Goal: Transaction & Acquisition: Book appointment/travel/reservation

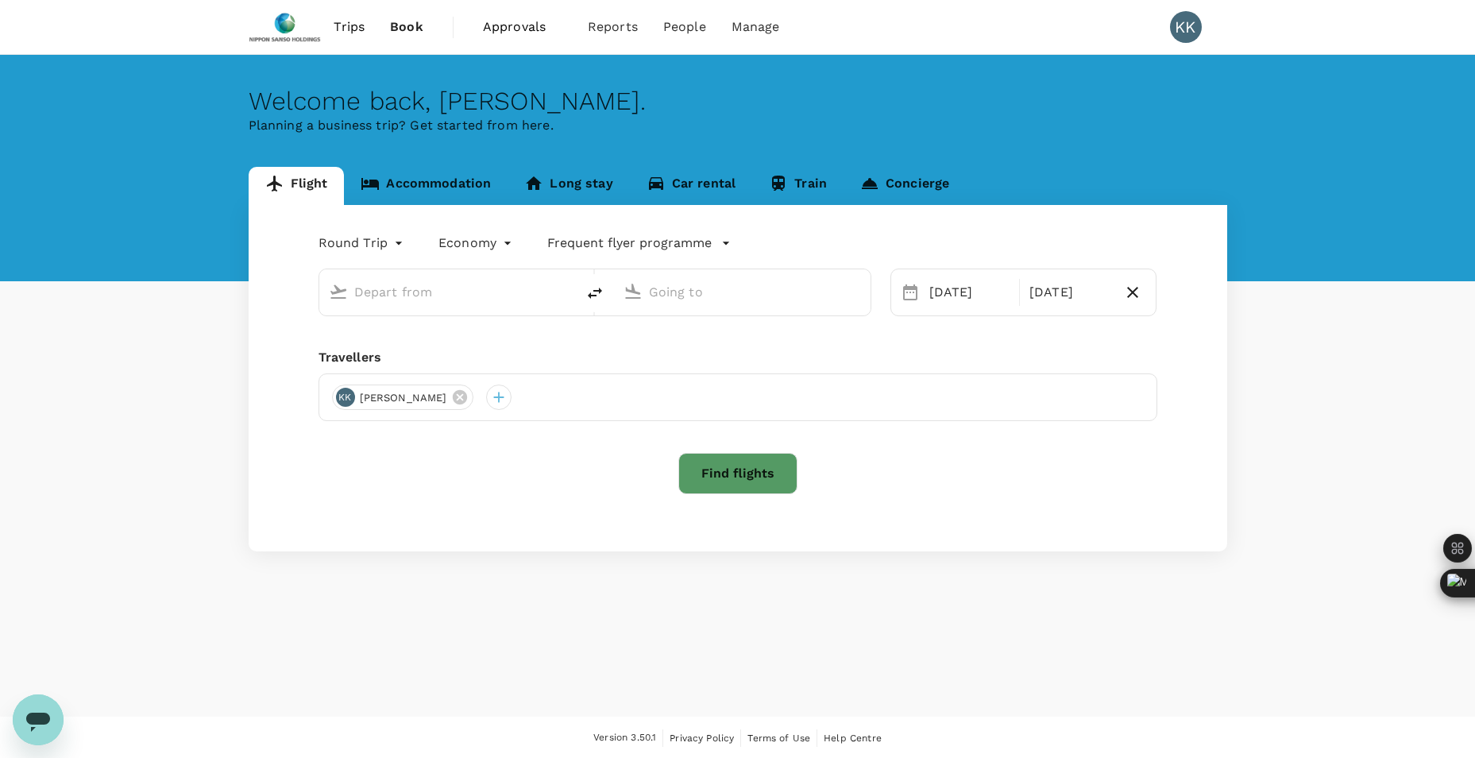
type input "Singapore Changi (SIN)"
type input "Soekarno-Hatta Intl (CGK)"
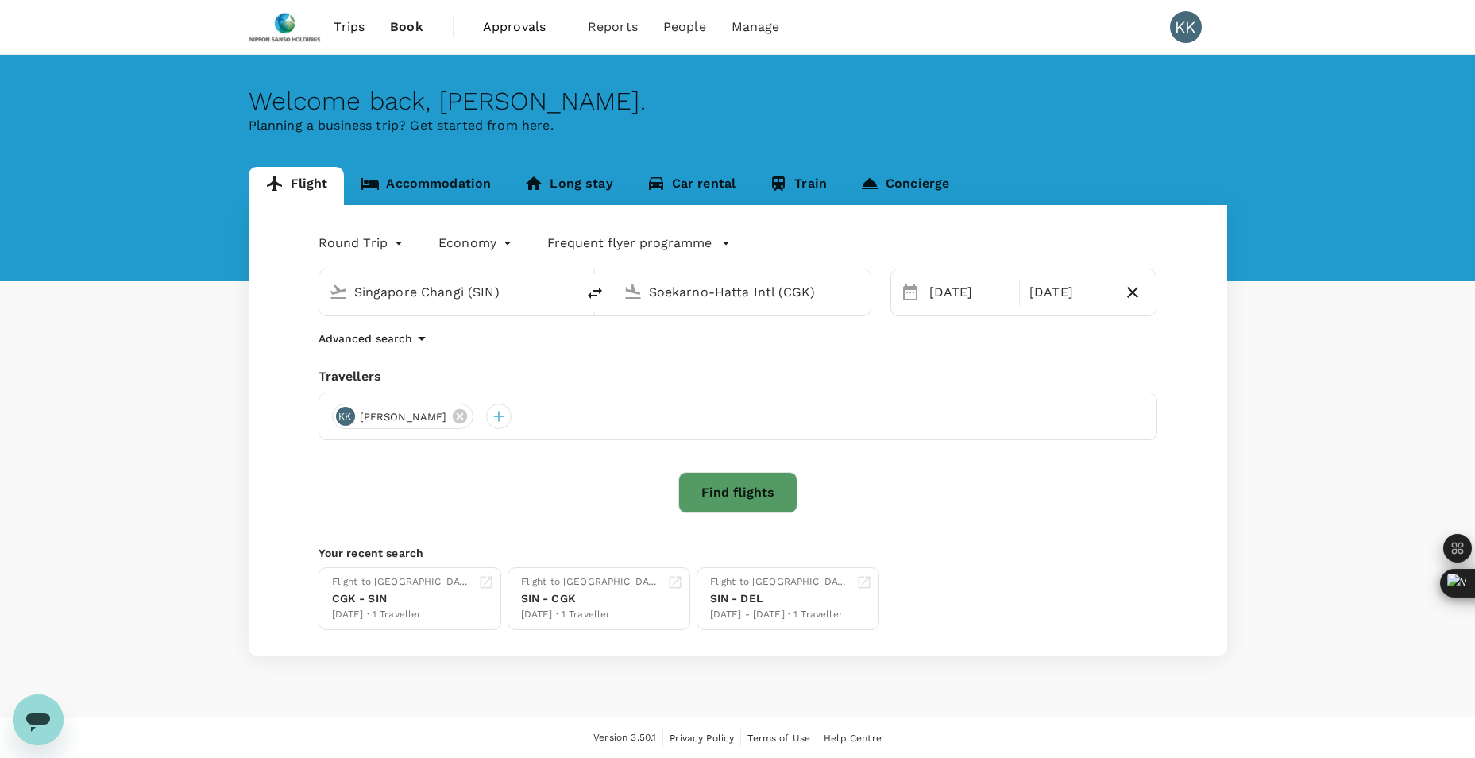
click at [404, 180] on link "Accommodation" at bounding box center [426, 186] width 164 height 38
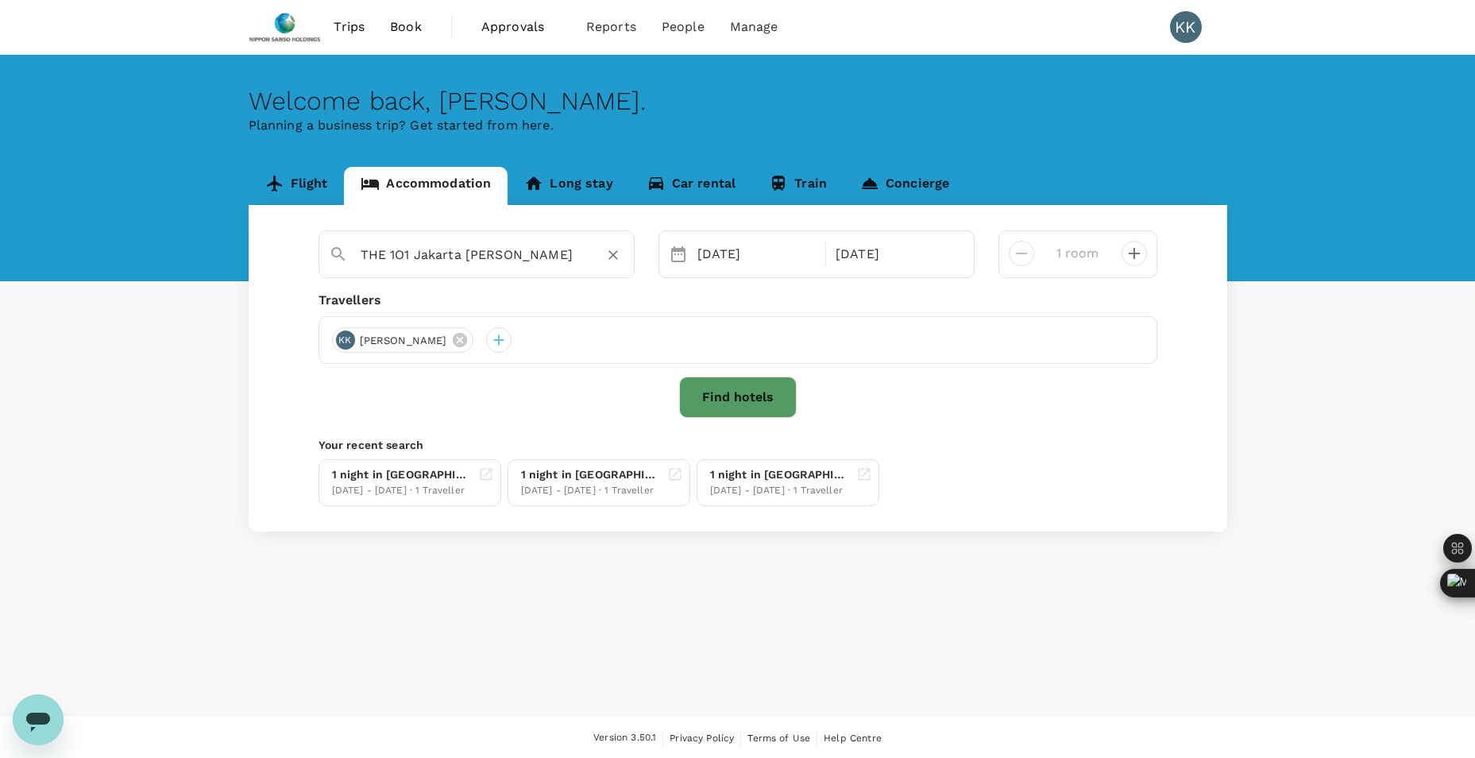
click at [612, 258] on icon "Clear" at bounding box center [613, 255] width 16 height 16
click at [485, 260] on input "text" at bounding box center [470, 254] width 219 height 25
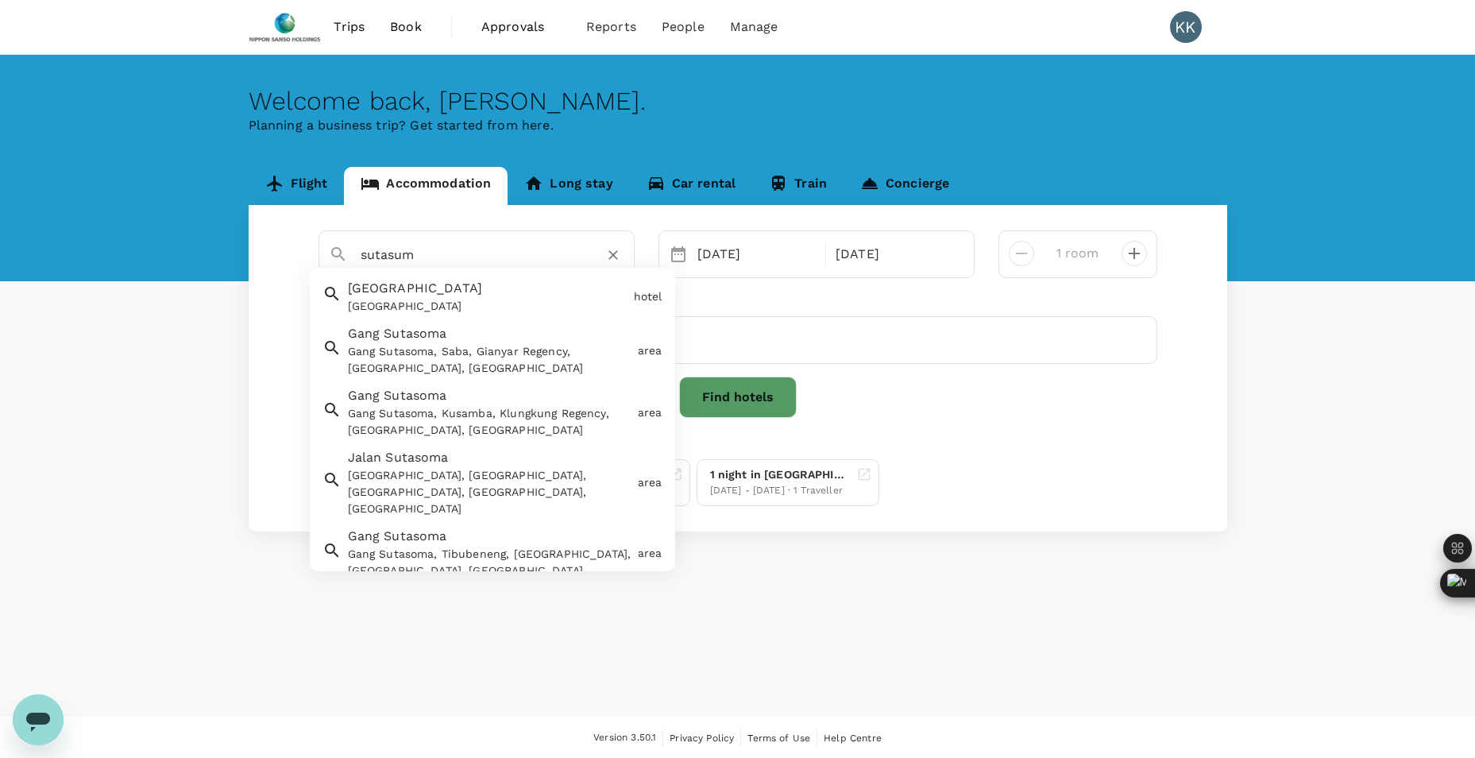
click at [477, 293] on div "[GEOGRAPHIC_DATA]" at bounding box center [485, 293] width 286 height 42
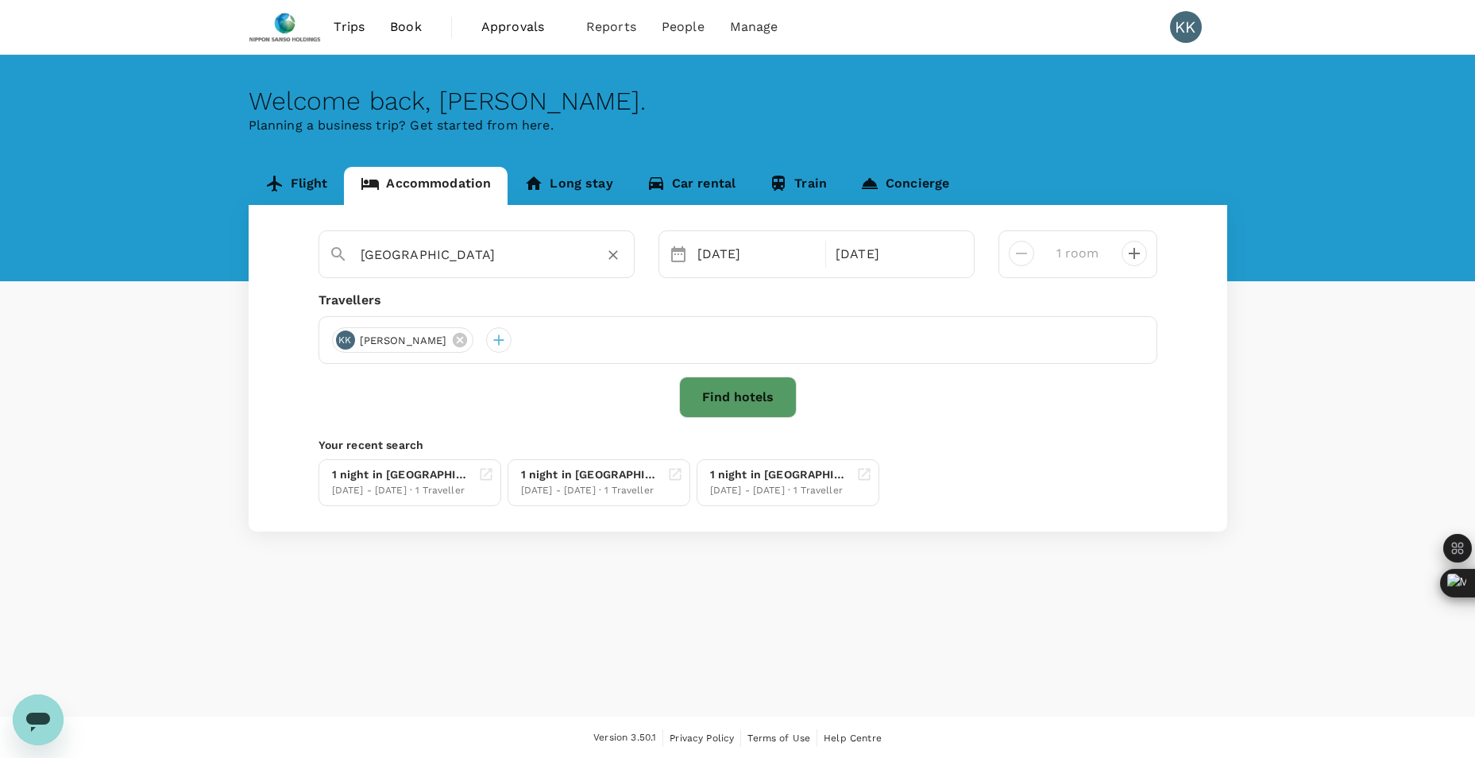
type input "[GEOGRAPHIC_DATA]"
click at [751, 406] on button "Find hotels" at bounding box center [738, 397] width 118 height 41
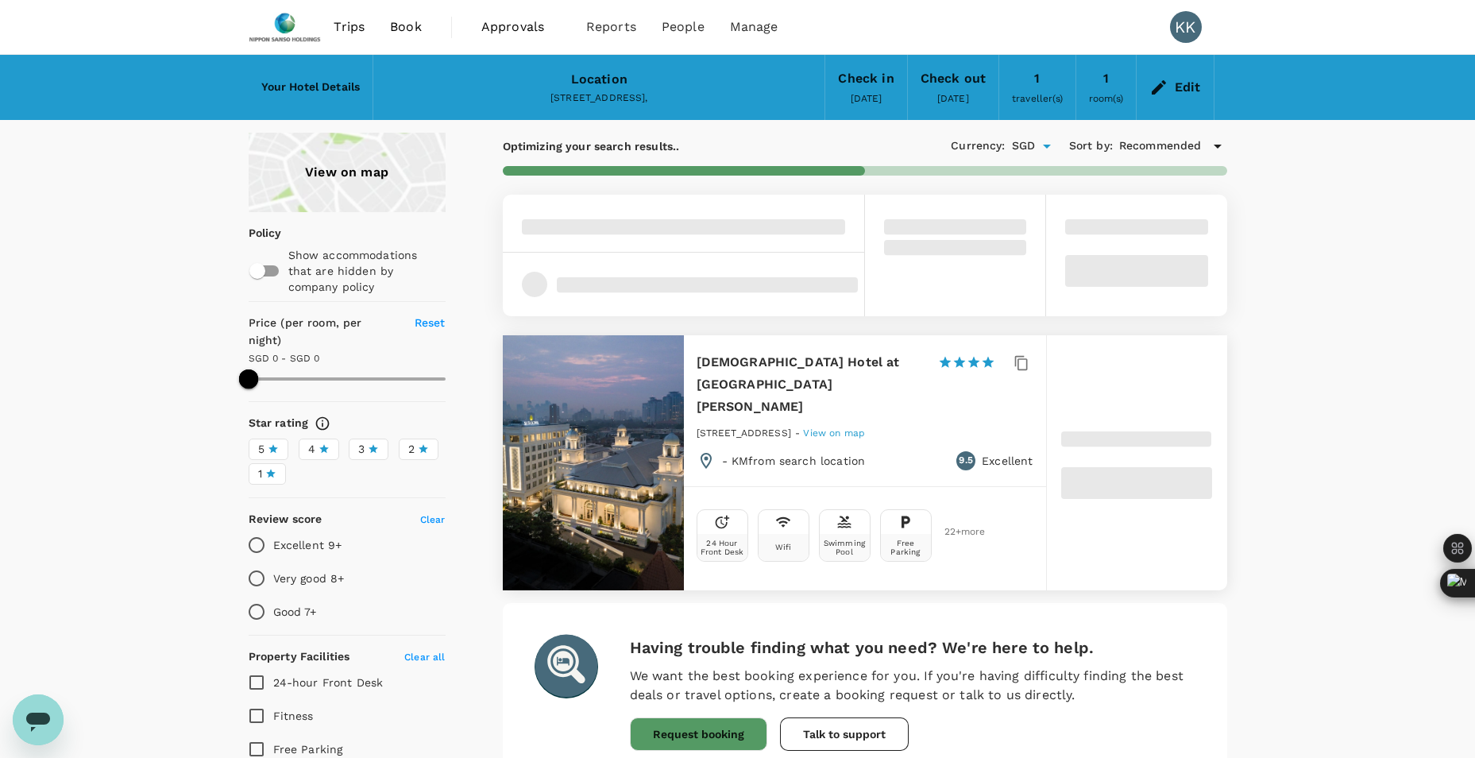
click at [1367, 423] on div "View on map Policy Show accommodations that are hidden by company policy Price …" at bounding box center [737, 526] width 1475 height 786
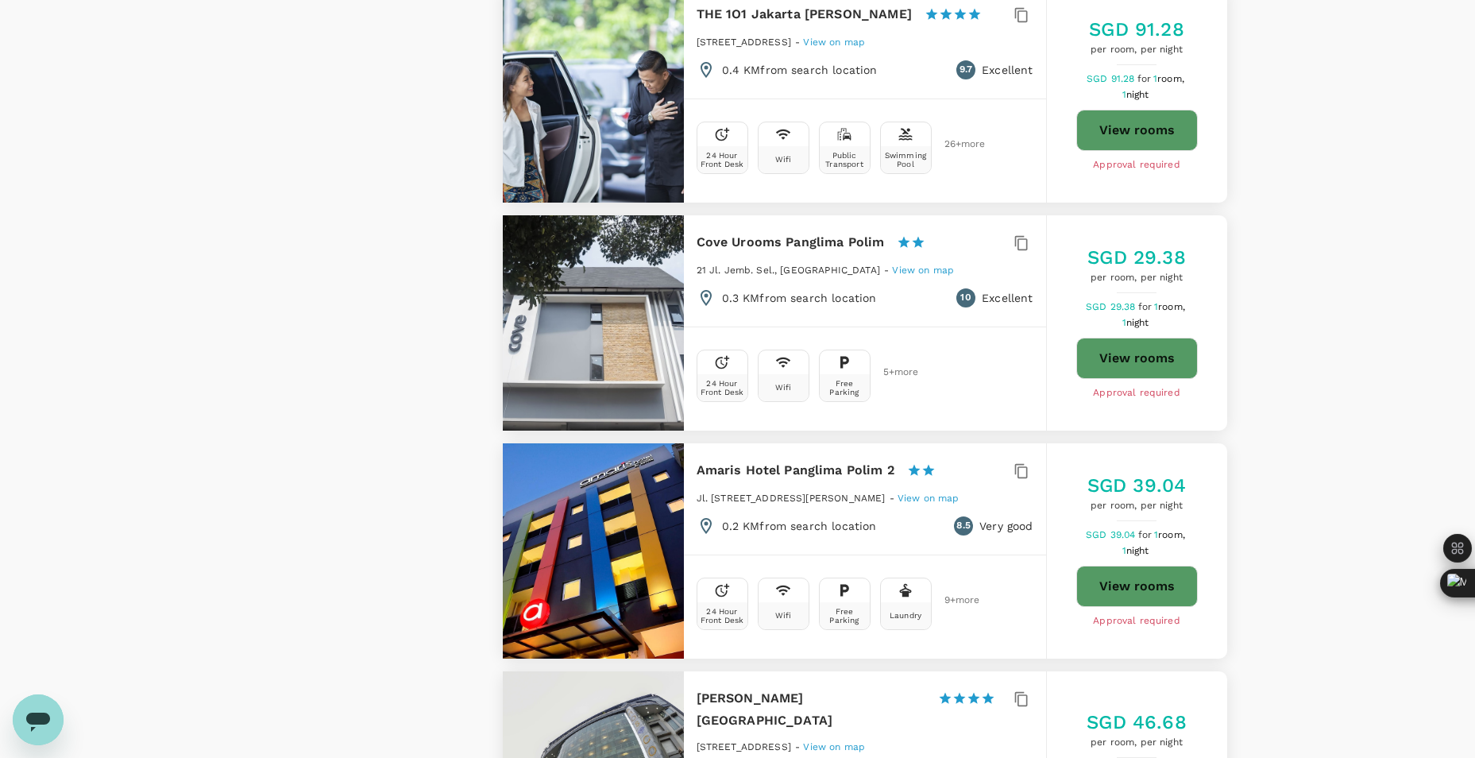
scroll to position [1430, 0]
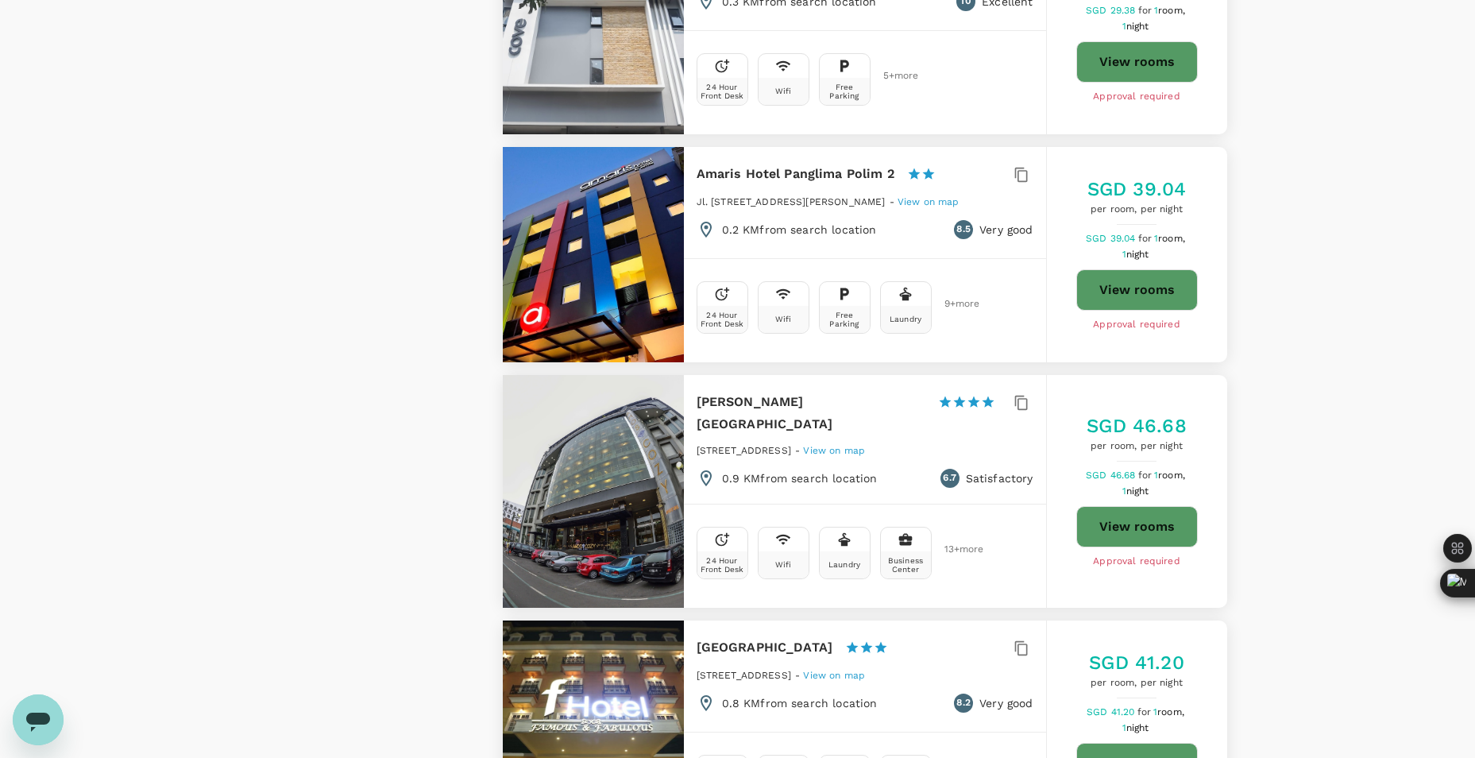
type input "312.3"
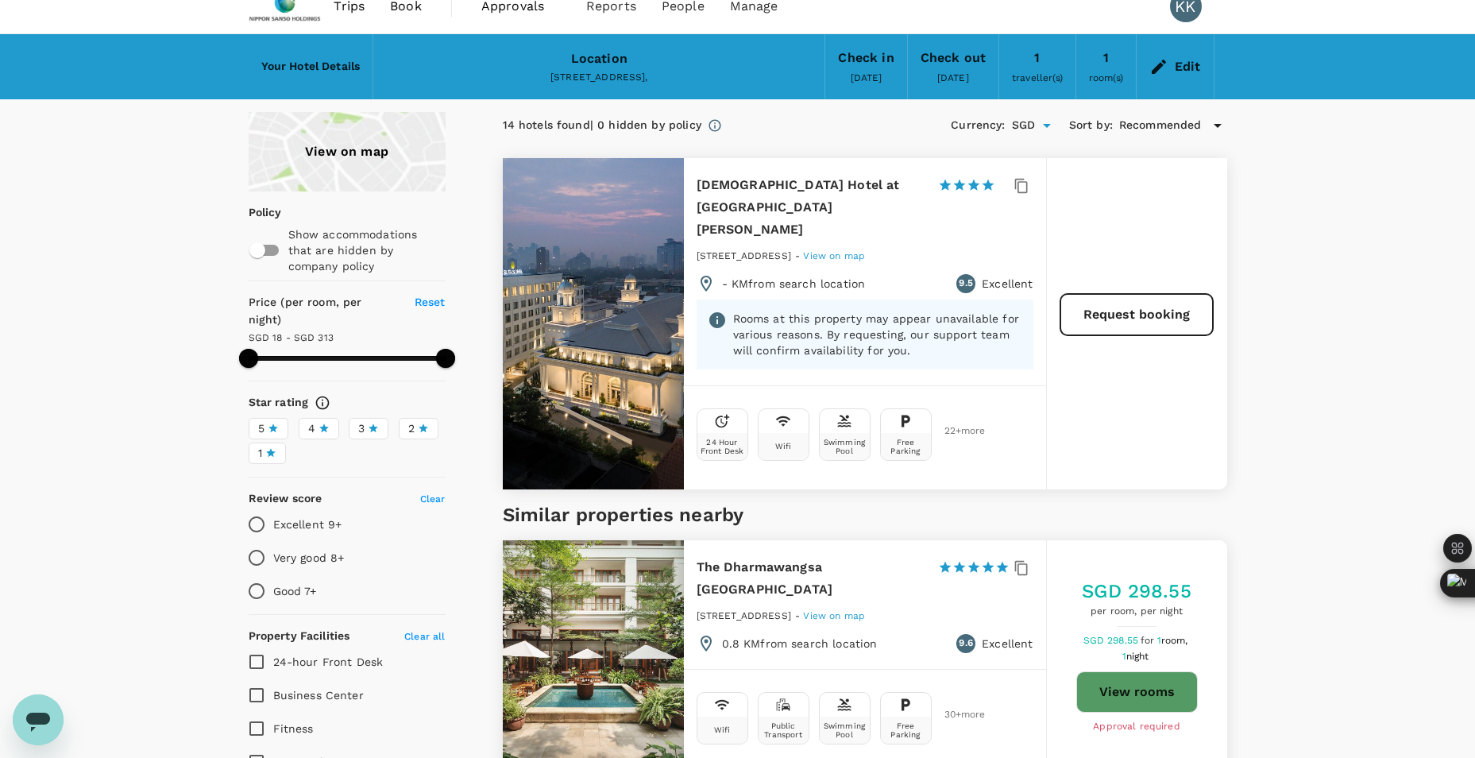
scroll to position [0, 0]
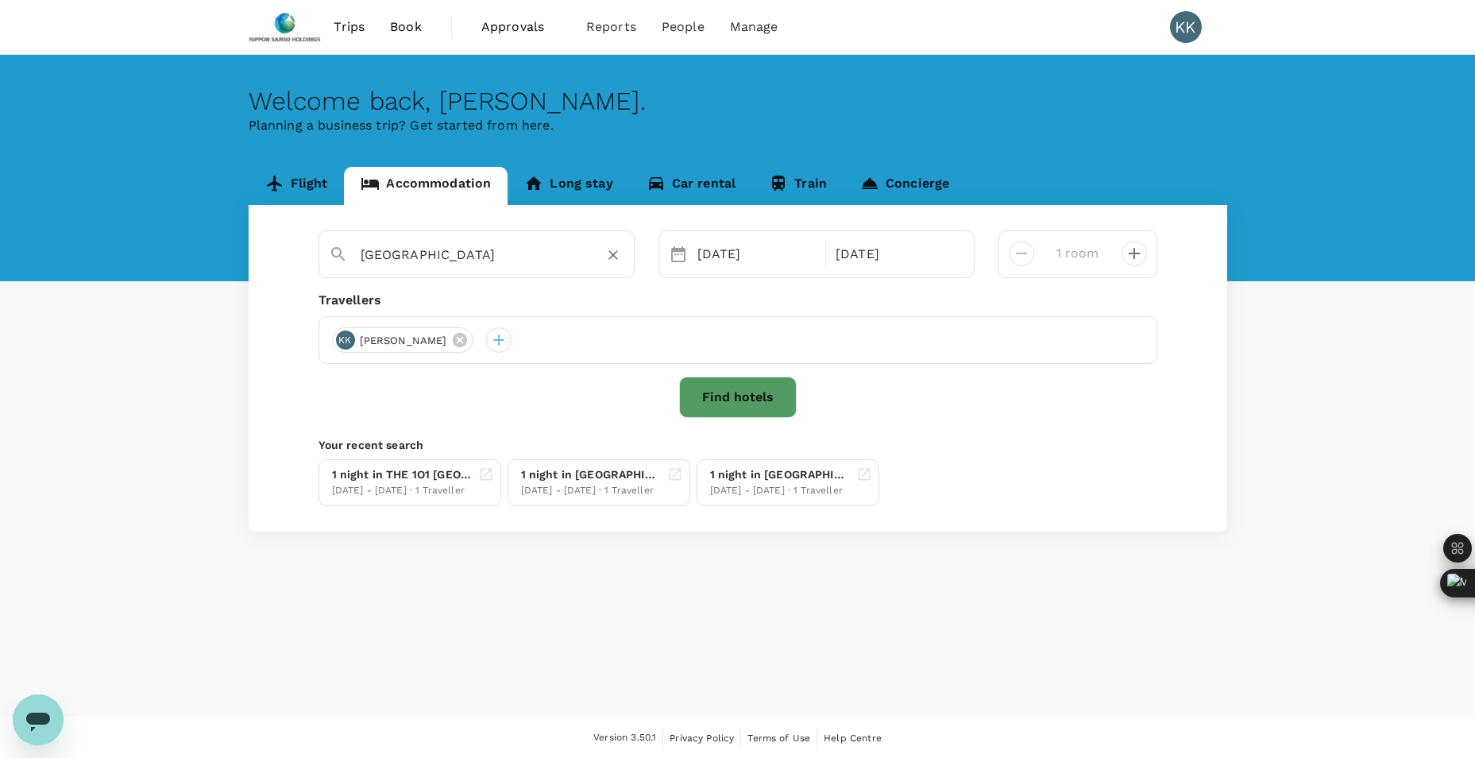
click at [483, 269] on div "[GEOGRAPHIC_DATA]" at bounding box center [470, 248] width 308 height 41
click at [490, 326] on div "[GEOGRAPHIC_DATA] [GEOGRAPHIC_DATA] at [GEOGRAPHIC_DATA] at [GEOGRAPHIC_DATA] […" at bounding box center [738, 368] width 979 height 326
click at [513, 302] on div "[GEOGRAPHIC_DATA] at [GEOGRAPHIC_DATA]" at bounding box center [488, 306] width 280 height 17
type input "[GEOGRAPHIC_DATA] at [GEOGRAPHIC_DATA]"
click at [728, 409] on button "Find hotels" at bounding box center [738, 397] width 118 height 41
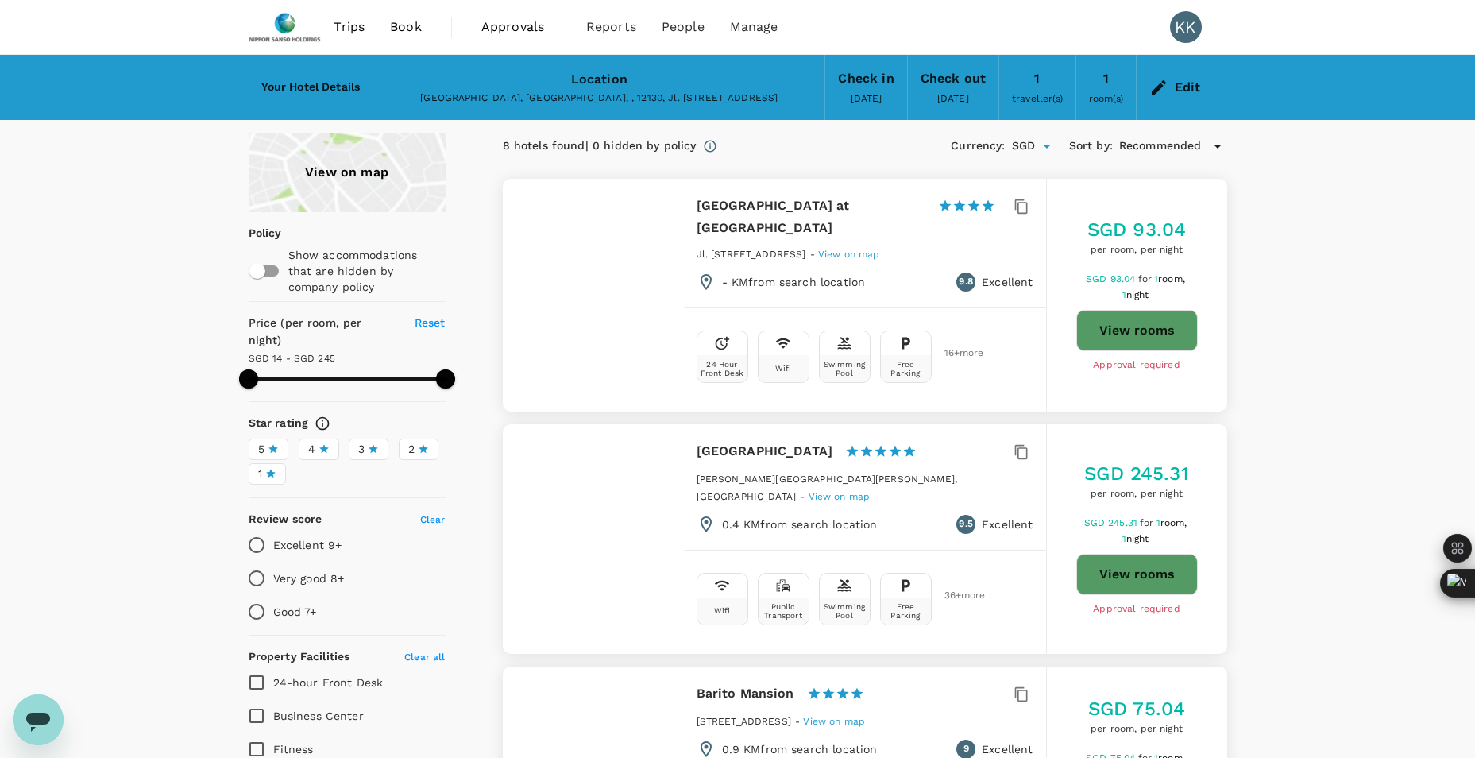
click at [1117, 317] on button "View rooms" at bounding box center [1137, 330] width 122 height 41
type input "312.3"
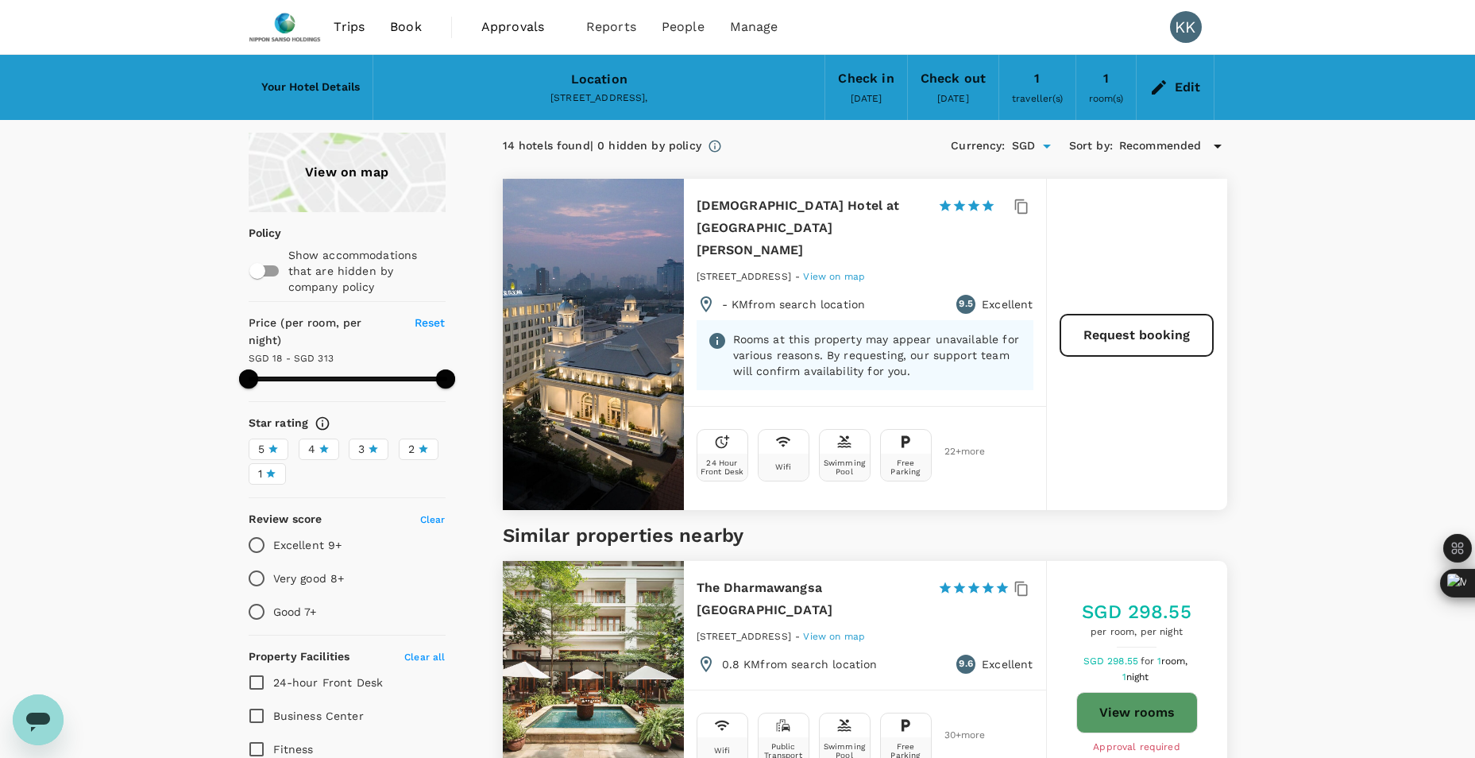
click at [410, 33] on span "Book" at bounding box center [406, 26] width 32 height 19
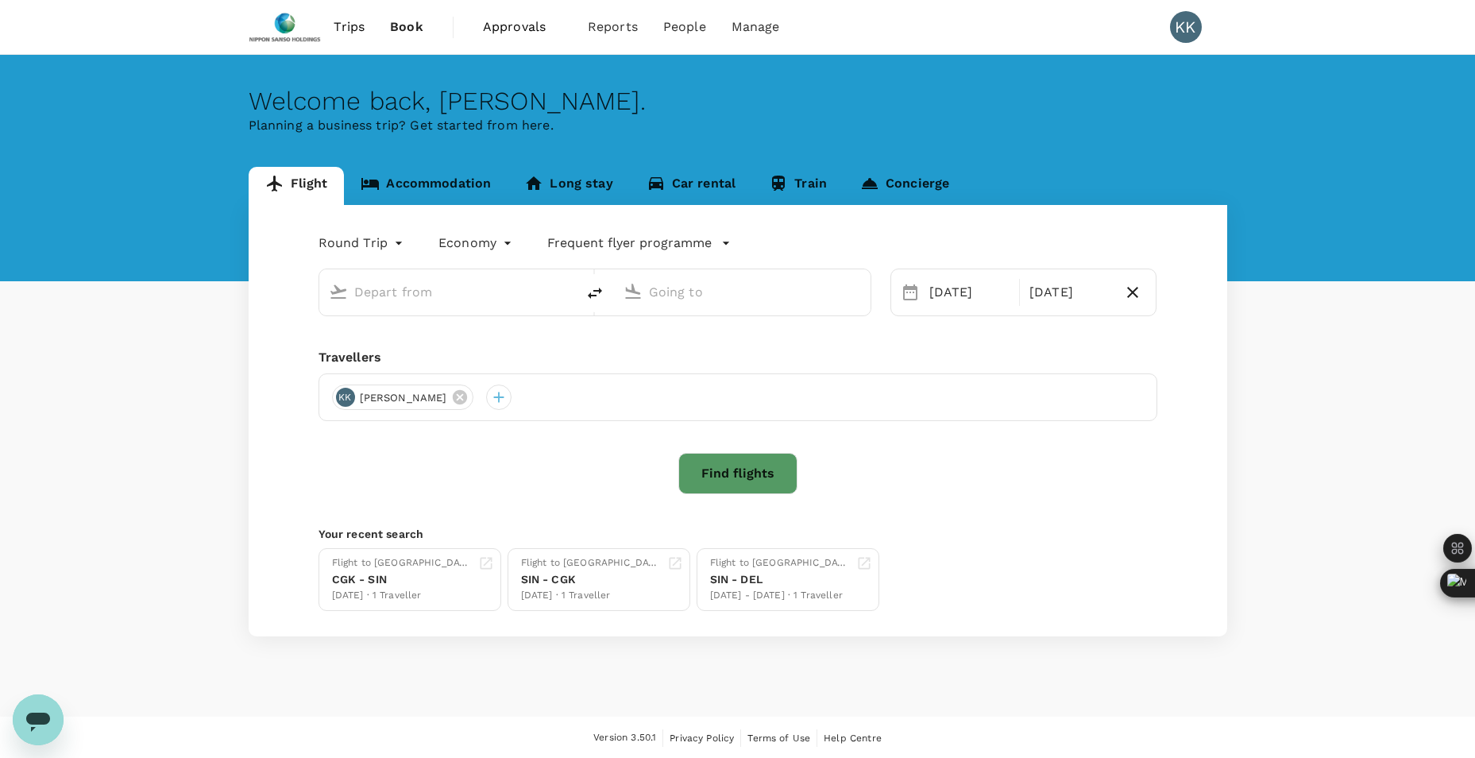
type input "Singapore Changi (SIN)"
type input "Soekarno-Hatta Intl (CGK)"
type input "Singapore Changi (SIN)"
type input "Soekarno-Hatta Intl (CGK)"
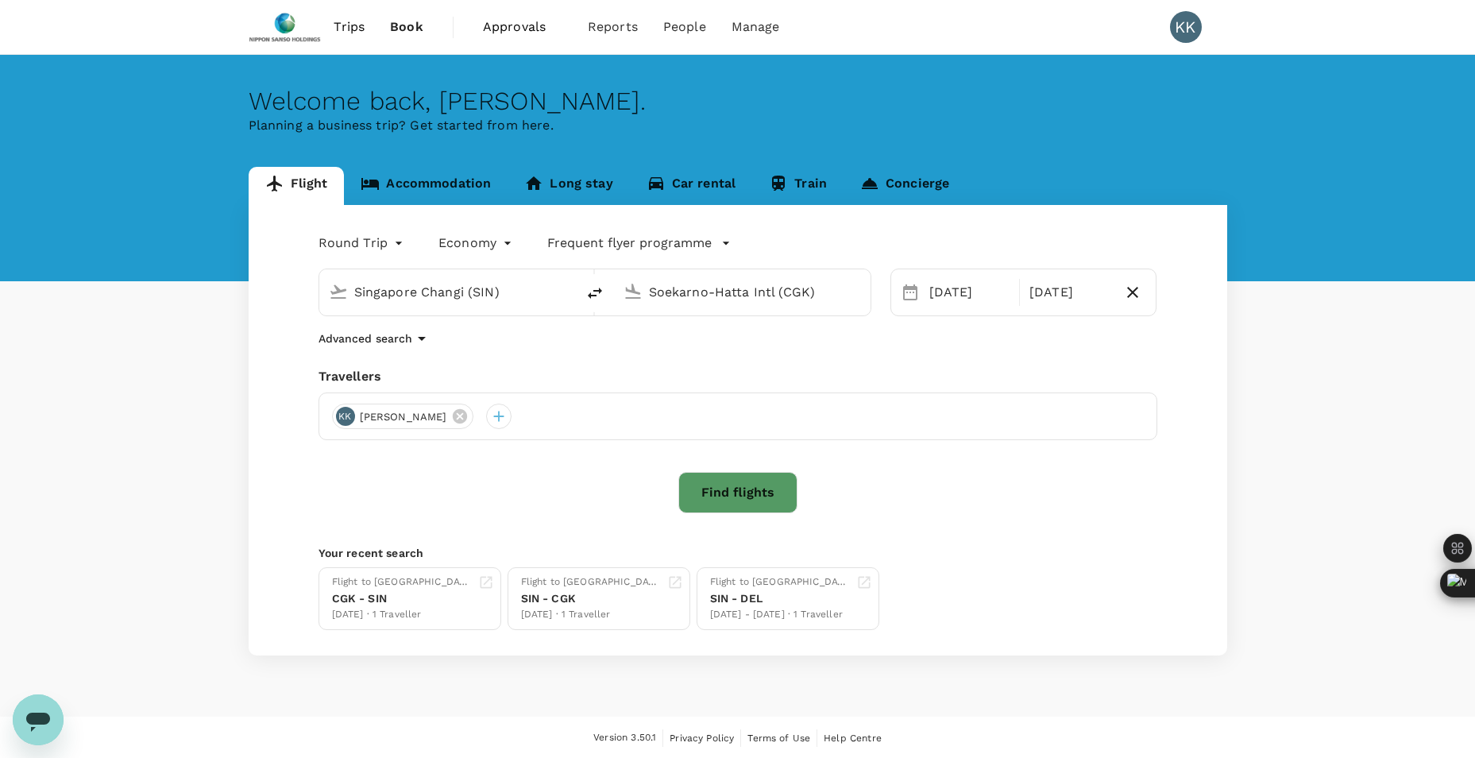
click at [426, 193] on link "Accommodation" at bounding box center [426, 186] width 164 height 38
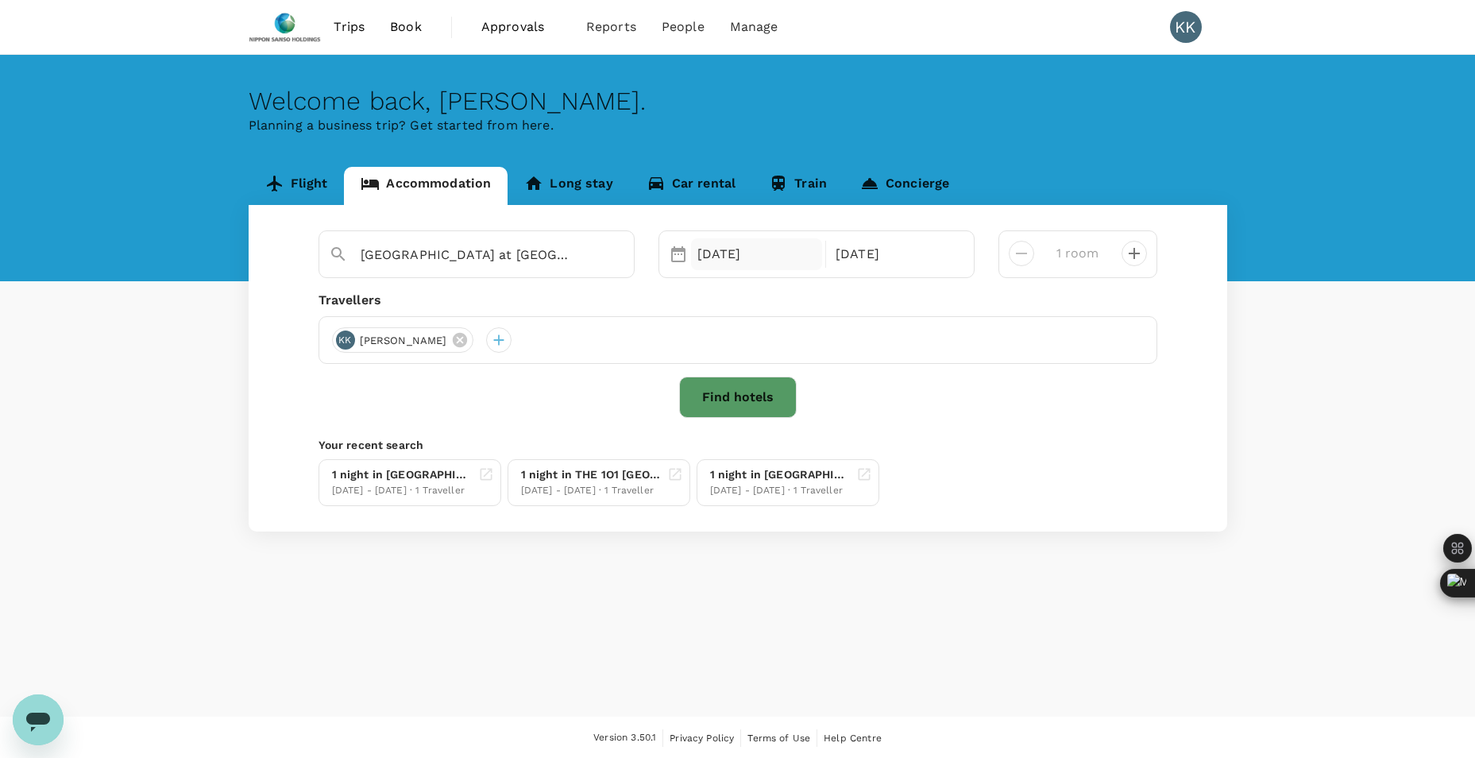
click at [754, 263] on div "[DATE]" at bounding box center [757, 254] width 132 height 32
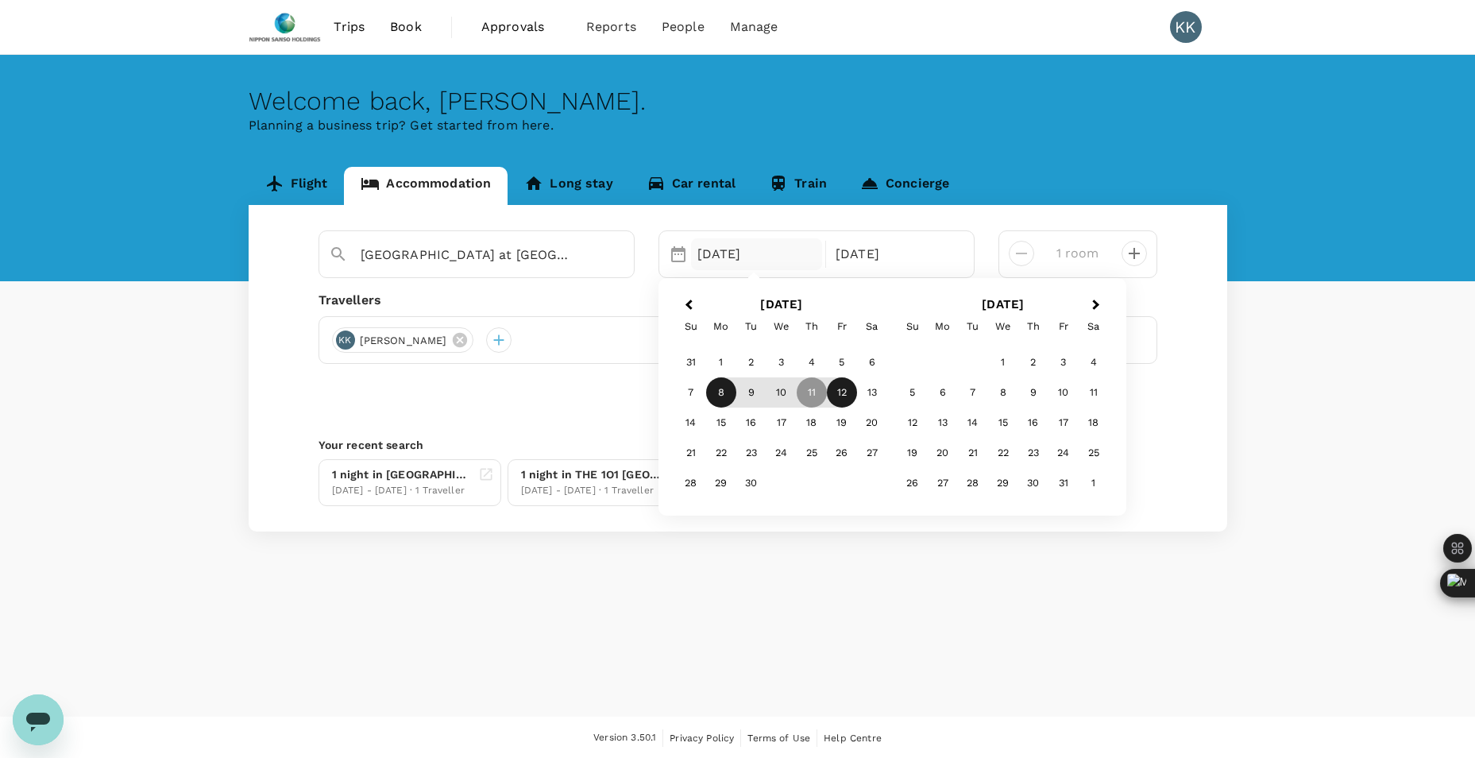
click at [724, 392] on div "8" at bounding box center [721, 392] width 30 height 30
click at [805, 396] on div "11" at bounding box center [812, 392] width 30 height 30
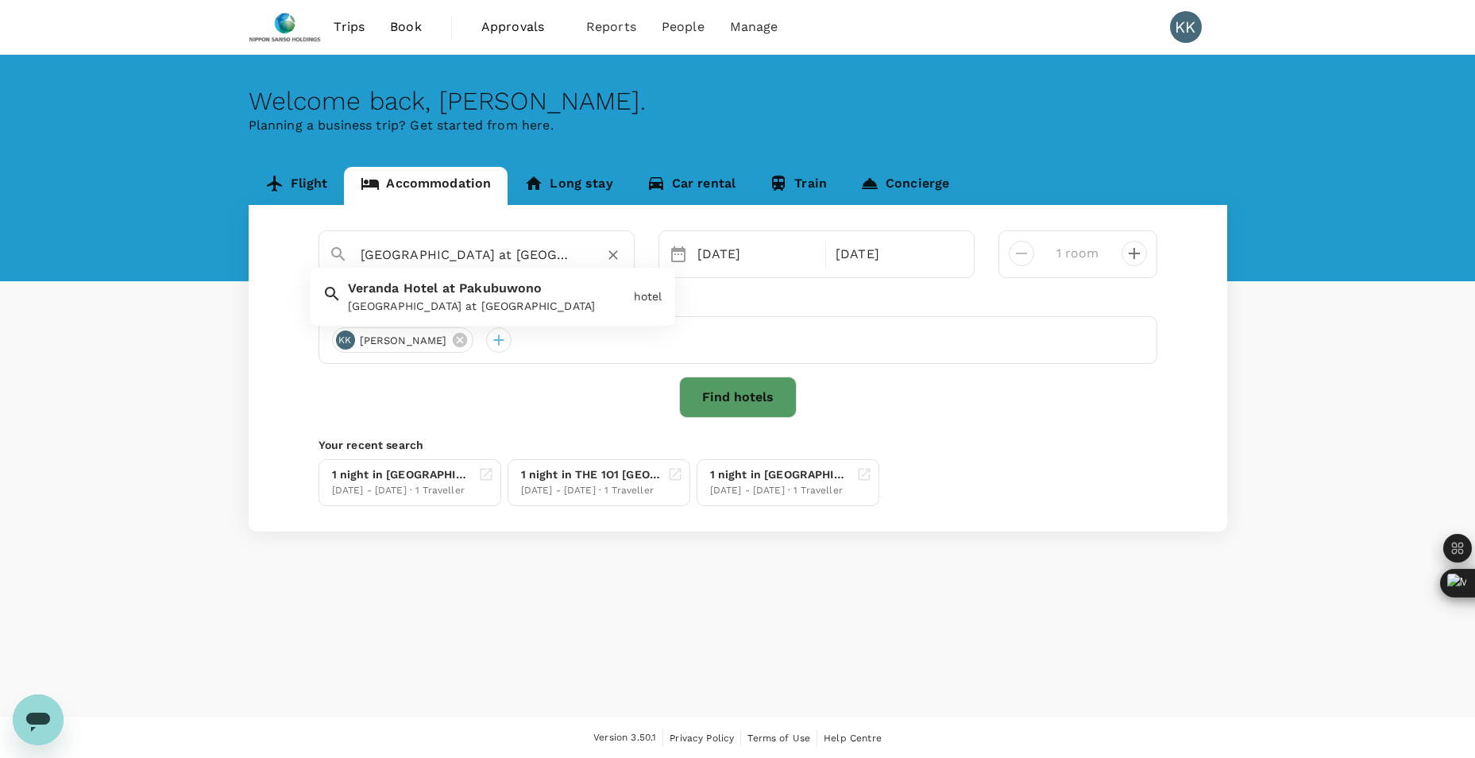
click at [577, 258] on input "[GEOGRAPHIC_DATA] at [GEOGRAPHIC_DATA]" at bounding box center [470, 254] width 219 height 25
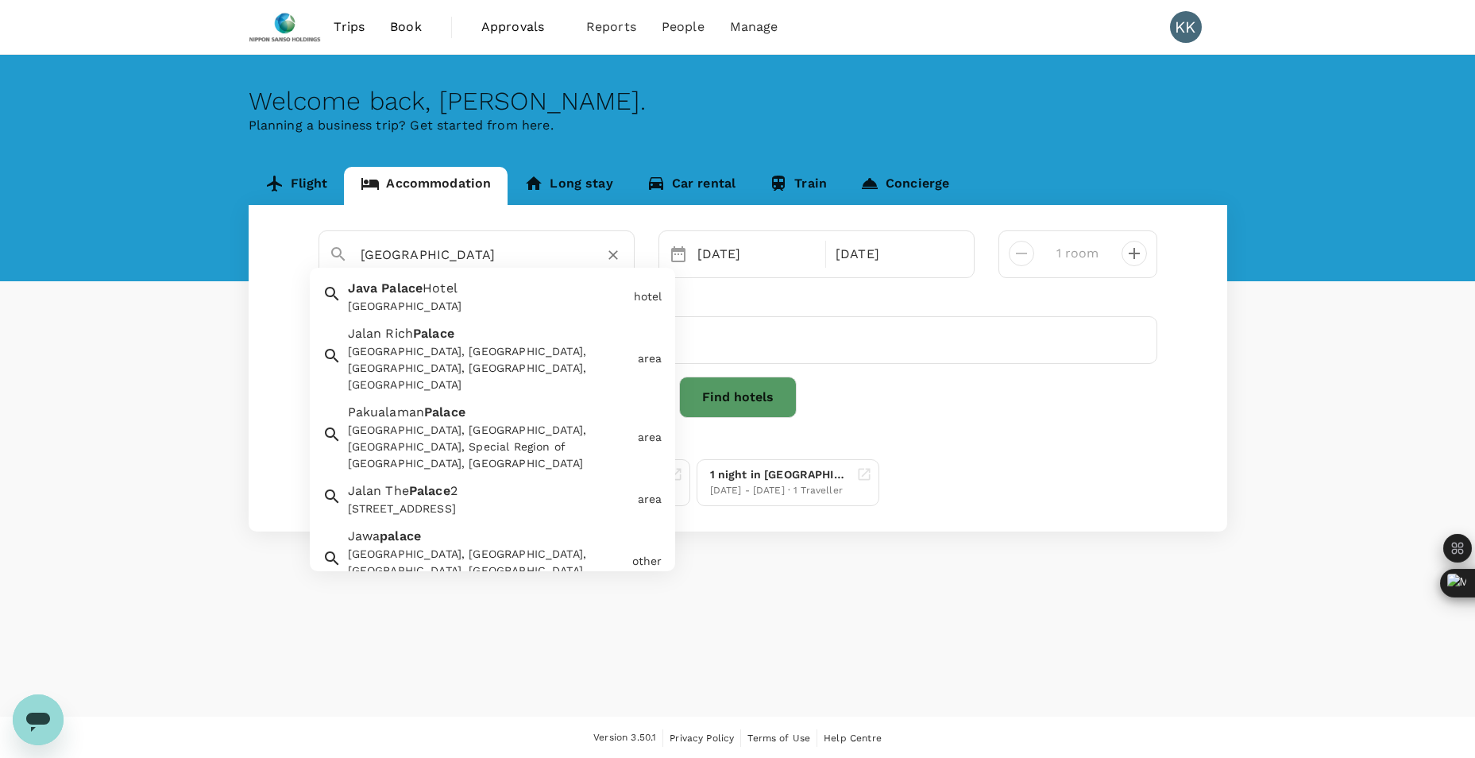
click at [444, 288] on span "Hotel" at bounding box center [440, 287] width 35 height 15
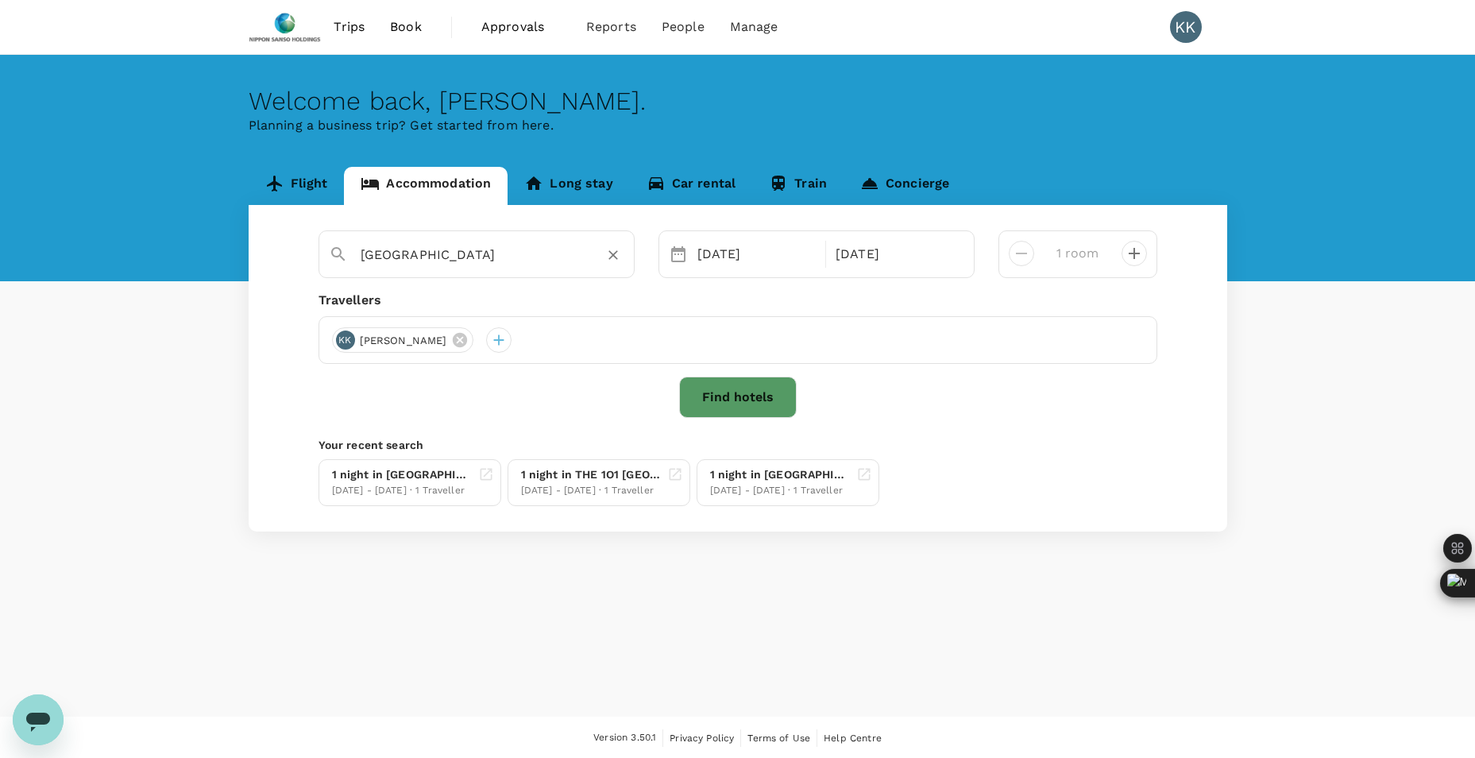
type input "[GEOGRAPHIC_DATA]"
click at [740, 401] on button "Find hotels" at bounding box center [738, 397] width 118 height 41
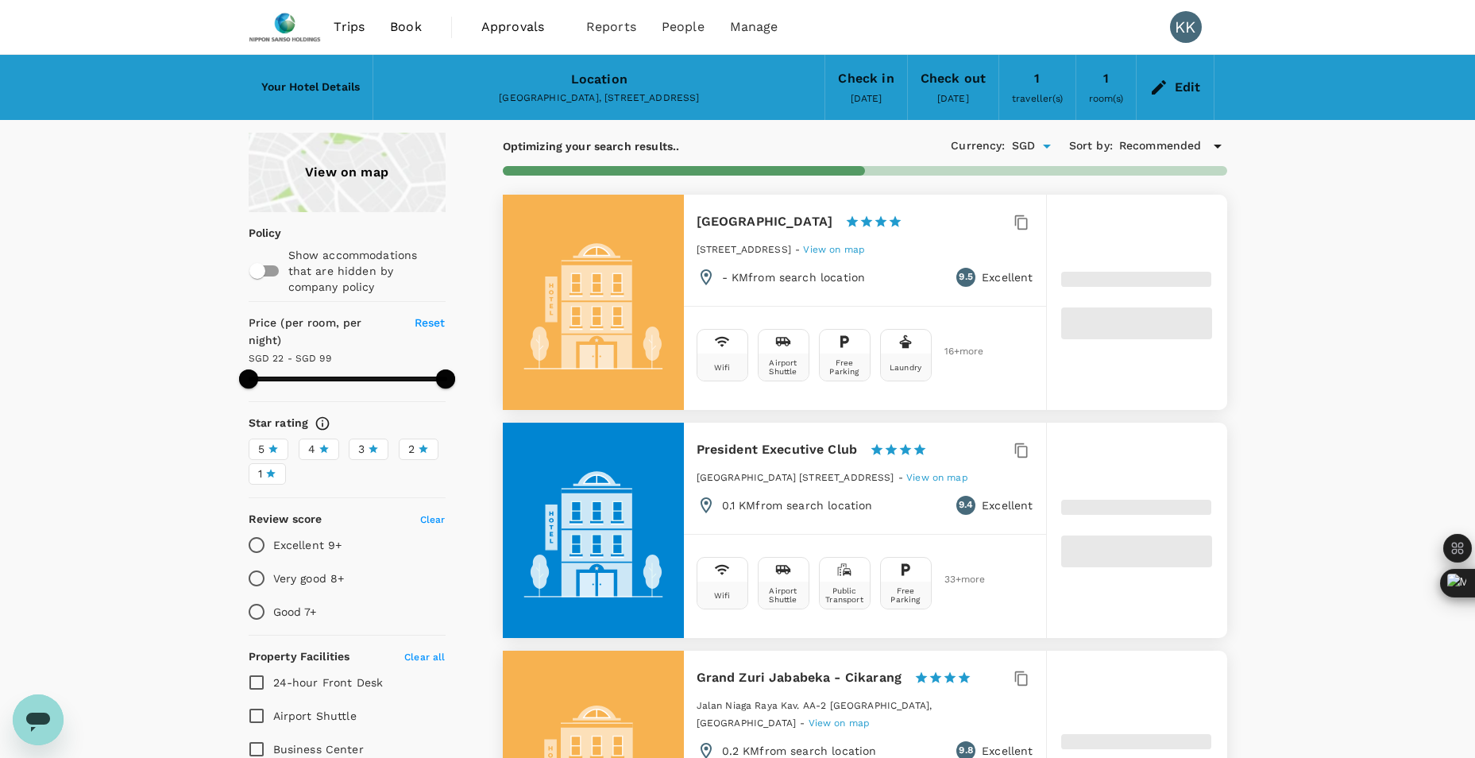
type input "100.52"
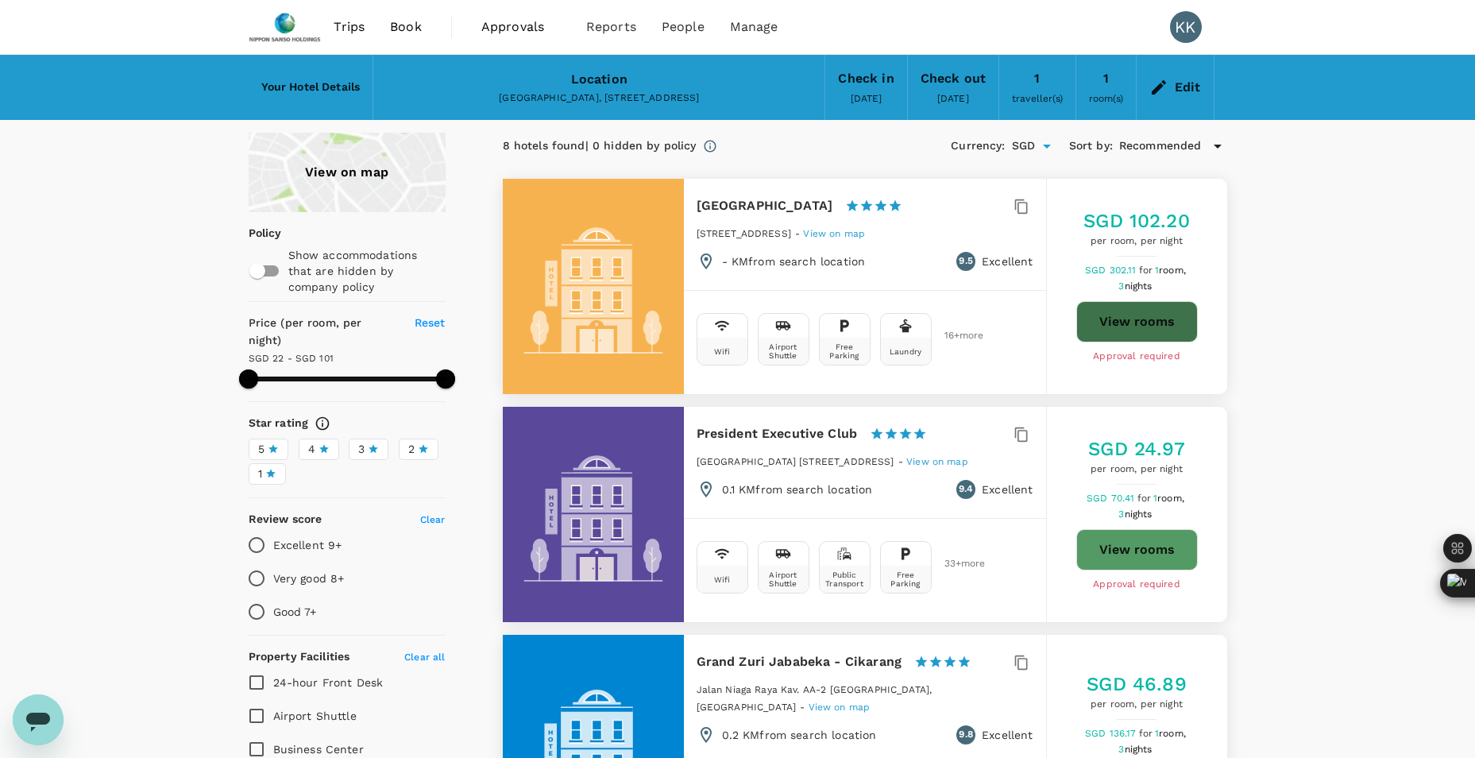
click at [1153, 323] on button "View rooms" at bounding box center [1137, 321] width 122 height 41
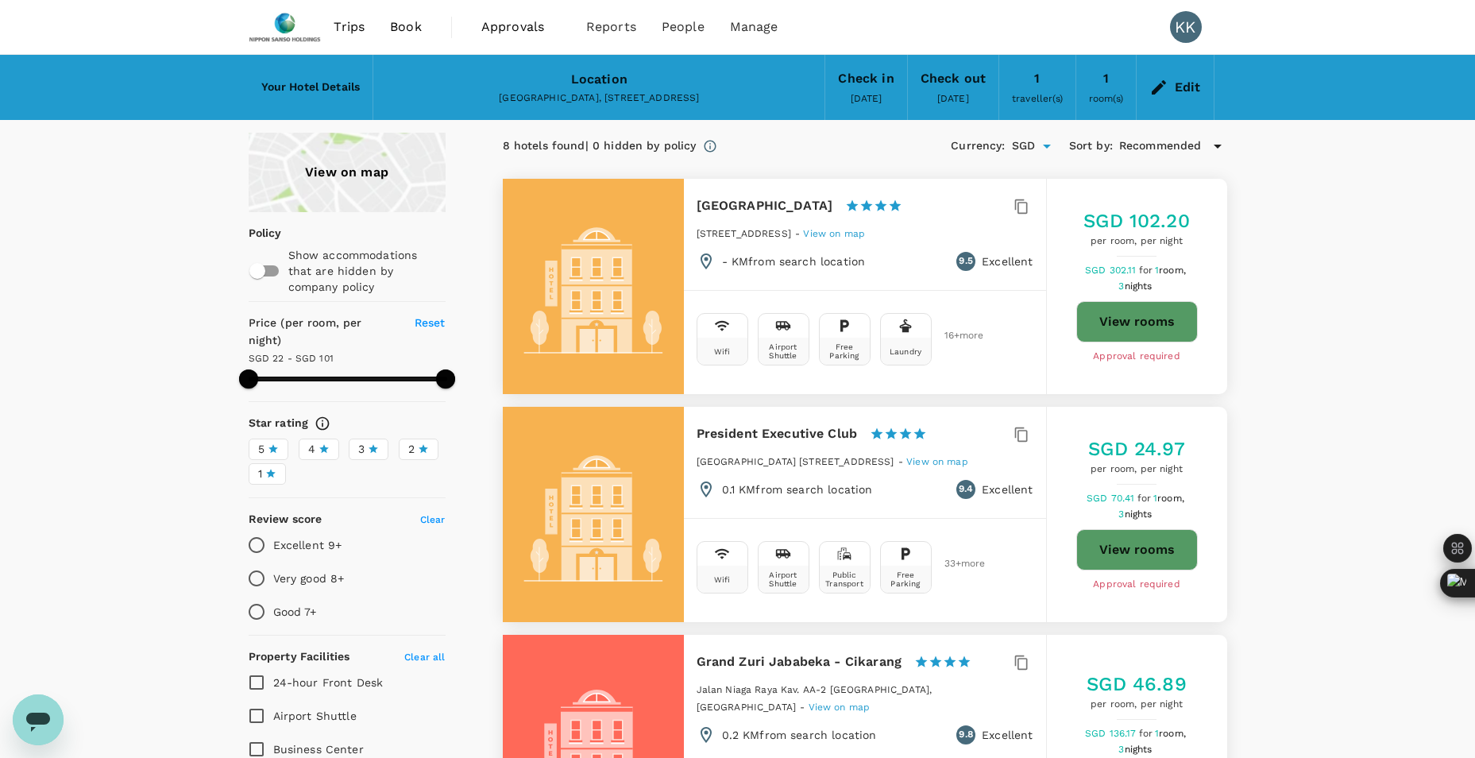
click at [419, 27] on span "Book" at bounding box center [406, 26] width 32 height 19
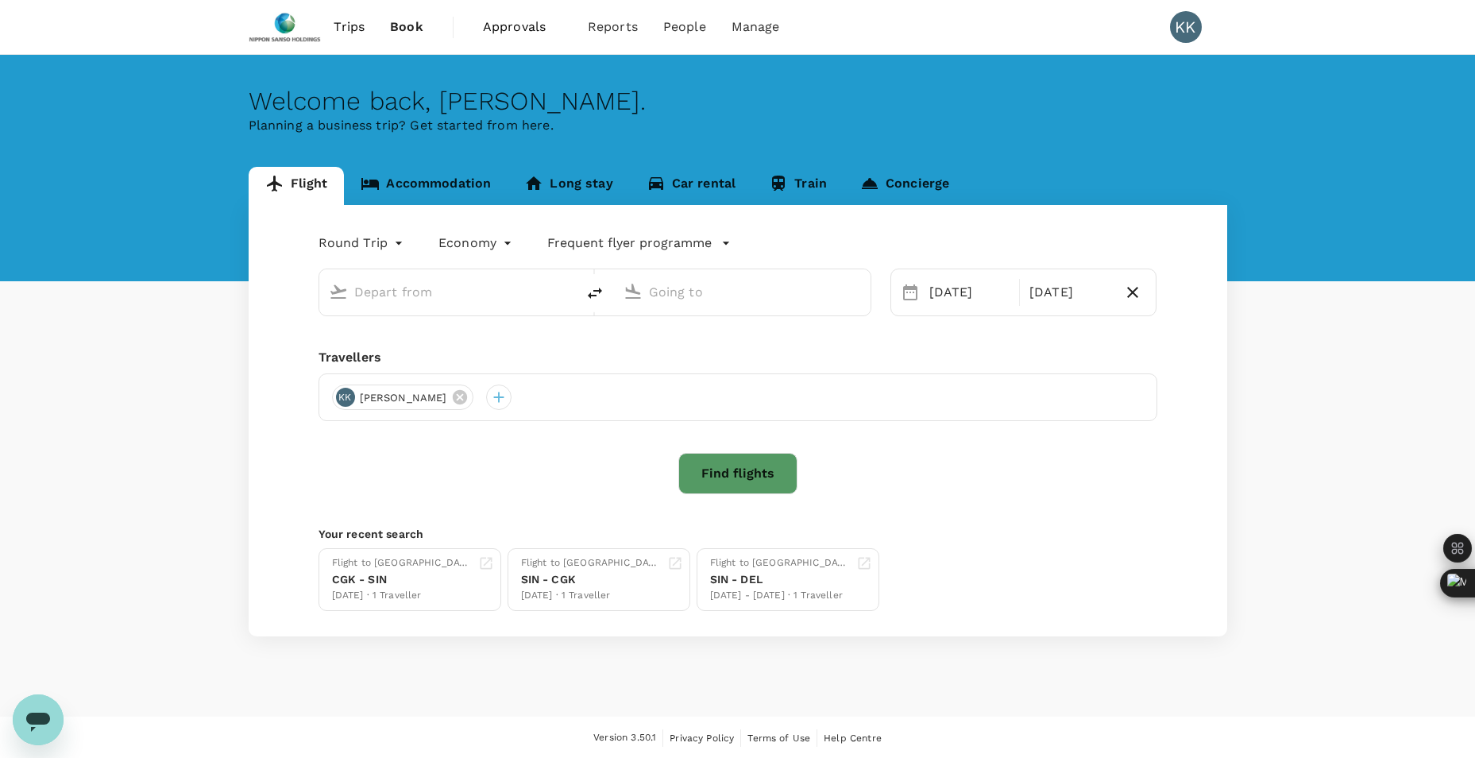
drag, startPoint x: 427, startPoint y: 178, endPoint x: 414, endPoint y: 183, distance: 14.6
click at [427, 179] on link "Accommodation" at bounding box center [426, 186] width 164 height 38
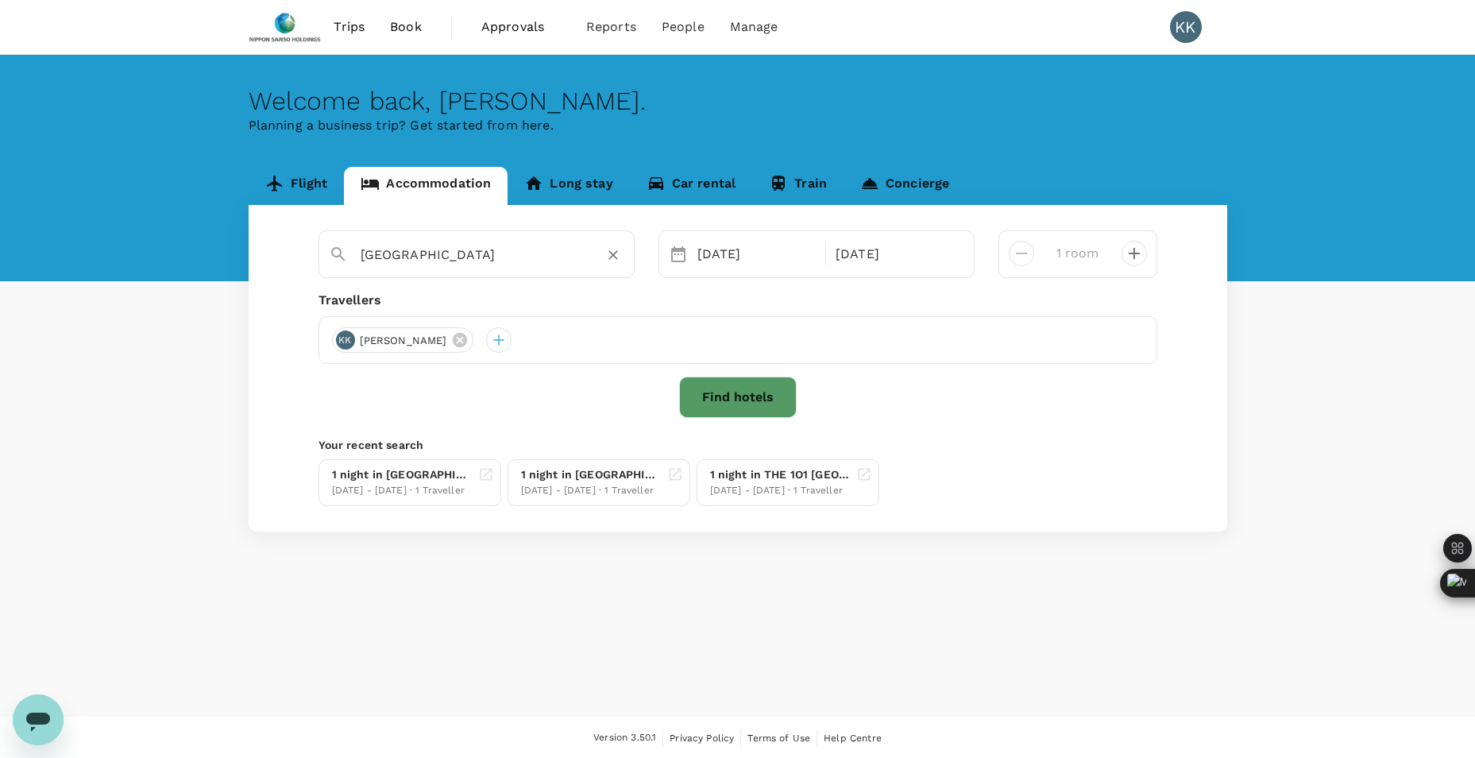
click at [606, 254] on icon "Clear" at bounding box center [613, 255] width 16 height 16
type input "[GEOGRAPHIC_DATA]"
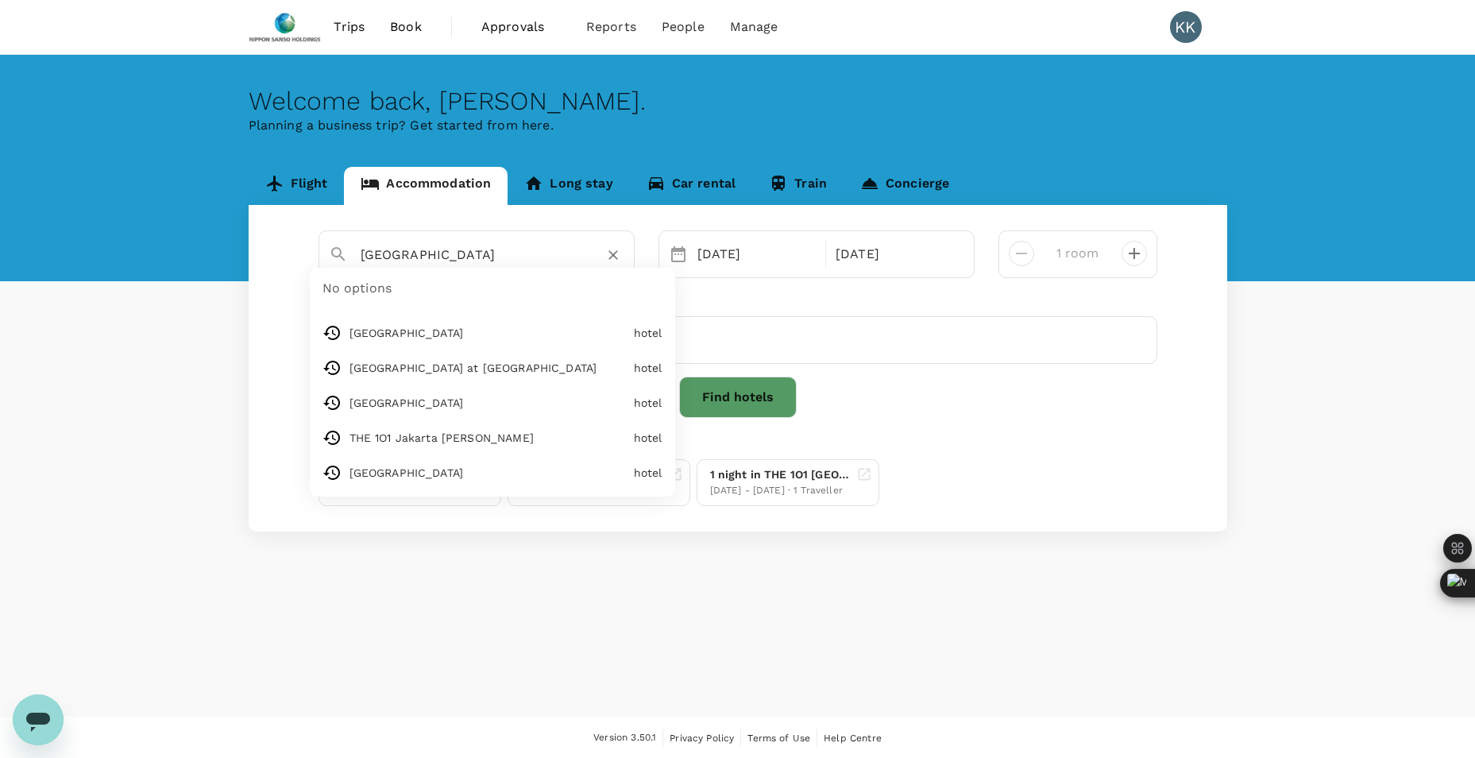
click at [534, 254] on input "[GEOGRAPHIC_DATA]" at bounding box center [470, 254] width 219 height 25
click at [614, 251] on icon "Clear" at bounding box center [613, 255] width 16 height 16
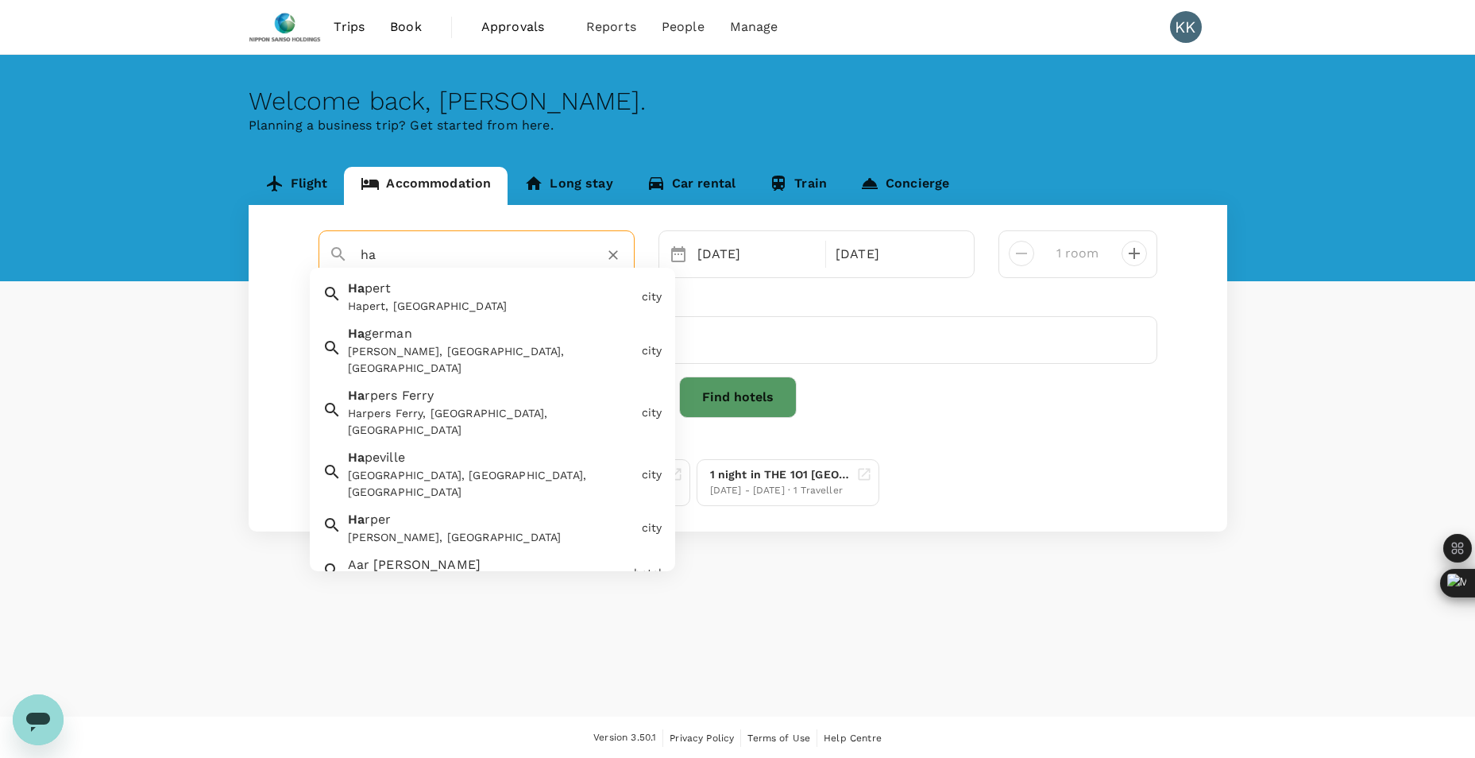
type input "h"
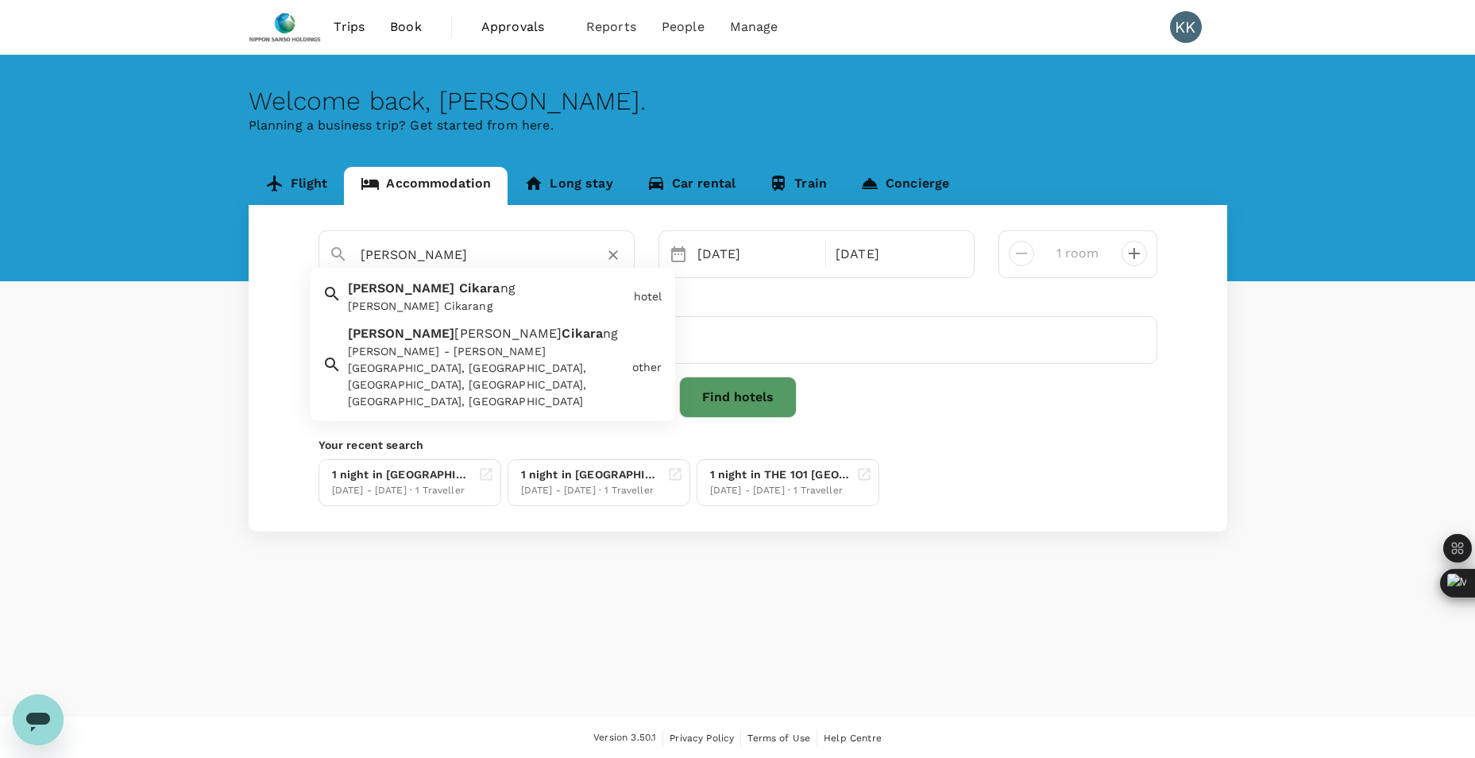
click at [462, 301] on div "[PERSON_NAME] Cikarang" at bounding box center [488, 306] width 280 height 17
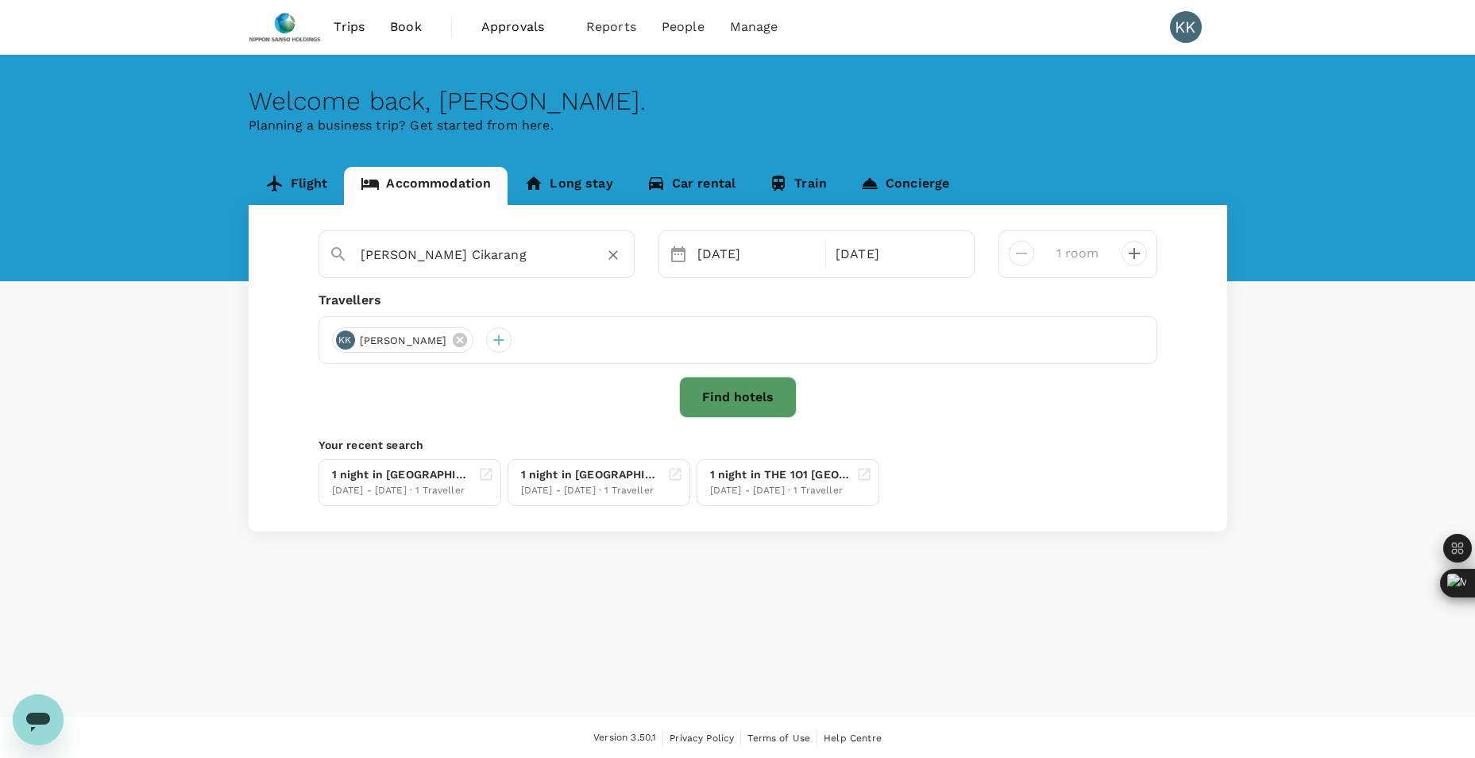
type input "[PERSON_NAME] Cikarang"
click at [759, 412] on button "Find hotels" at bounding box center [738, 397] width 118 height 41
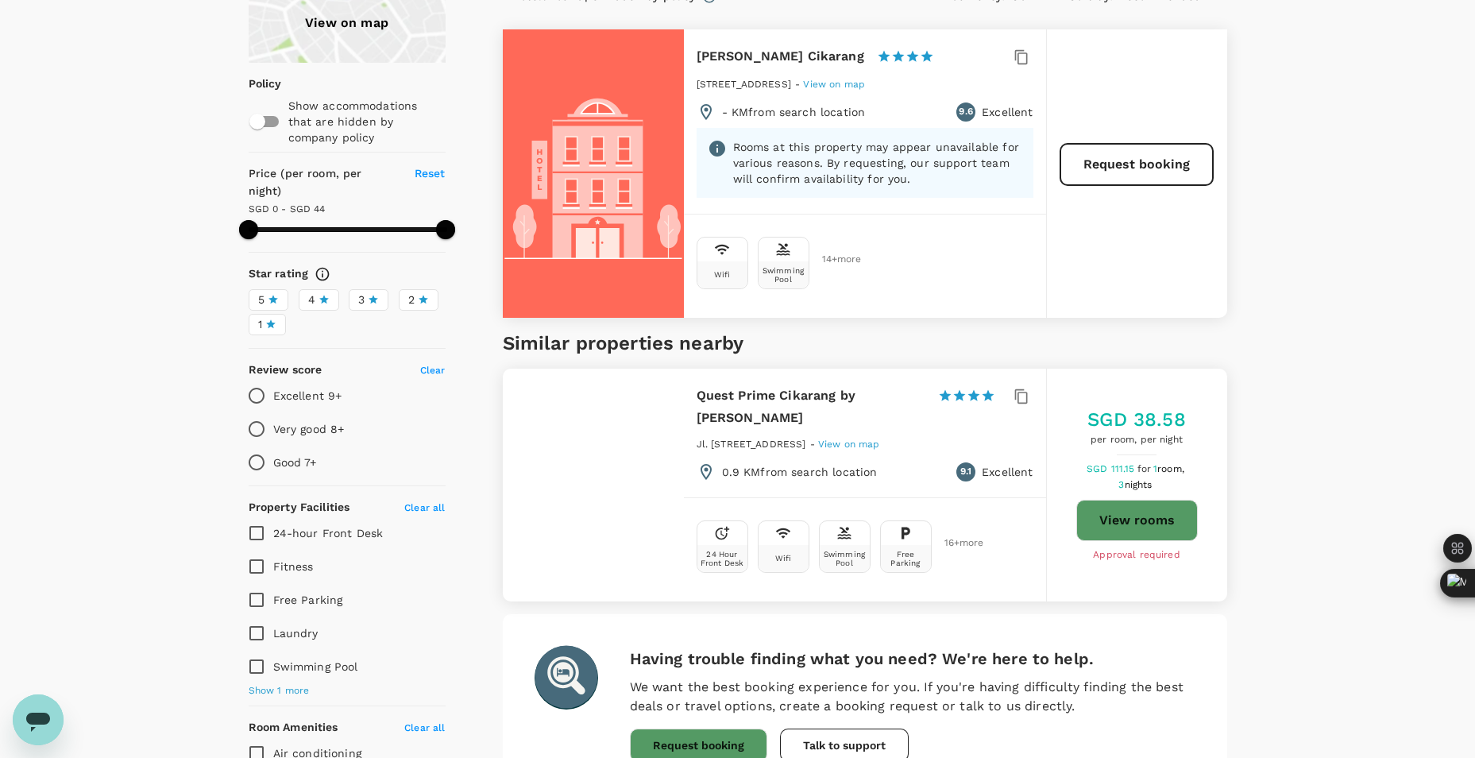
scroll to position [159, 0]
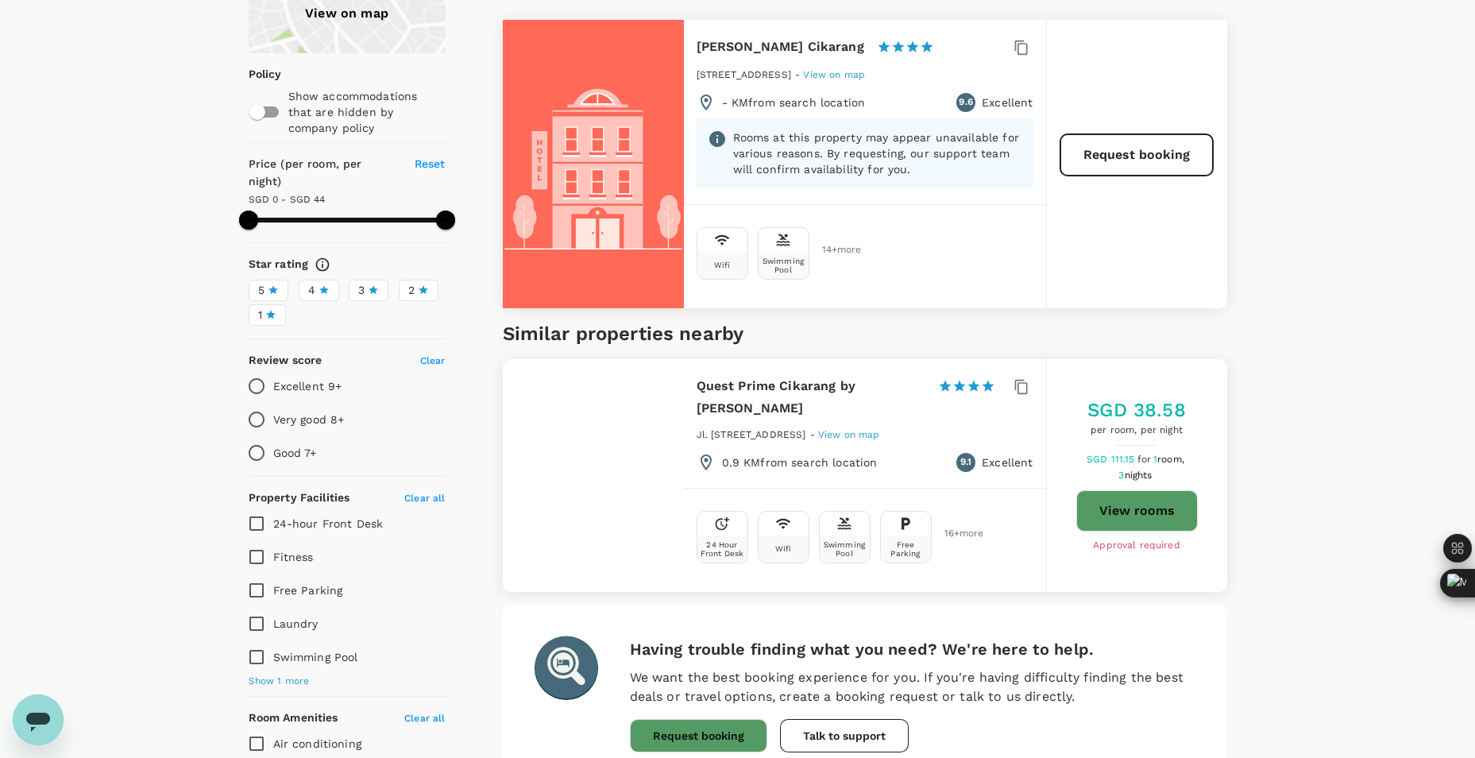
click at [1168, 490] on button "View rooms" at bounding box center [1137, 510] width 122 height 41
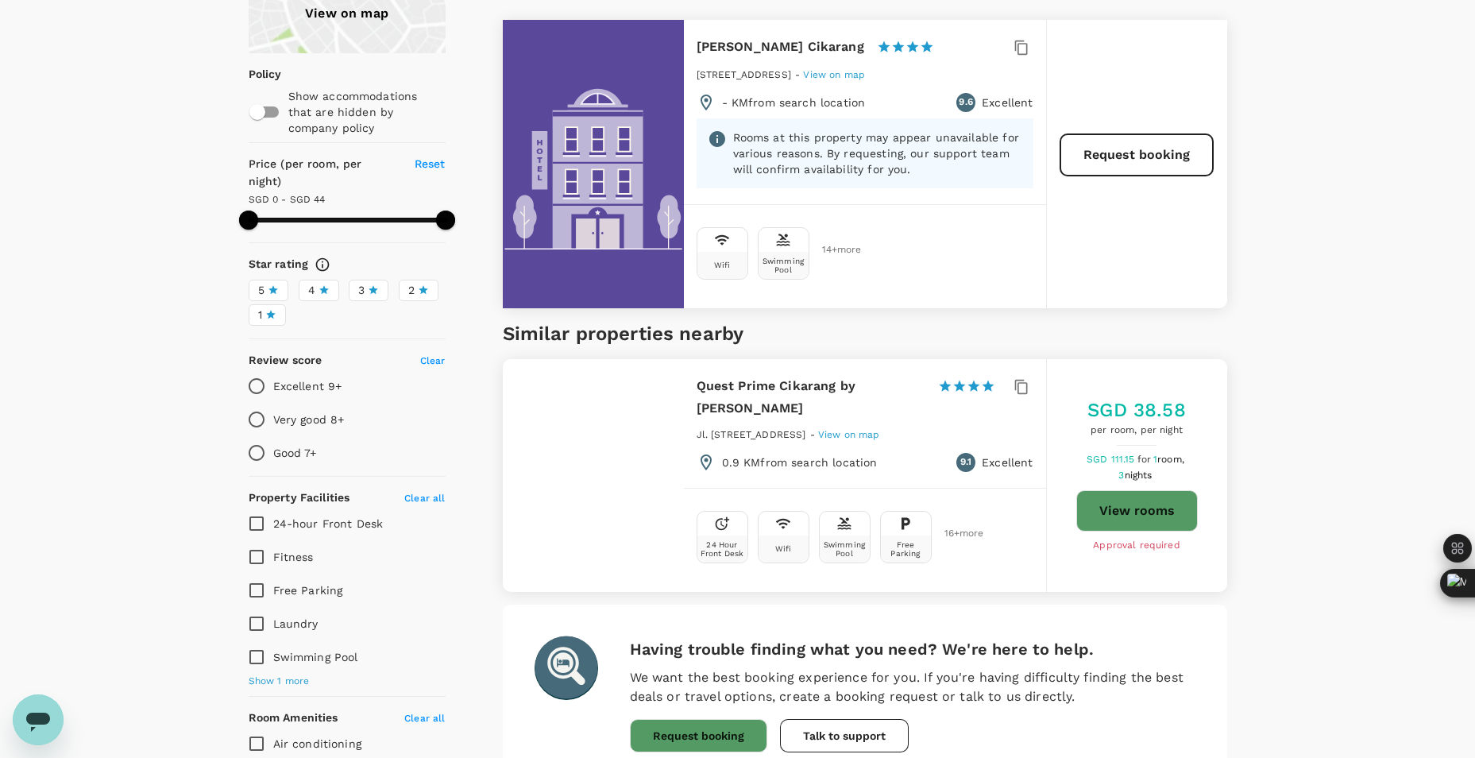
click at [192, 364] on div "View on map Policy Show accommodations that are hidden by company policy Price …" at bounding box center [737, 452] width 1475 height 957
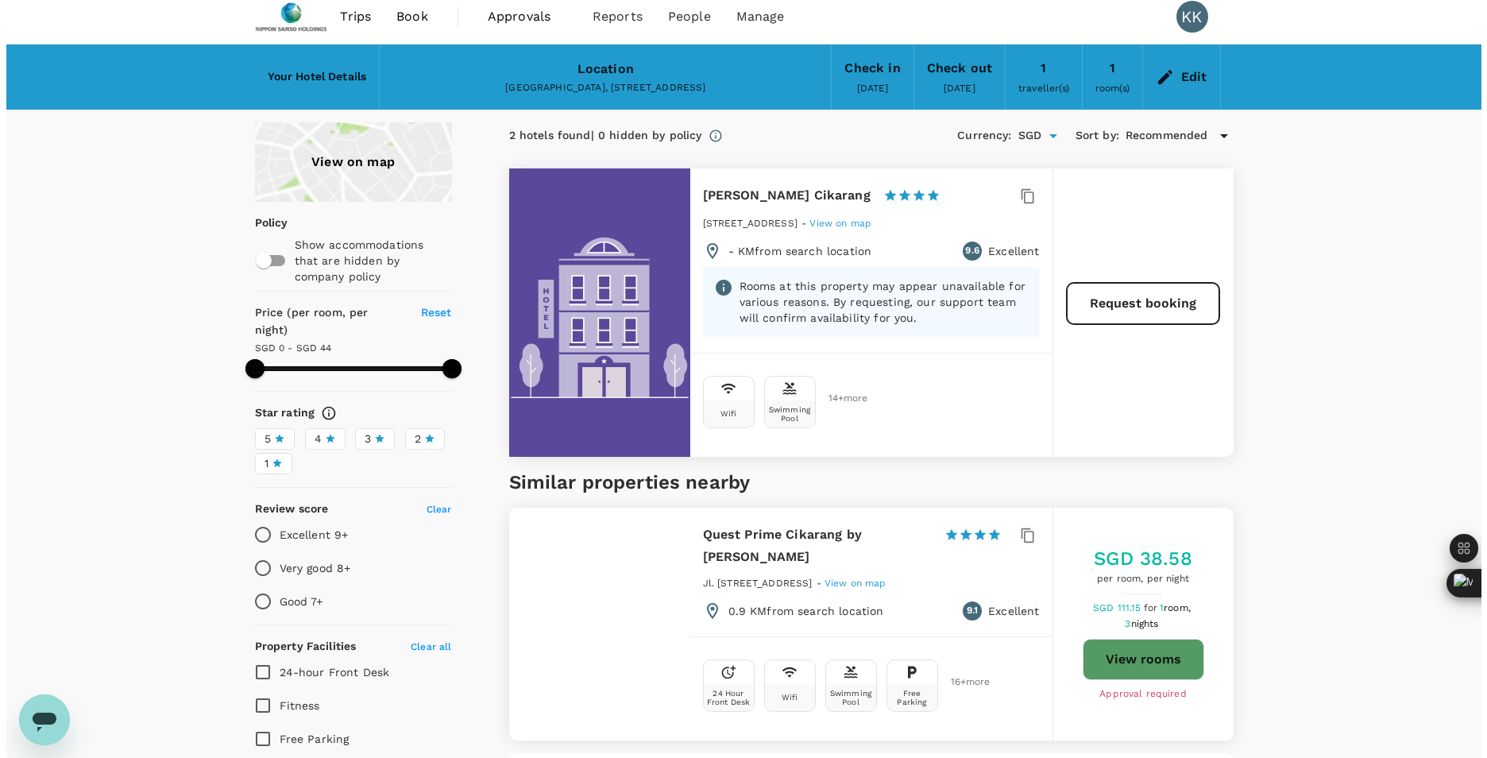
scroll to position [0, 0]
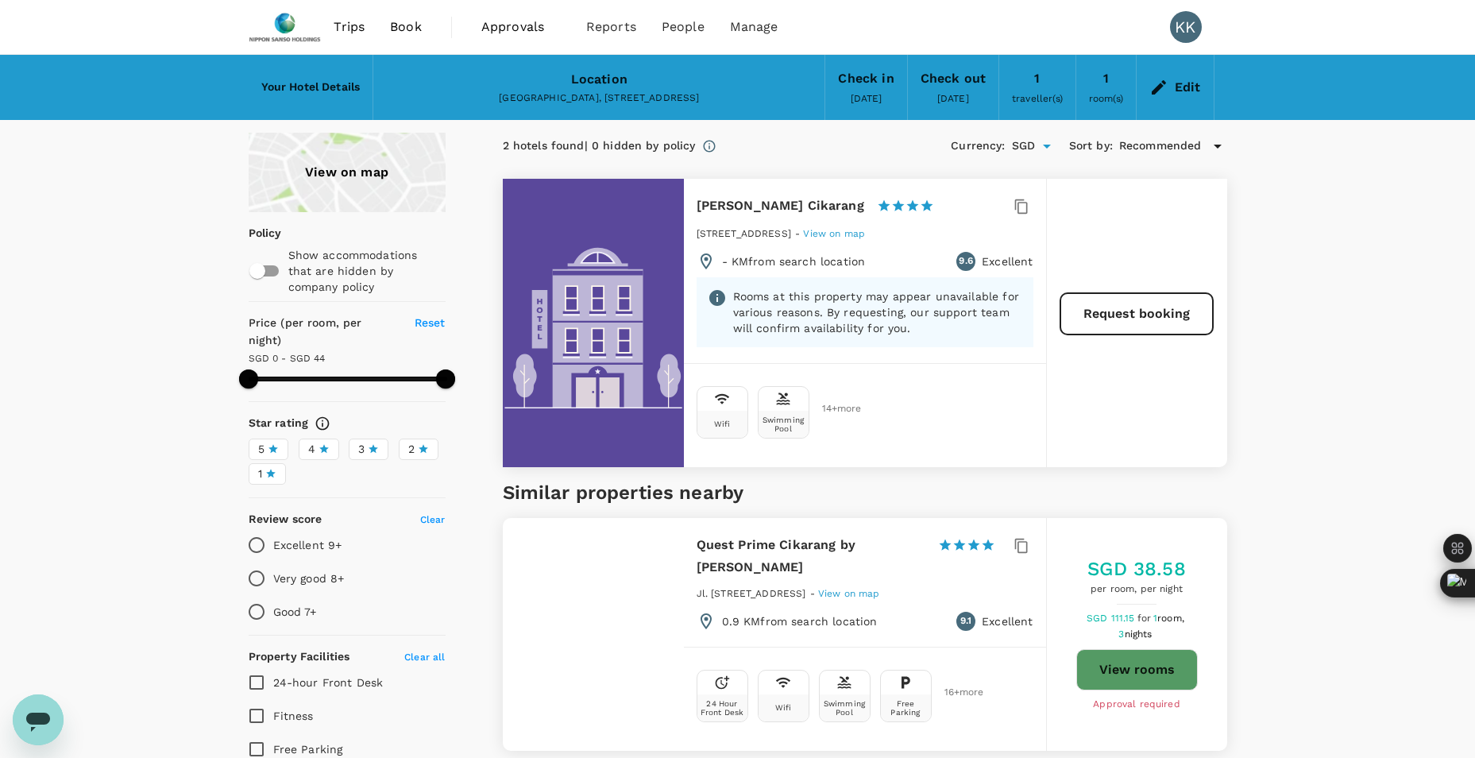
type input "243.94"
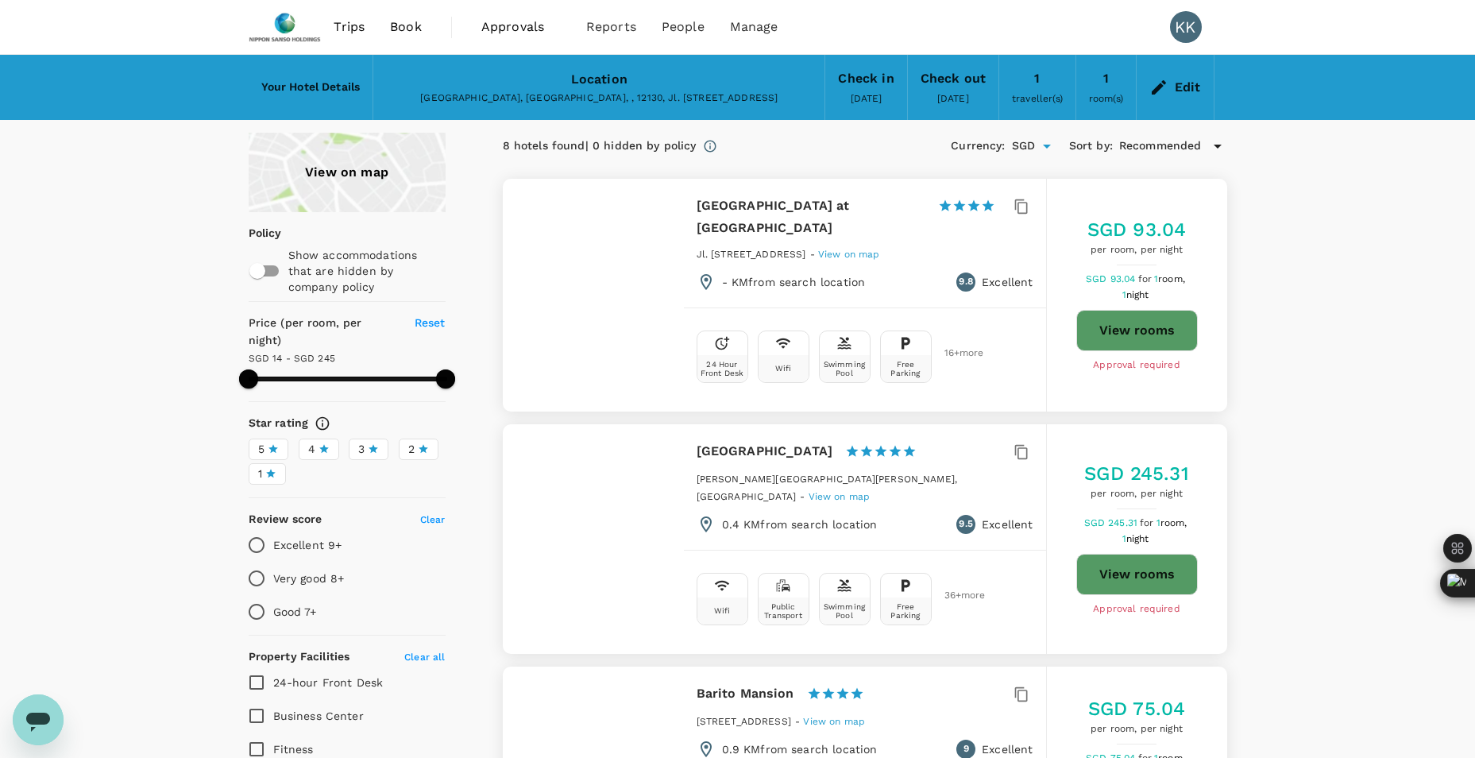
click at [400, 34] on span "Book" at bounding box center [406, 26] width 32 height 19
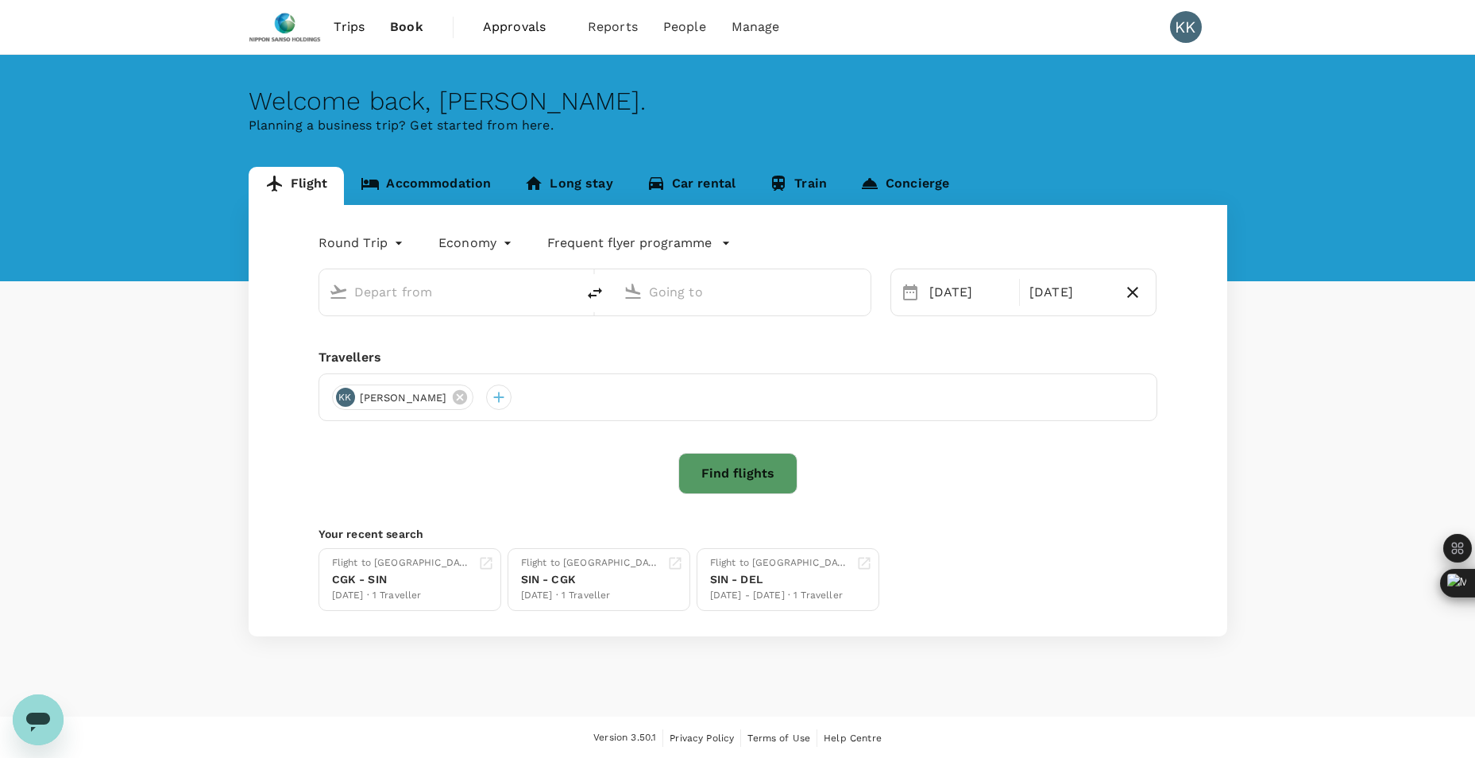
type input "Singapore Changi (SIN)"
type input "Soekarno-Hatta Intl (CGK)"
type input "Singapore Changi (SIN)"
type input "Soekarno-Hatta Intl (CGK)"
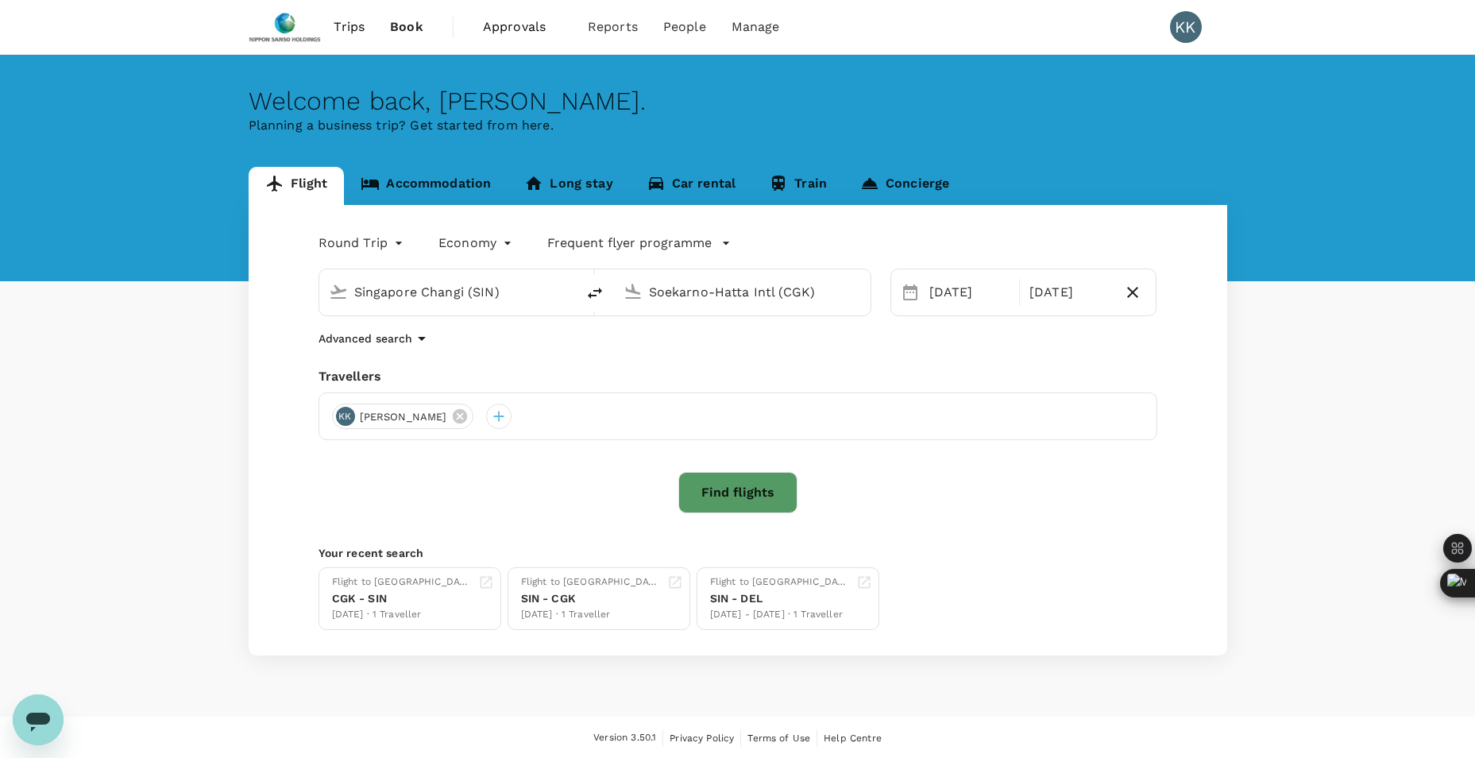
click at [415, 181] on link "Accommodation" at bounding box center [426, 186] width 164 height 38
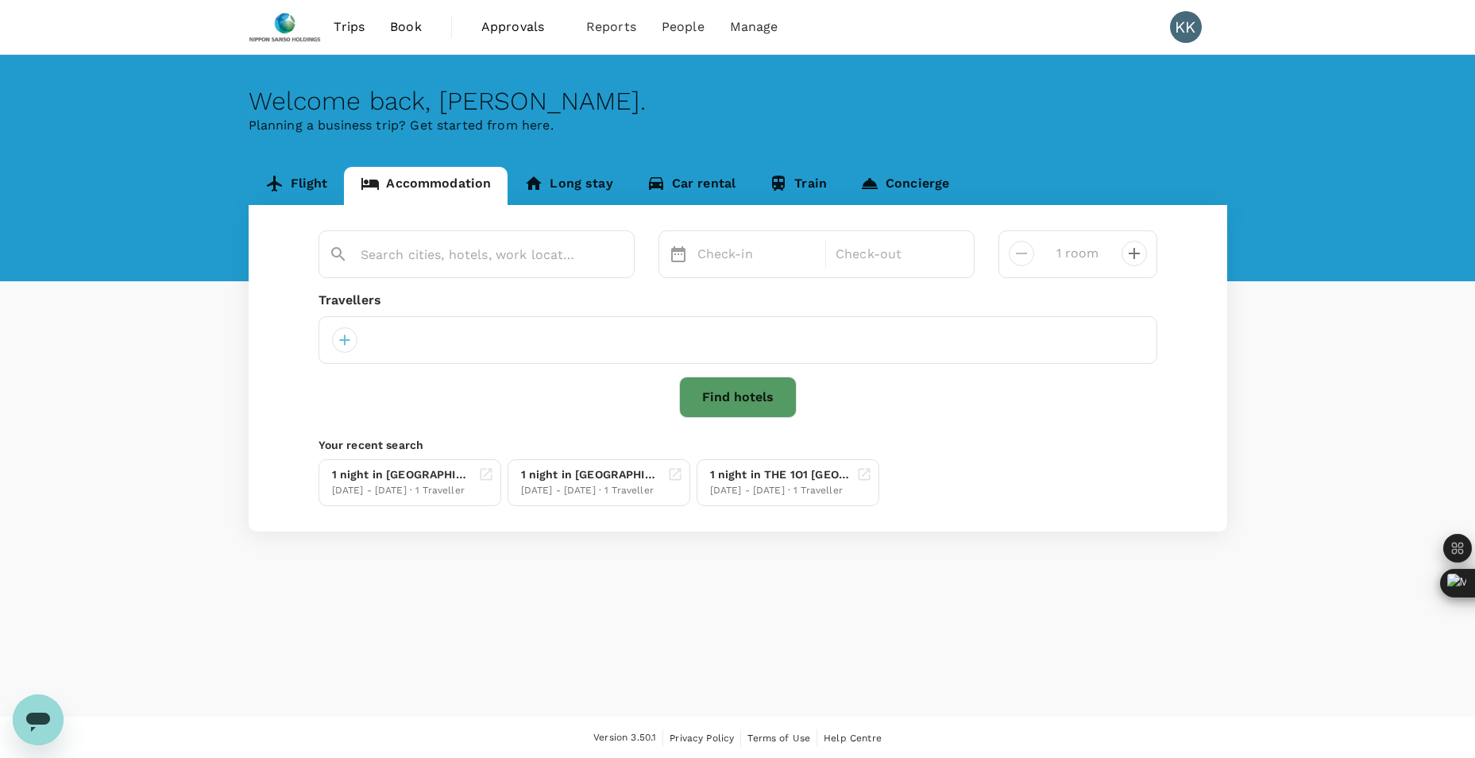
type input "[PERSON_NAME] Cikarang"
click at [623, 255] on button "Open" at bounding box center [624, 254] width 3 height 3
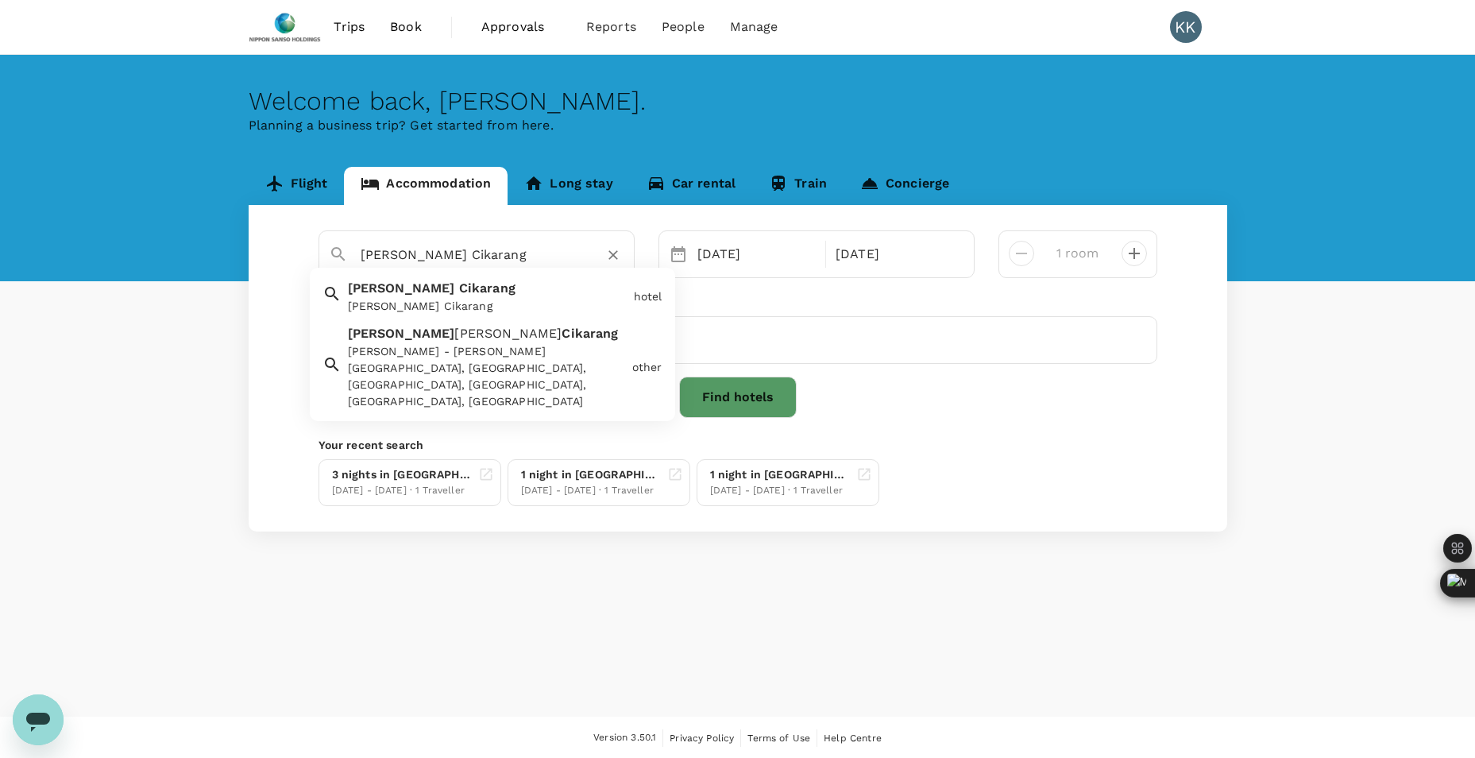
click at [604, 250] on button "Clear" at bounding box center [613, 255] width 22 height 22
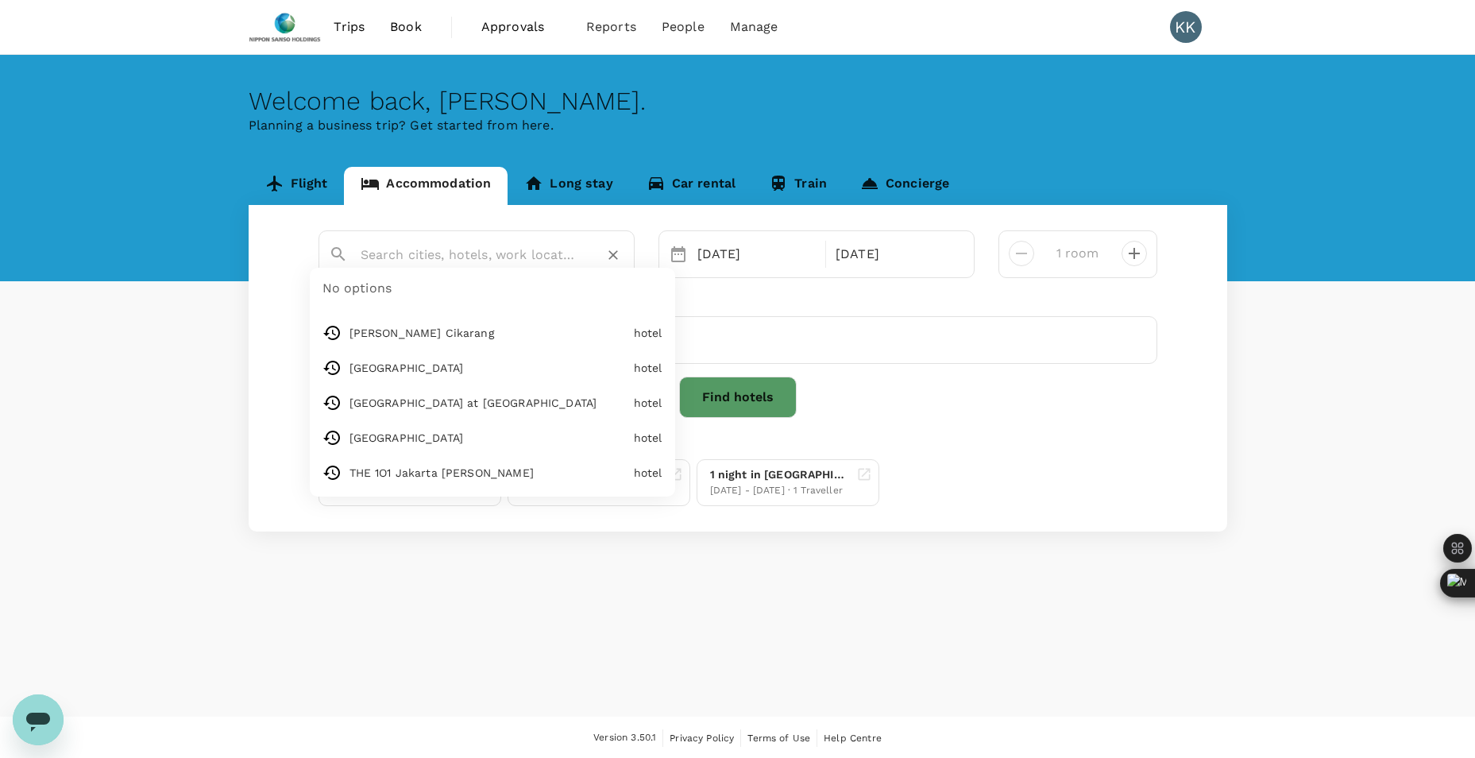
click at [452, 255] on input "text" at bounding box center [470, 254] width 219 height 25
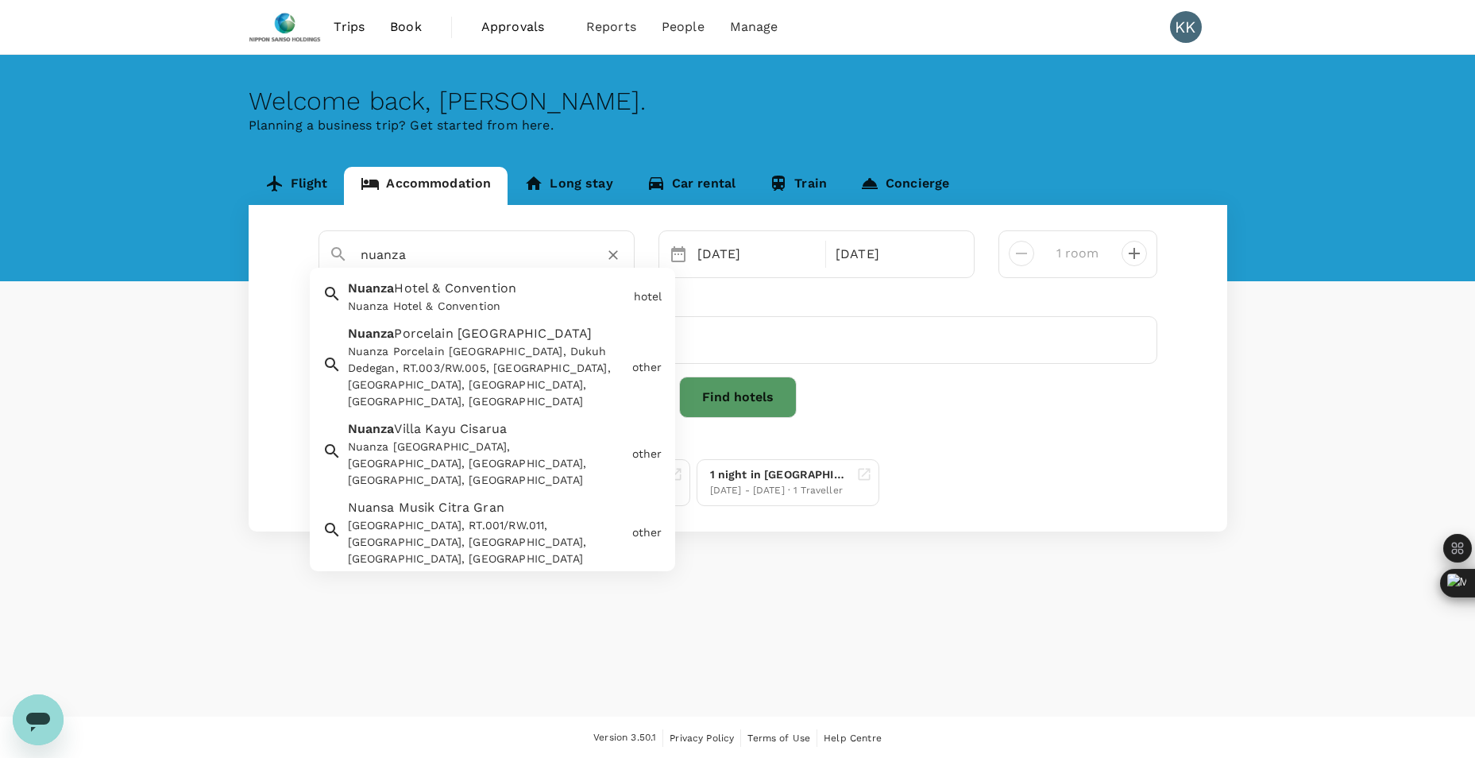
type input "nuanza"
click at [430, 296] on div "[GEOGRAPHIC_DATA] & Convention" at bounding box center [485, 293] width 286 height 42
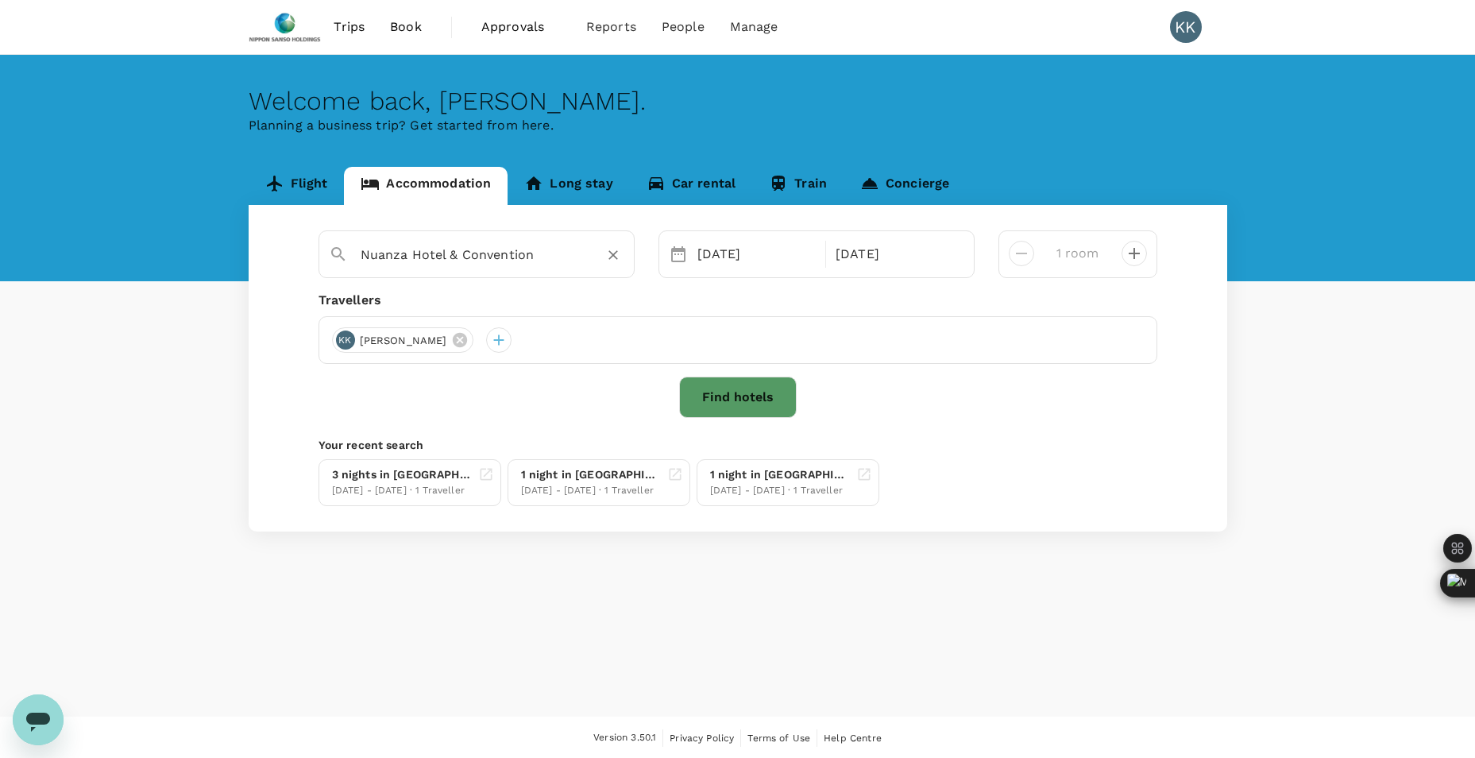
type input "Nuanza Hotel & Convention"
click at [690, 397] on button "Find hotels" at bounding box center [738, 397] width 118 height 41
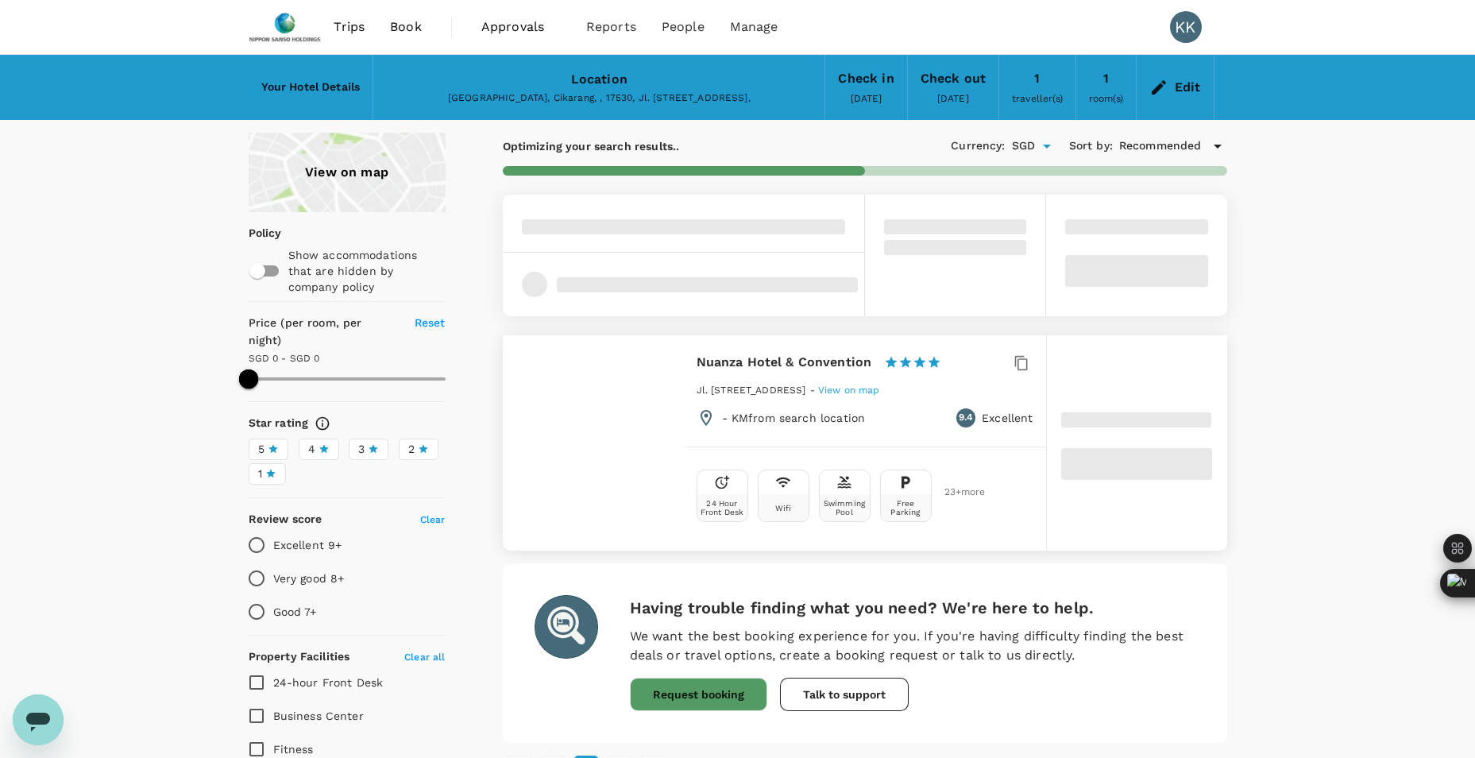
type input "27"
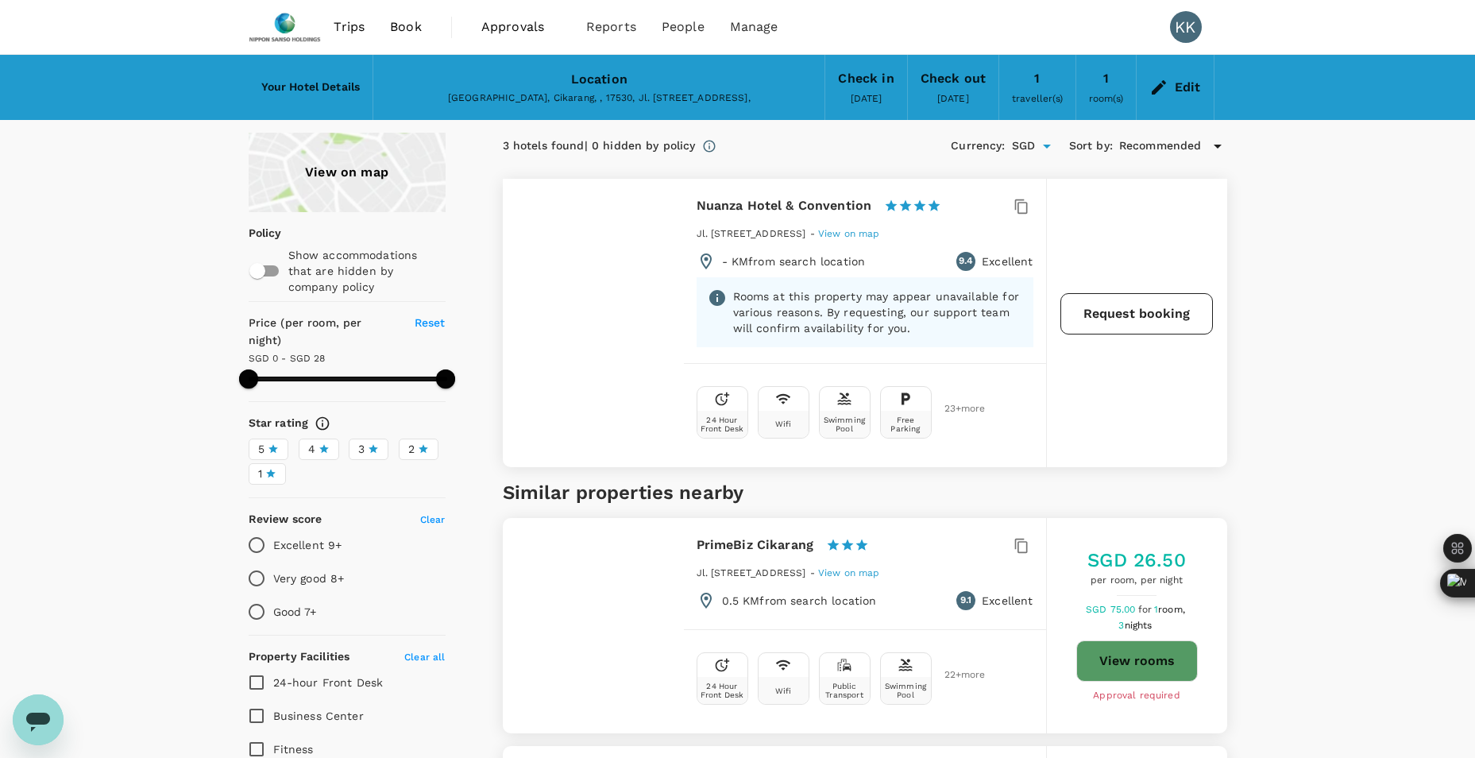
click at [1093, 302] on button "Request booking" at bounding box center [1136, 313] width 153 height 41
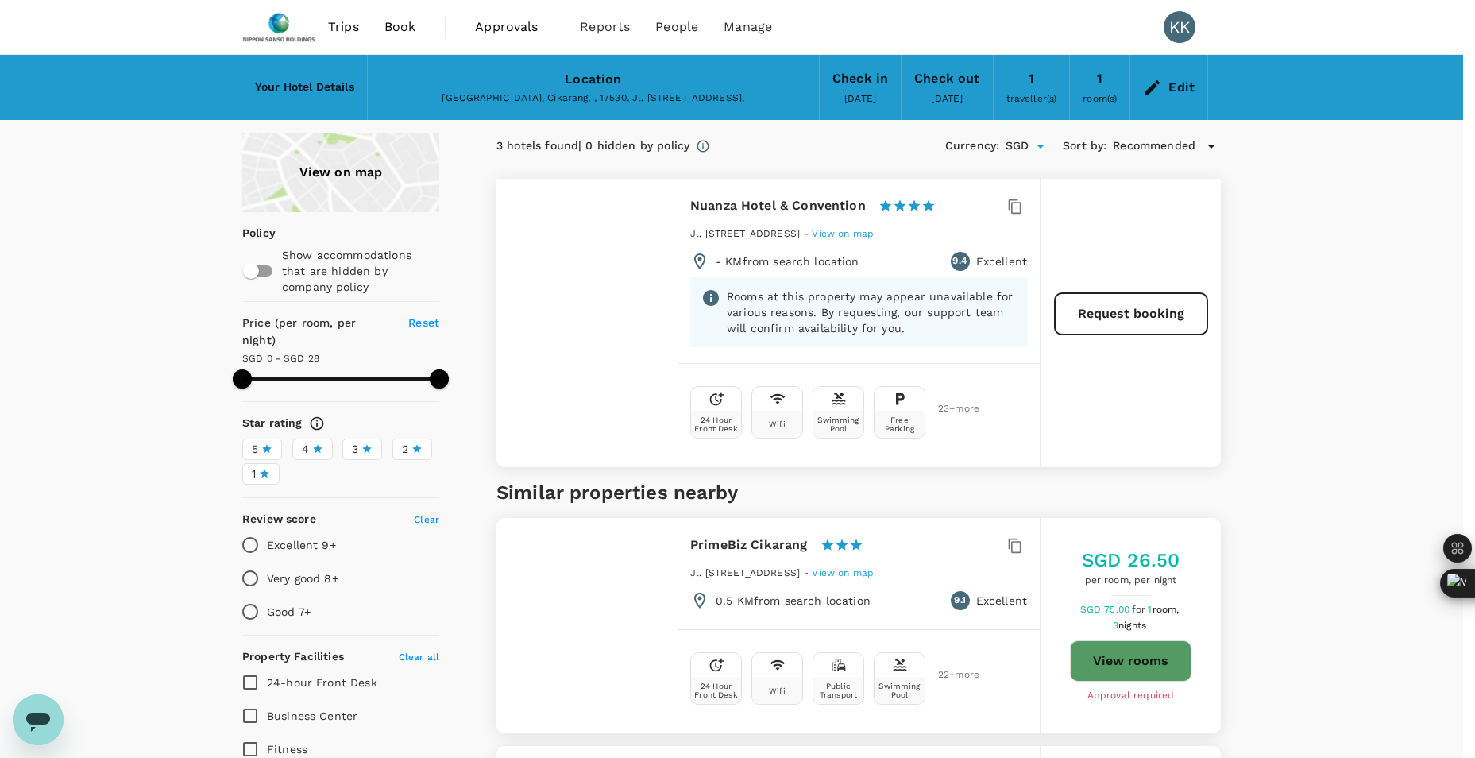
type input "Nuanza Hotel & Convention"
type input "65"
type input "80287895"
type input "[PERSON_NAME][EMAIL_ADDRESS][DOMAIN_NAME]"
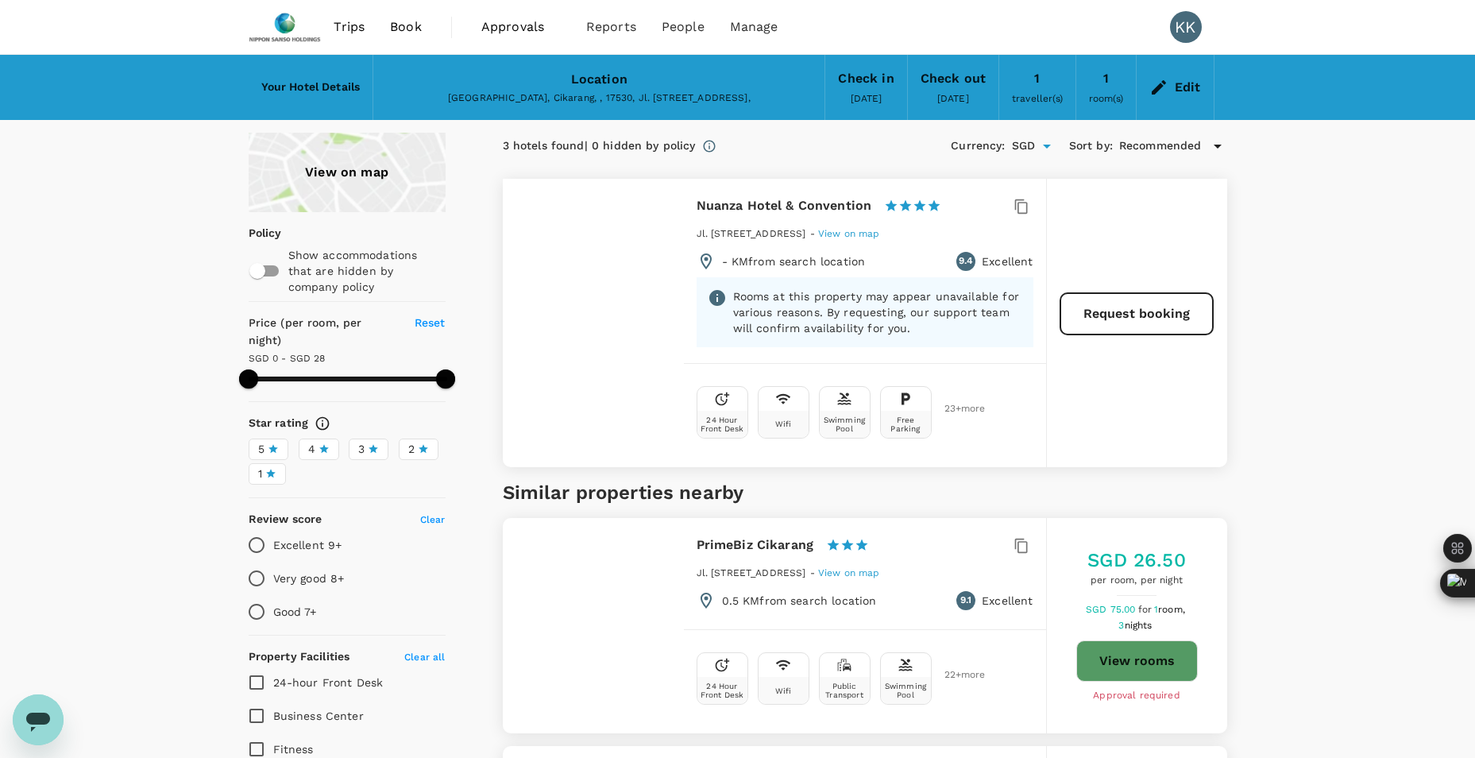
click at [1343, 243] on div "View on map Policy Show accommodations that are hidden by company policy Price …" at bounding box center [737, 677] width 1475 height 1089
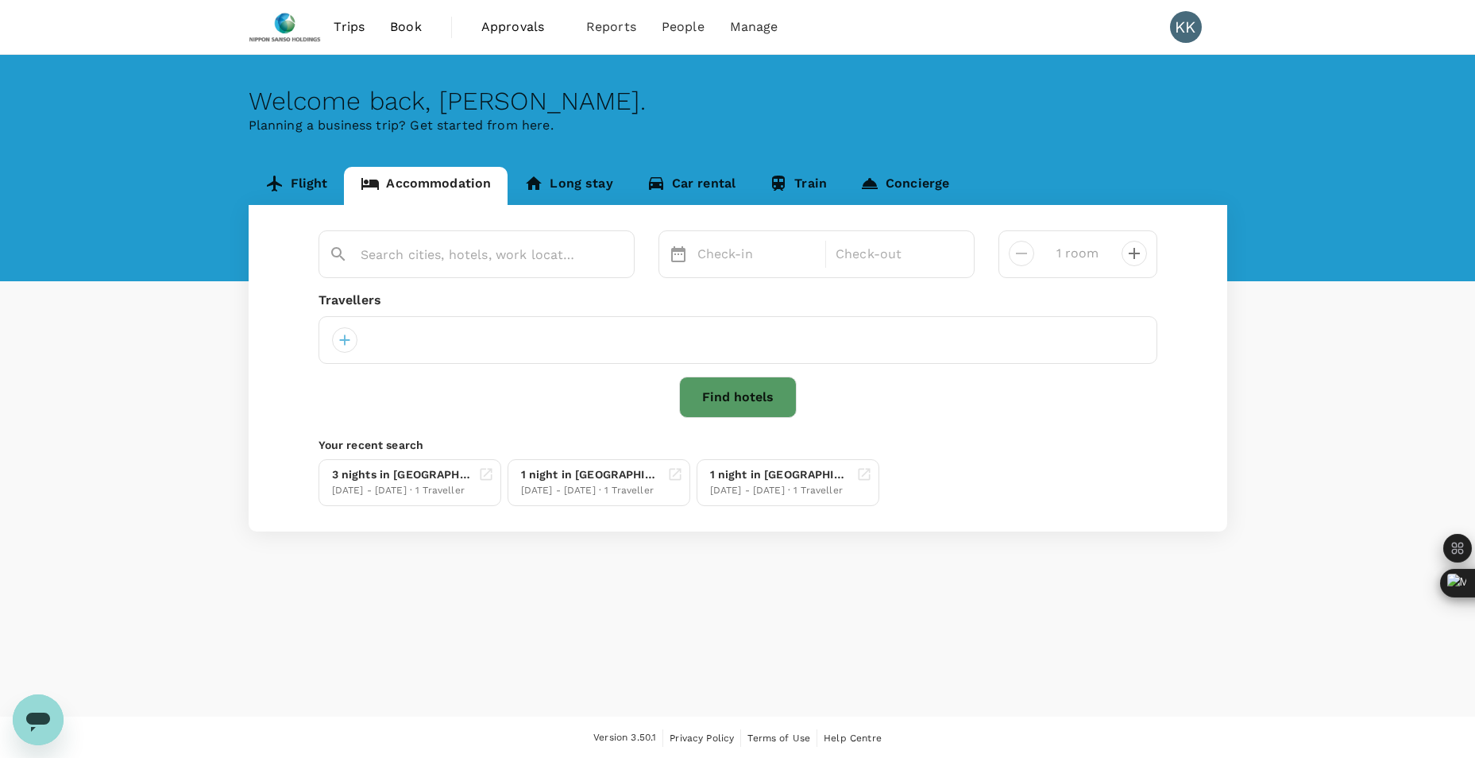
type input "Nuanza Hotel & Convention"
click at [748, 407] on button "Find hotels" at bounding box center [738, 397] width 118 height 41
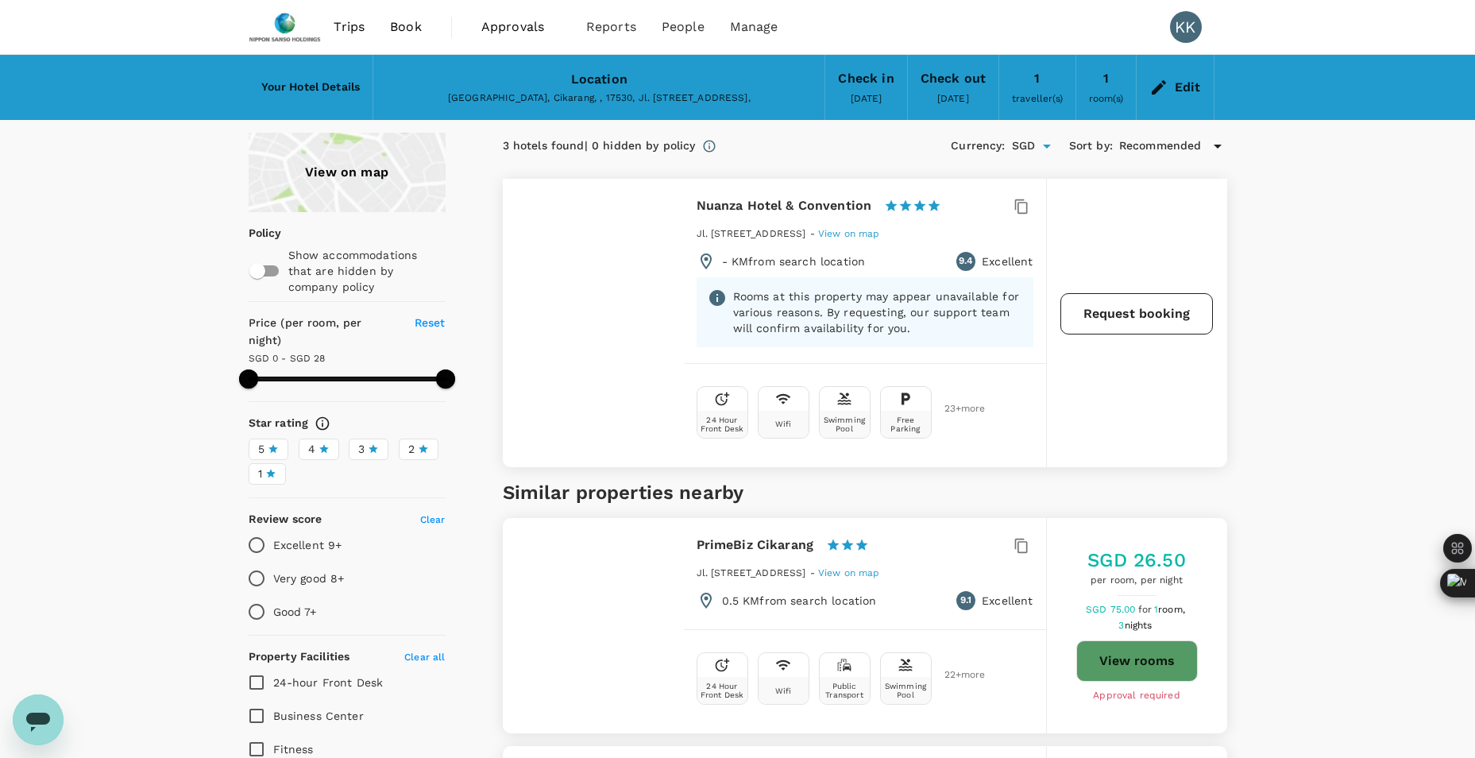
click at [1073, 311] on button "Request booking" at bounding box center [1136, 313] width 153 height 41
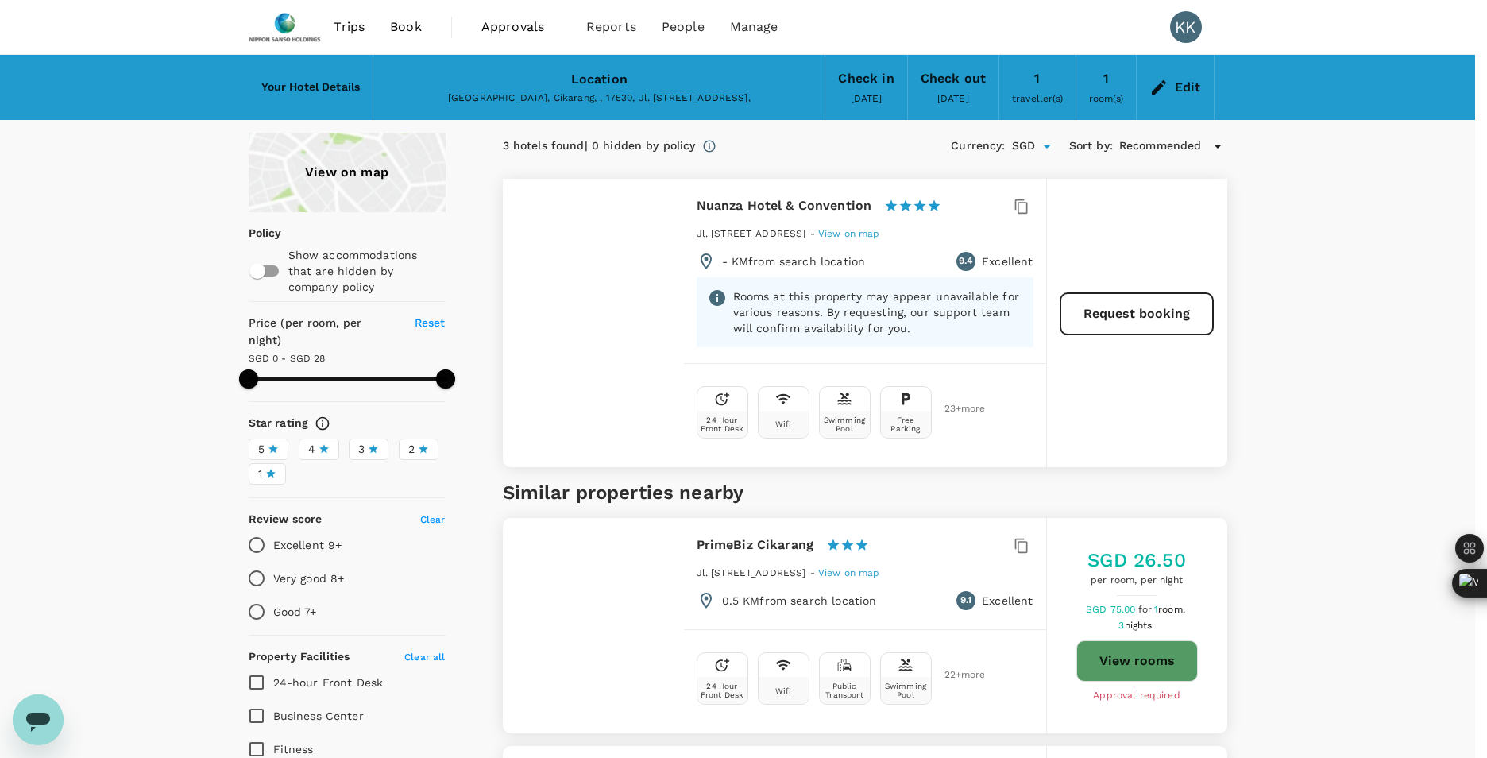
type input "120"
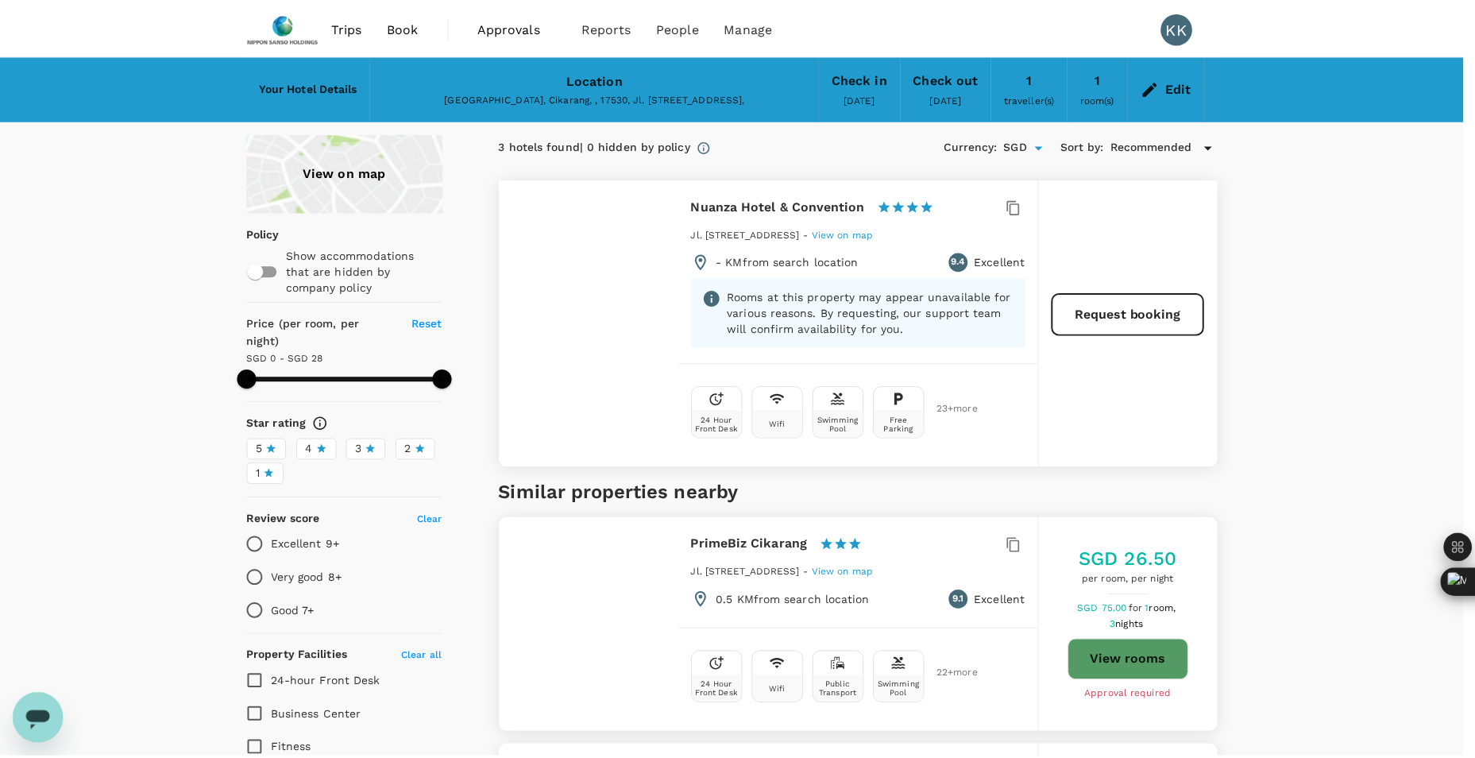
scroll to position [258, 0]
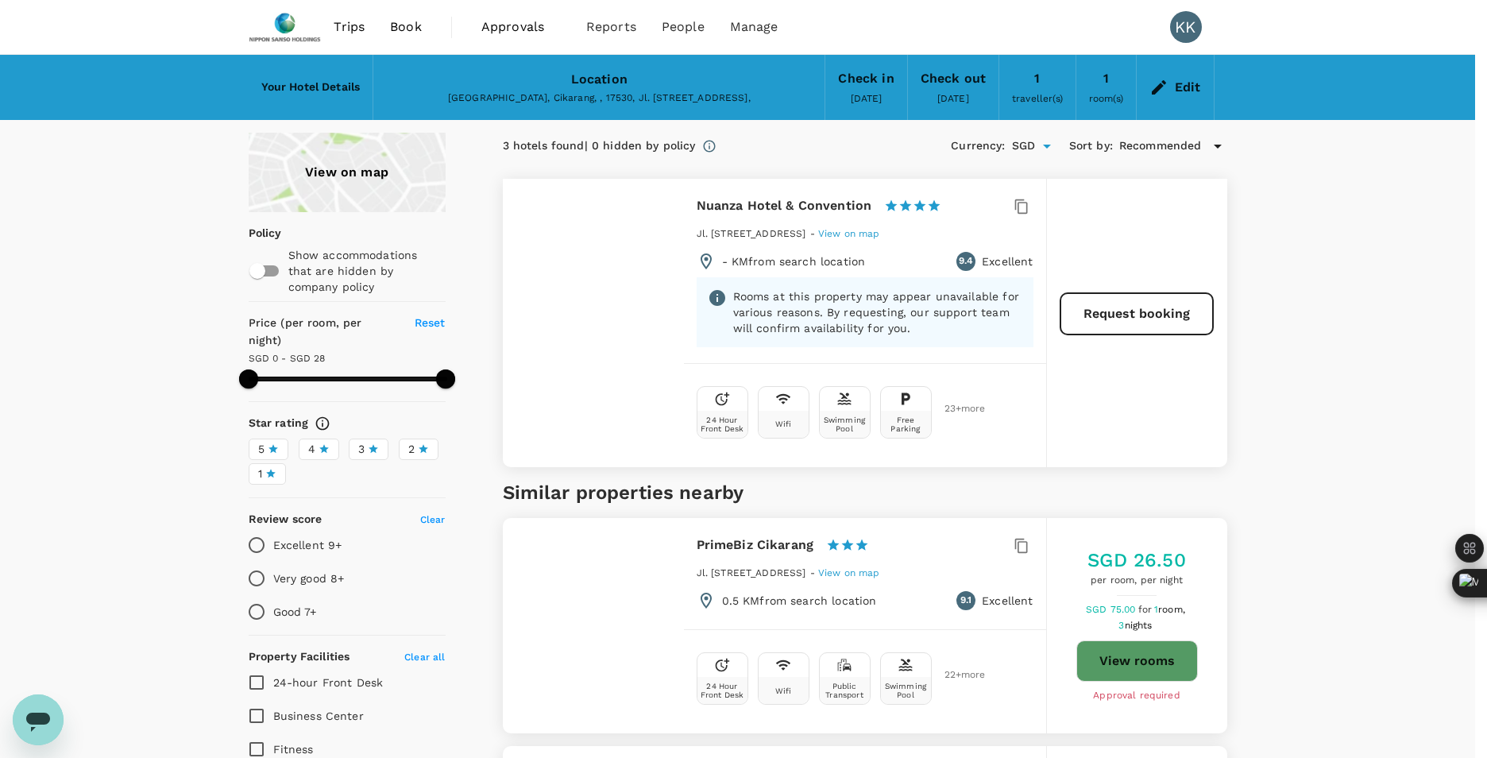
type textarea "Incl Breakfast"
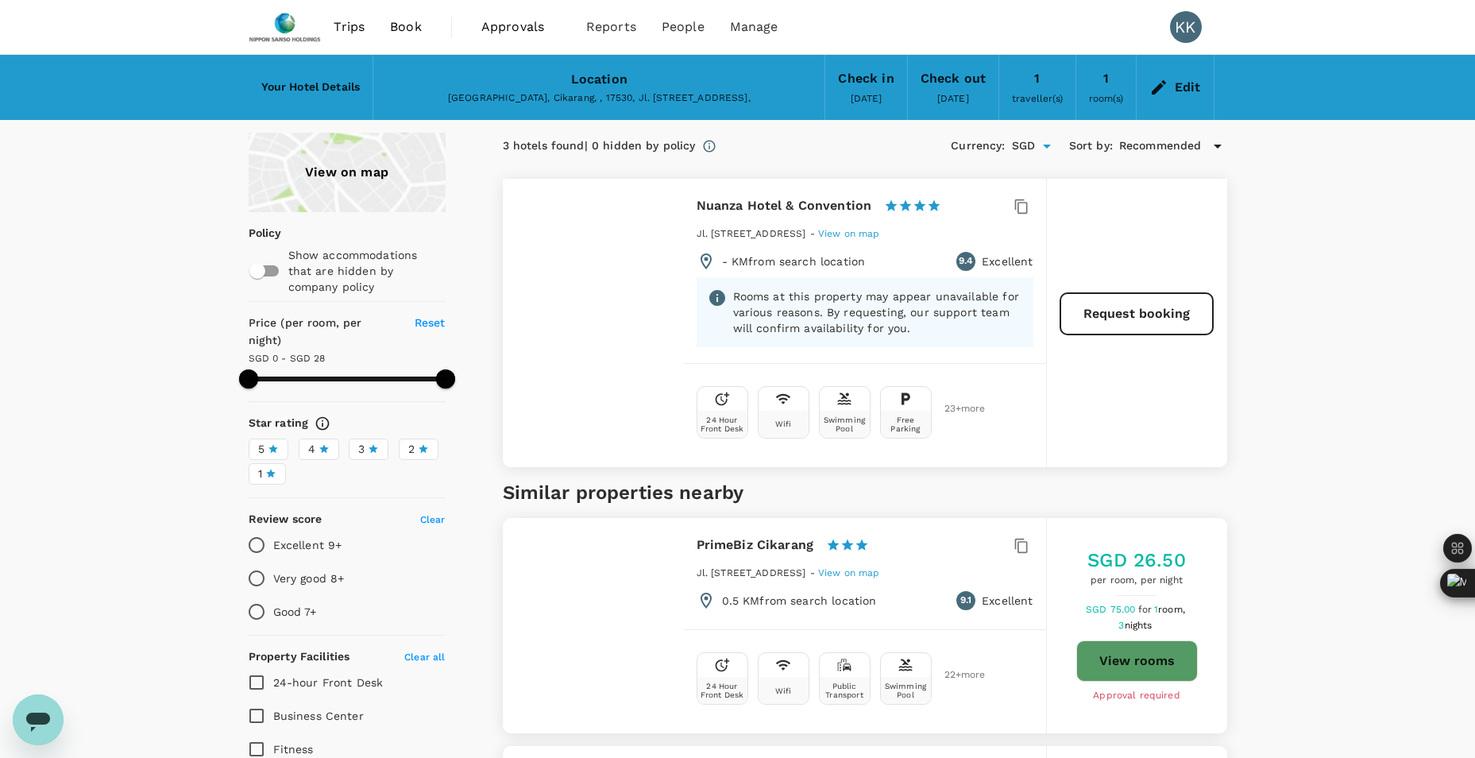
click at [947, 404] on span "23 + more" at bounding box center [956, 409] width 24 height 10
click at [949, 414] on span "23 + more" at bounding box center [956, 409] width 24 height 10
type input "27"
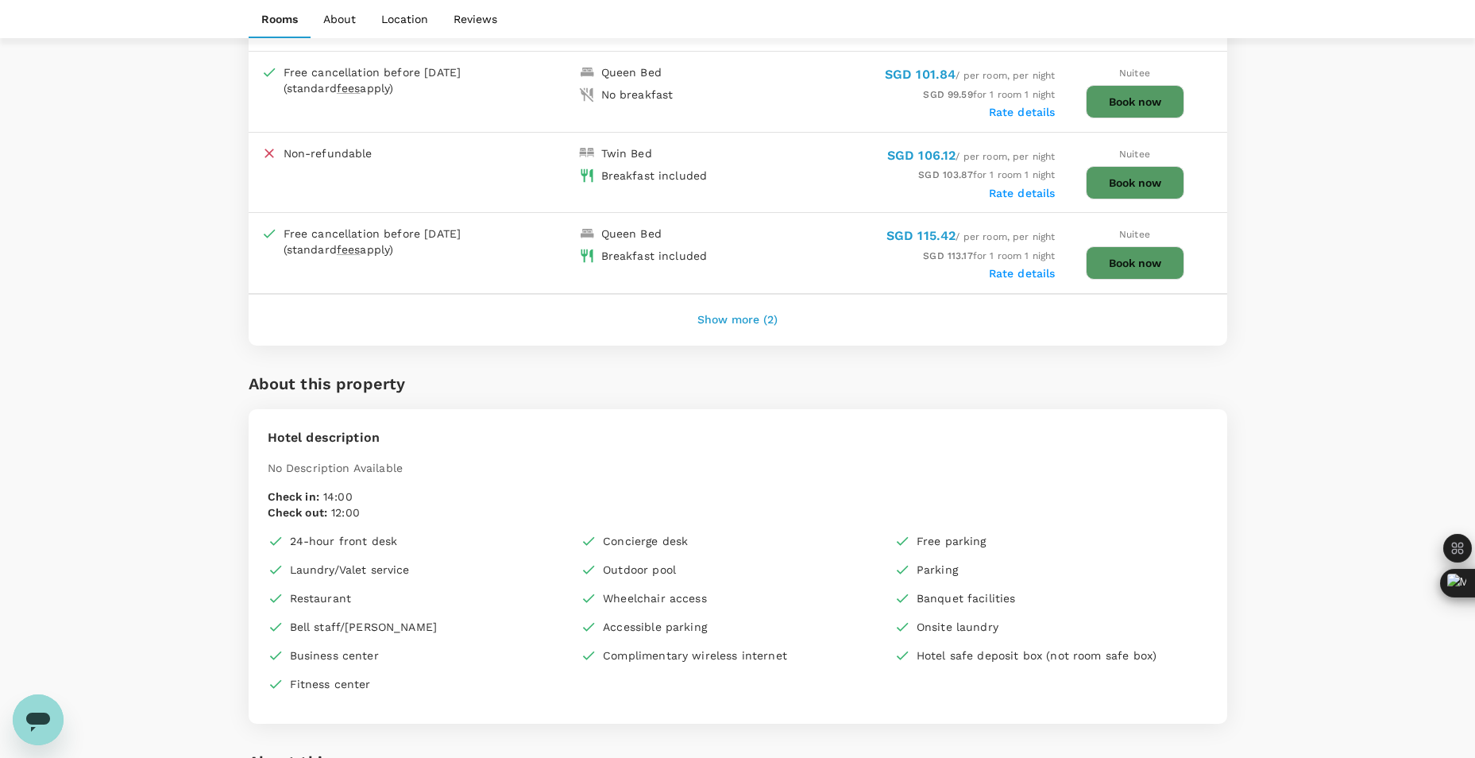
scroll to position [874, 0]
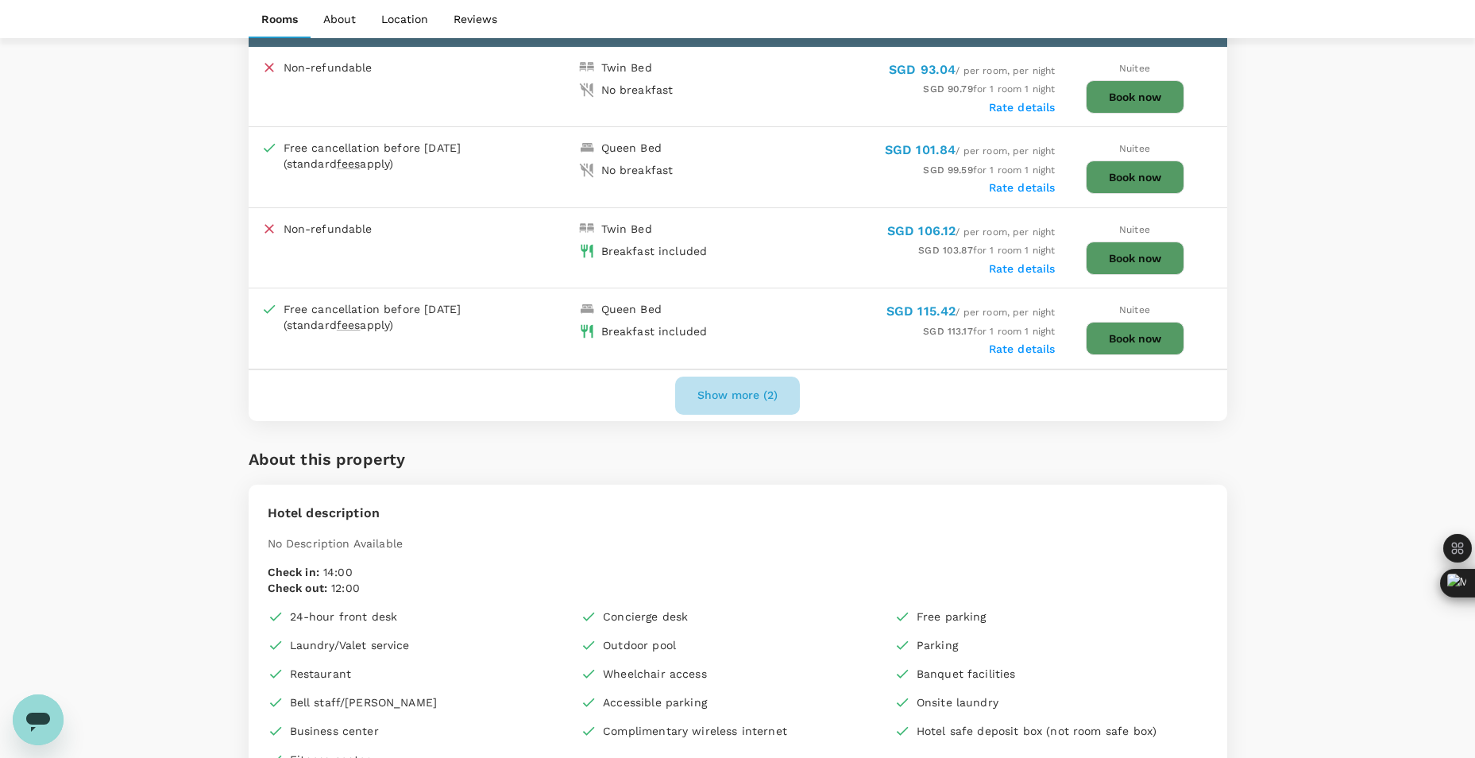
click at [771, 392] on button "Show more (2)" at bounding box center [737, 396] width 125 height 38
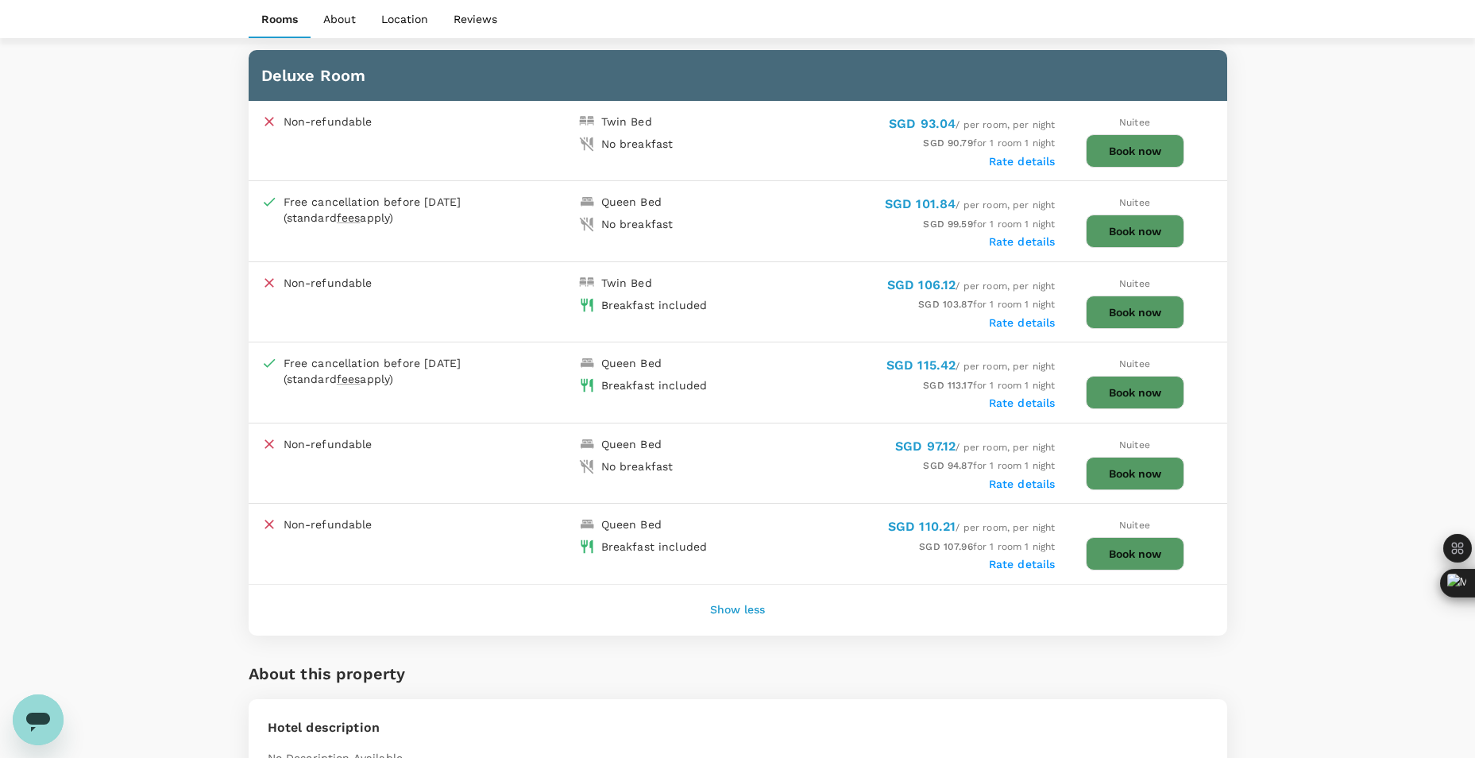
scroll to position [794, 0]
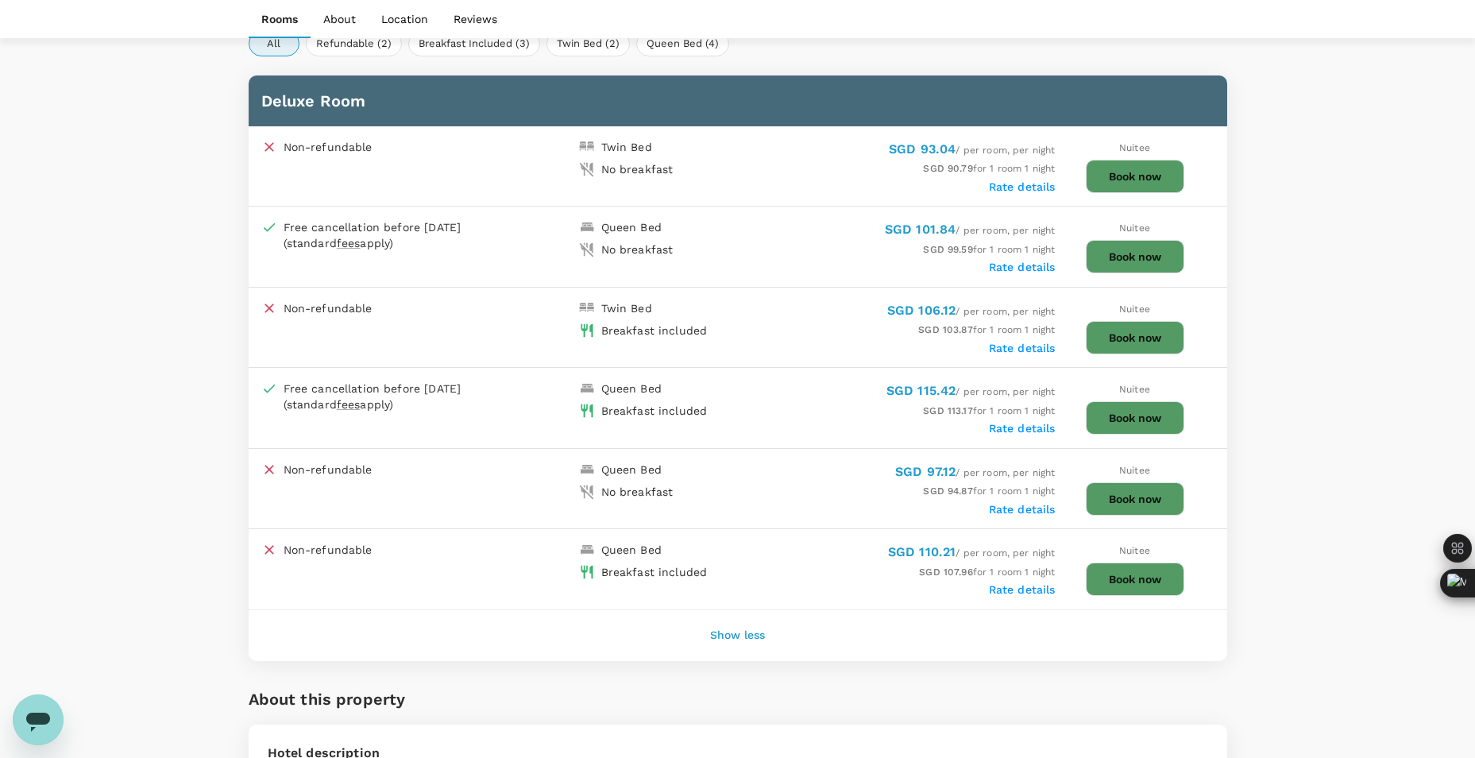
click at [1128, 387] on span "Nuitee" at bounding box center [1134, 389] width 31 height 11
click at [987, 431] on div "Rate details" at bounding box center [897, 427] width 318 height 16
click at [1029, 429] on label "Rate details" at bounding box center [1022, 428] width 67 height 13
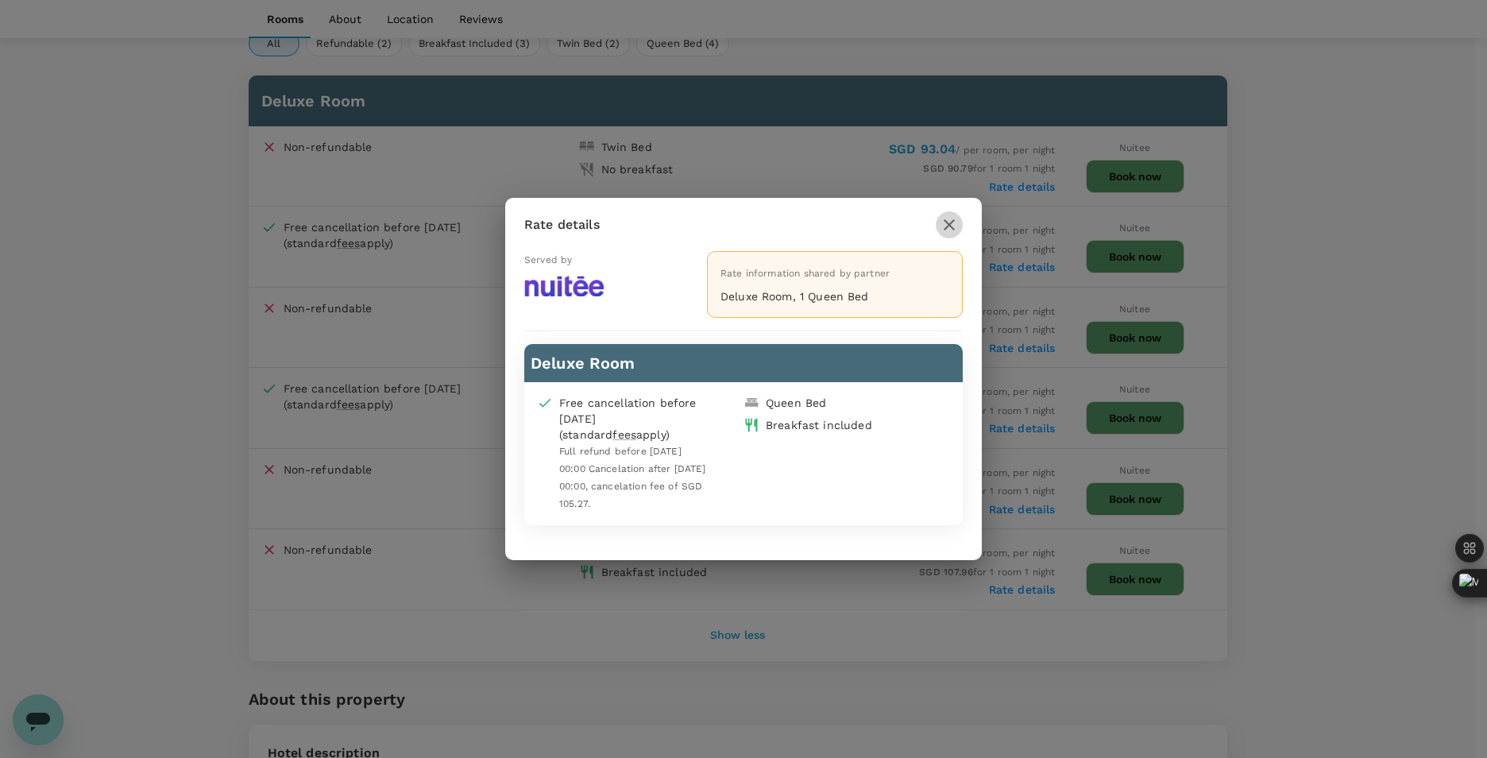
click at [950, 226] on icon "button" at bounding box center [949, 224] width 11 height 11
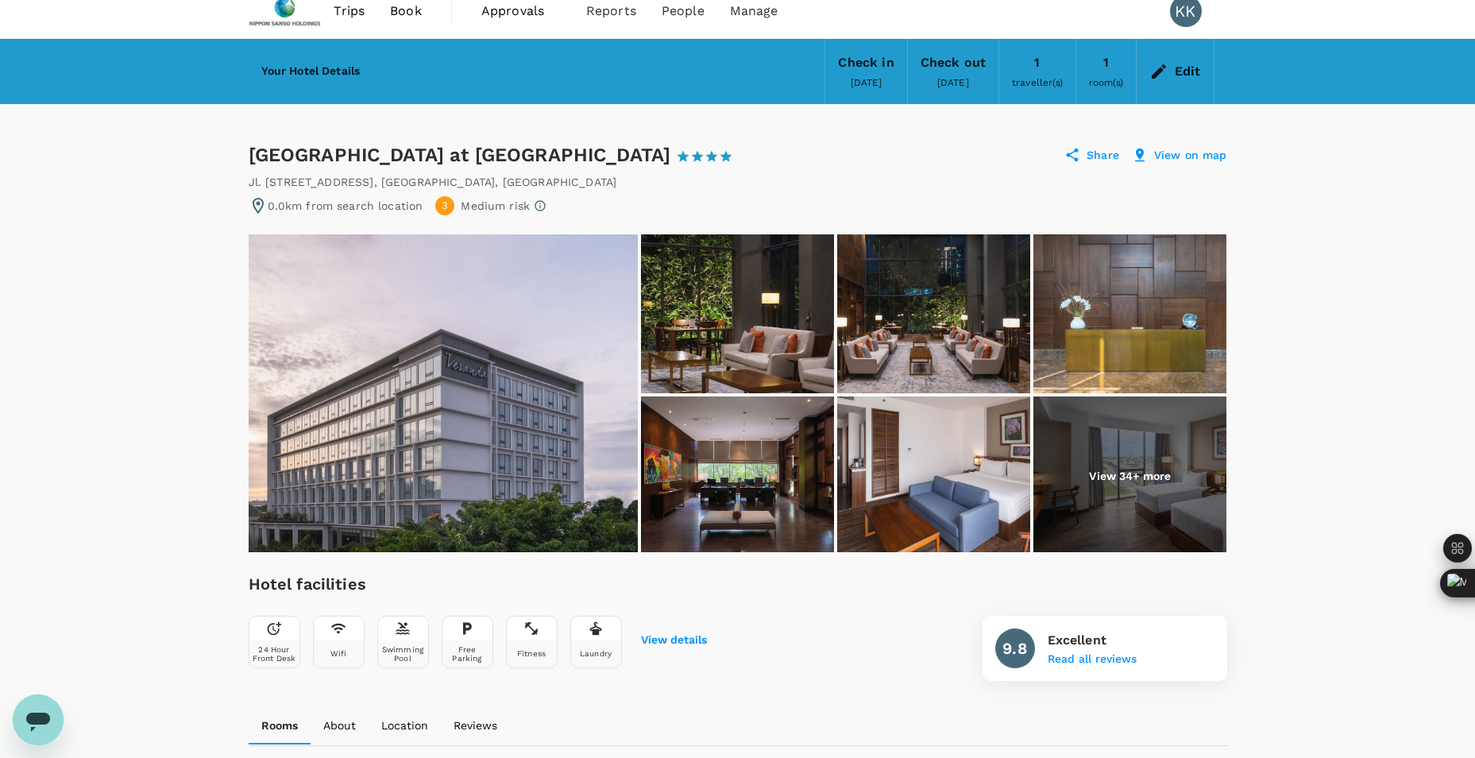
scroll to position [0, 0]
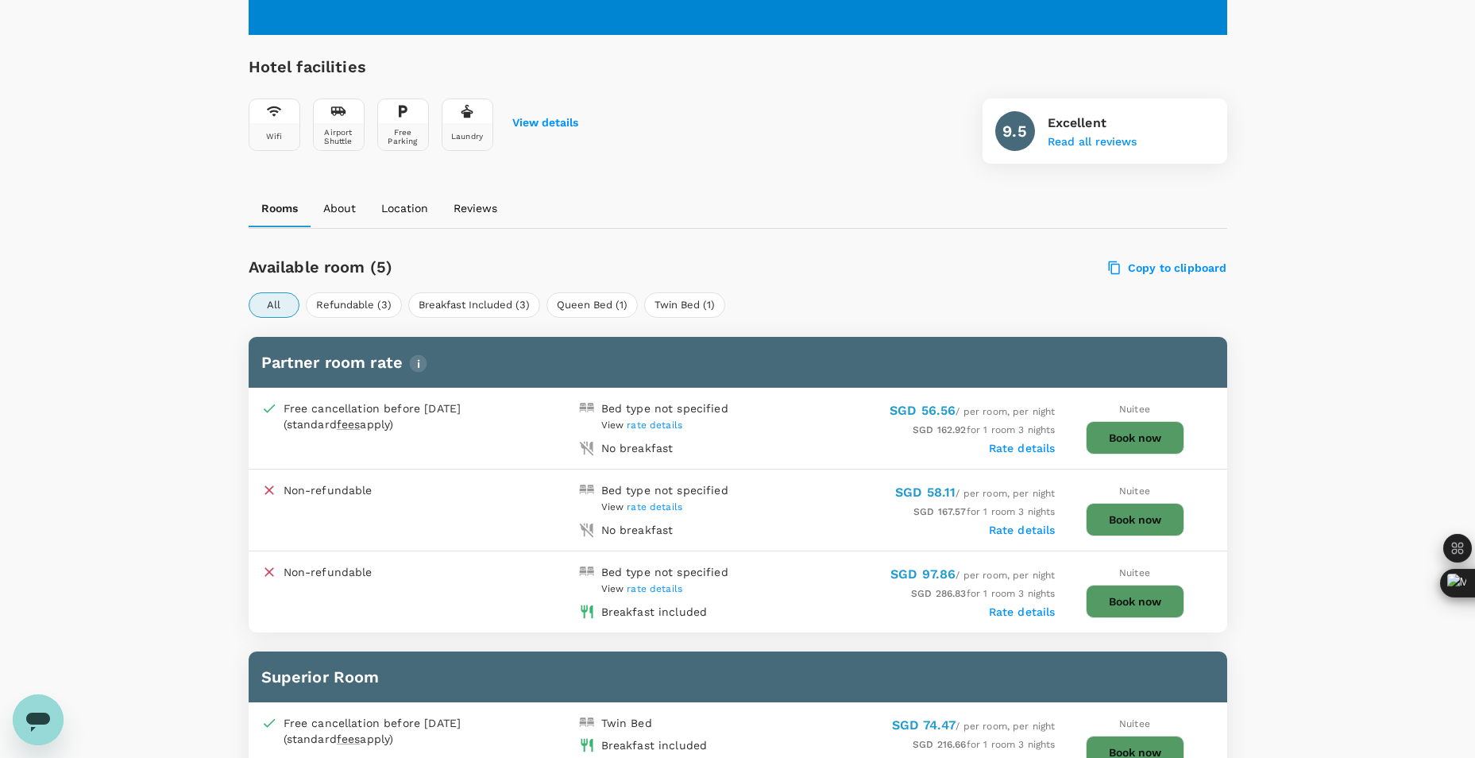
scroll to position [556, 0]
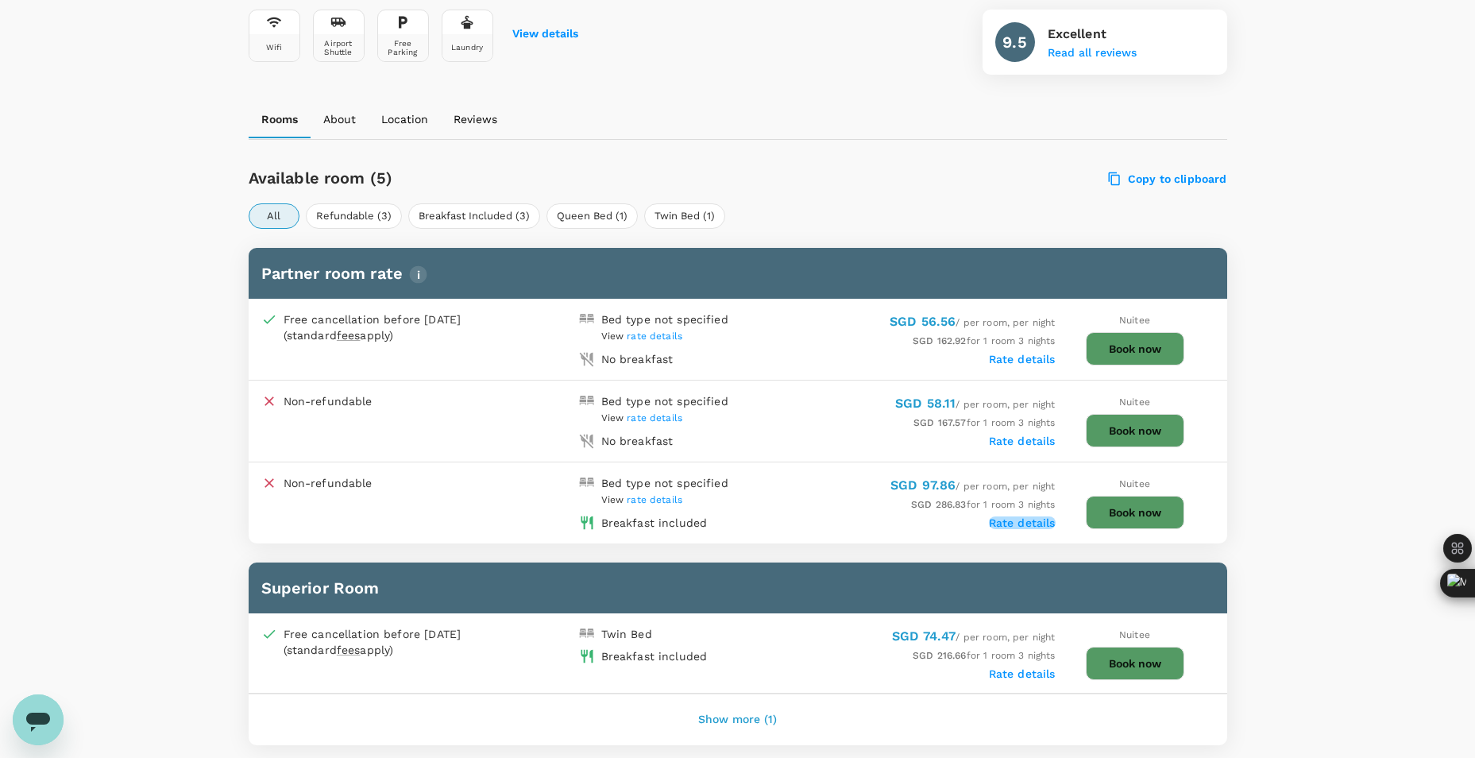
click at [1042, 523] on label "Rate details" at bounding box center [1022, 522] width 67 height 13
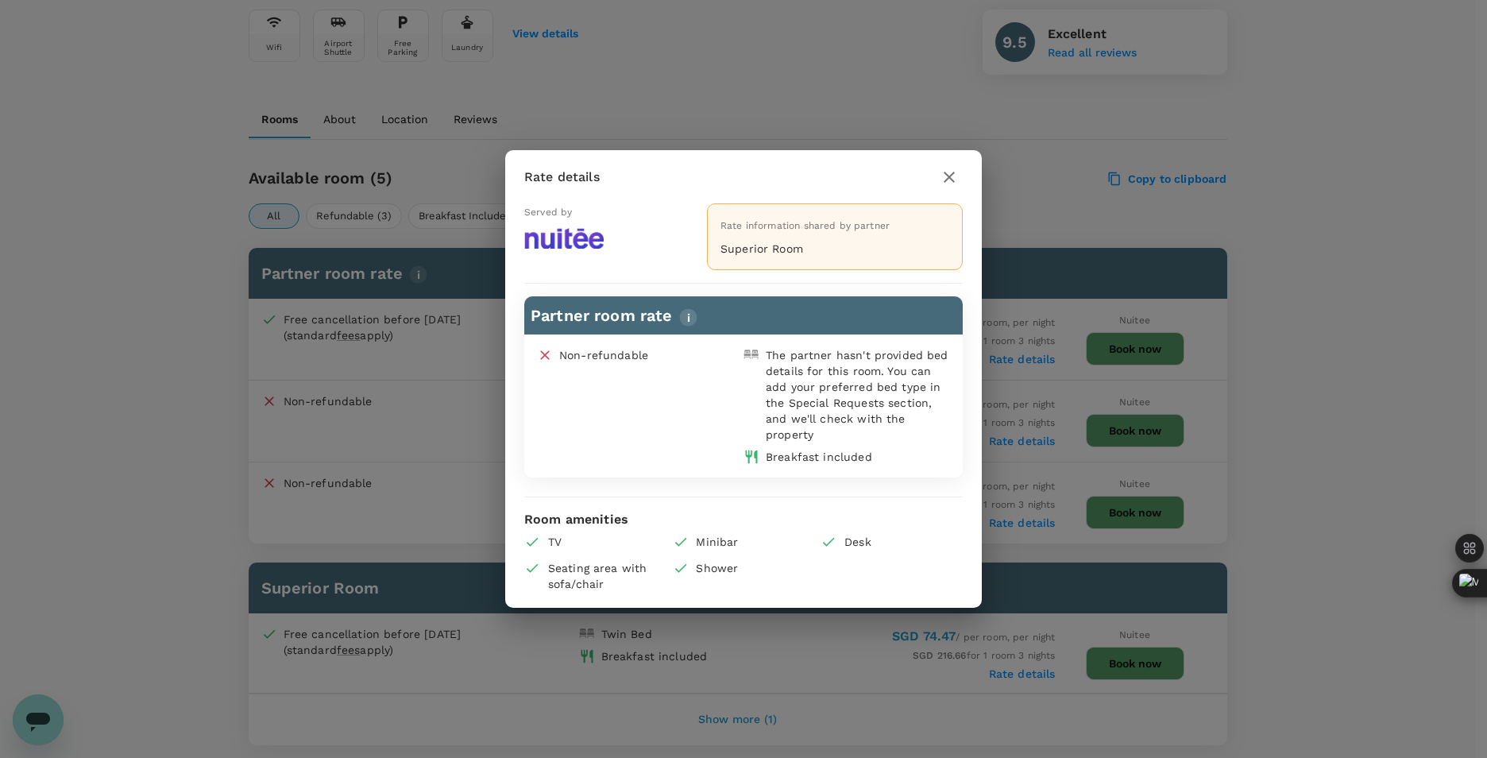
click at [944, 182] on icon "button" at bounding box center [949, 177] width 19 height 19
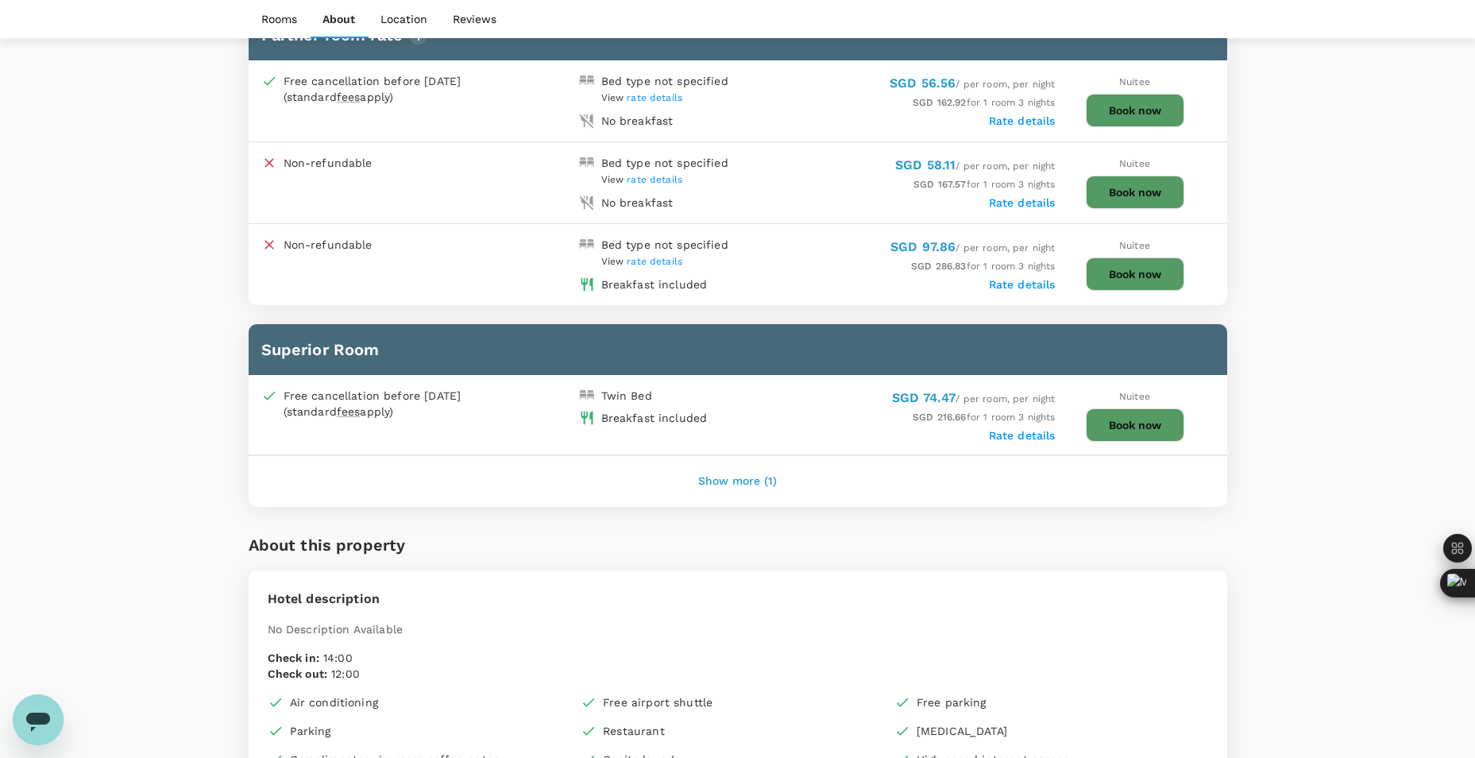
scroll to position [715, 0]
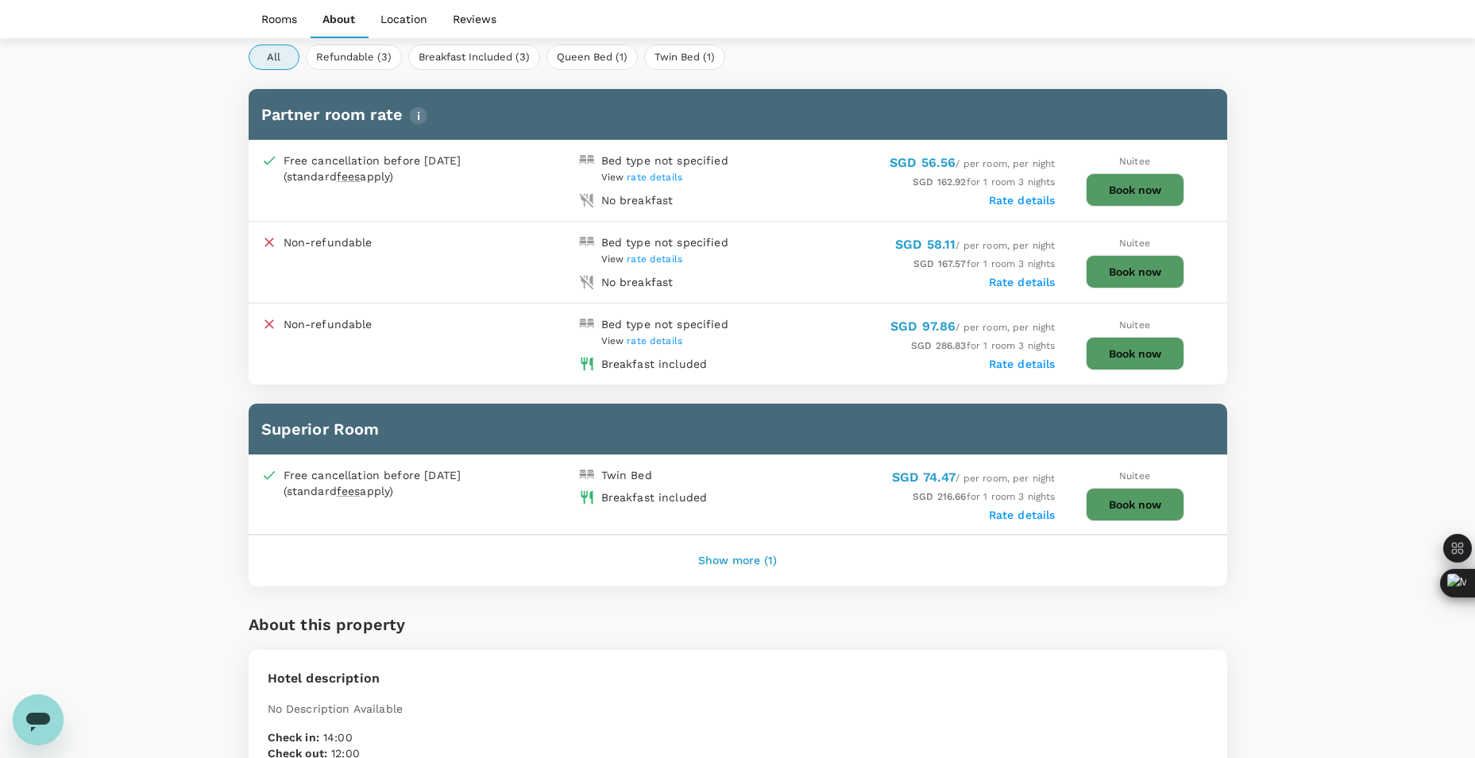
click at [669, 350] on div "Breakfast included" at bounding box center [651, 361] width 113 height 22
click at [669, 346] on div "View rate details" at bounding box center [664, 340] width 127 height 17
click at [670, 341] on span "rate details" at bounding box center [655, 340] width 56 height 11
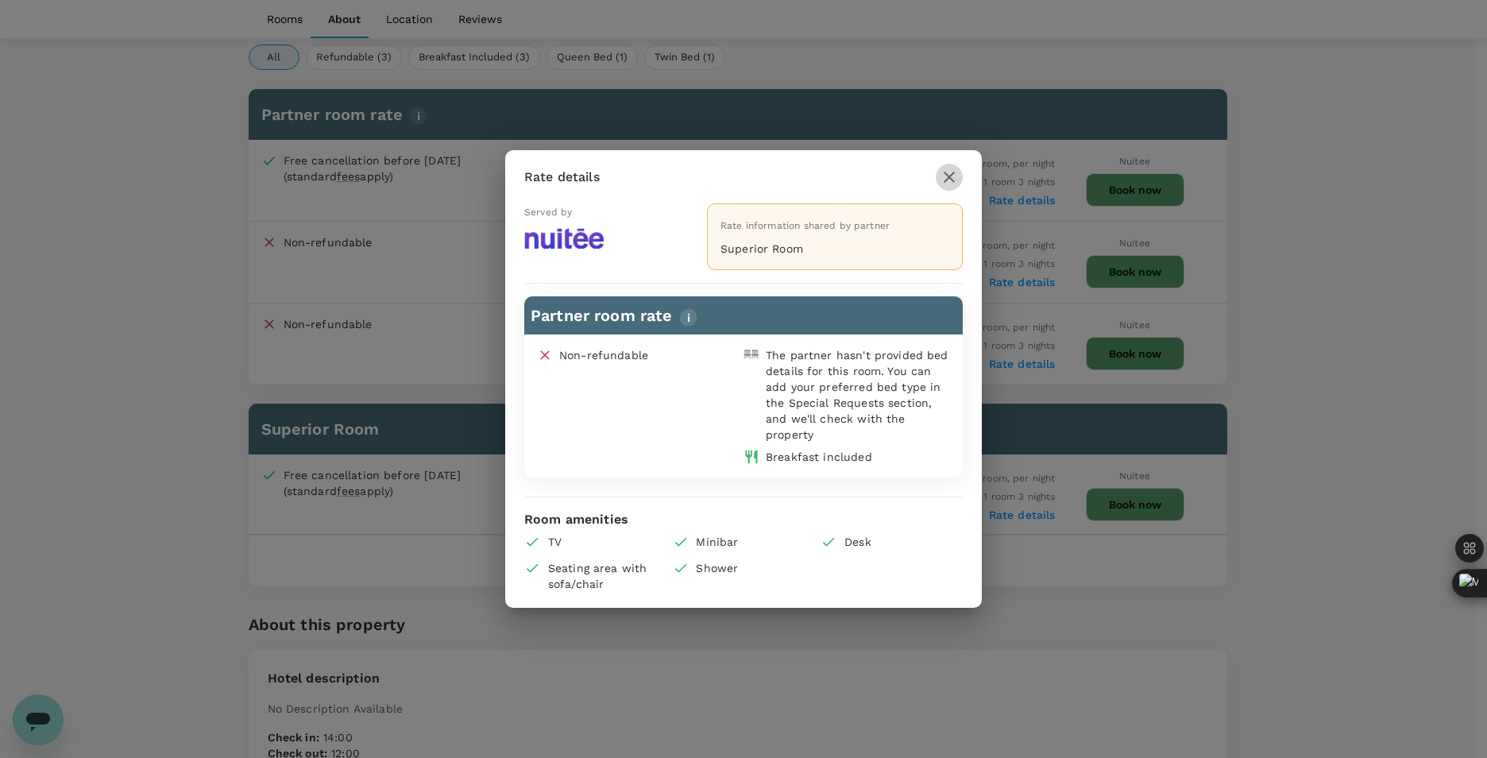
click at [952, 185] on icon "button" at bounding box center [949, 177] width 19 height 19
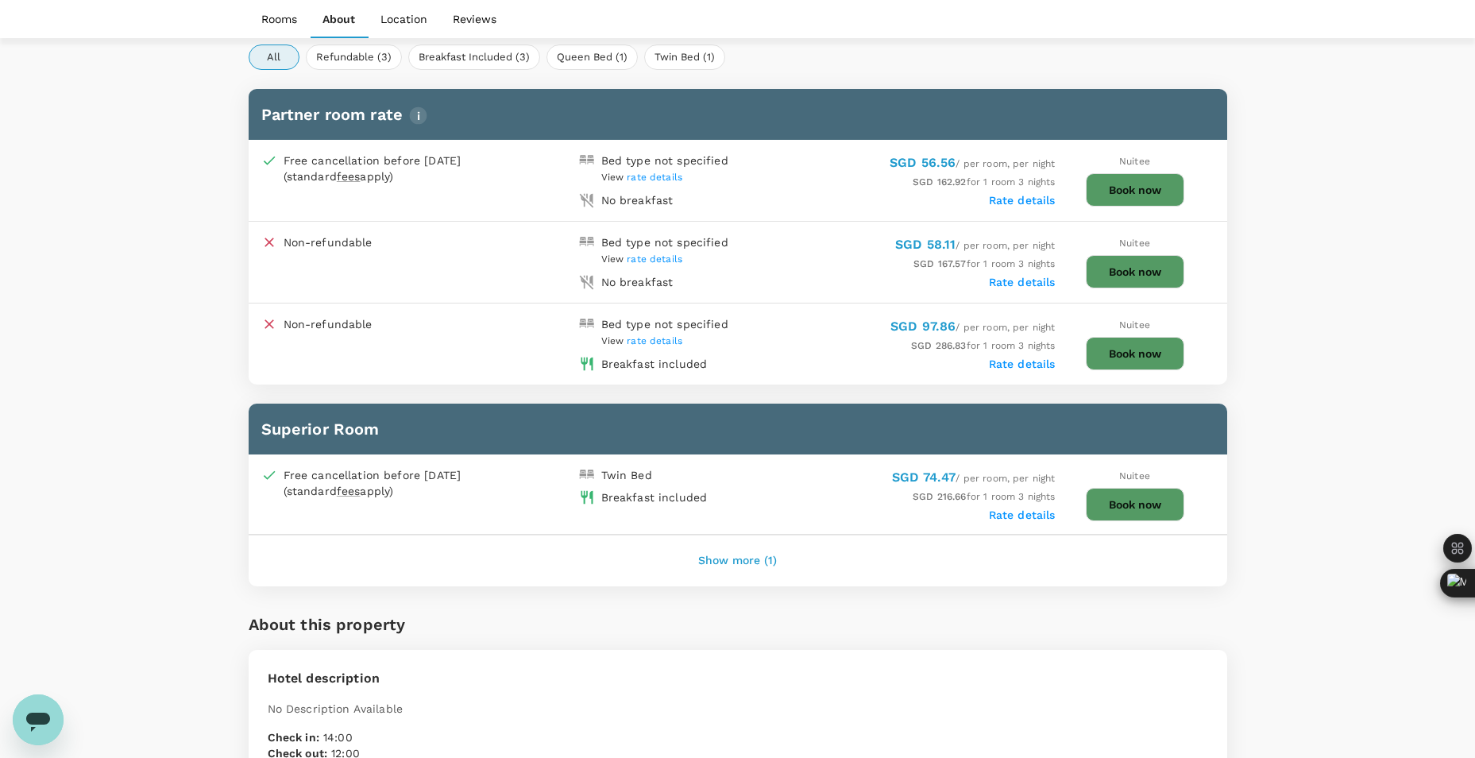
click at [1280, 79] on div "Your Hotel Details Check in 08 Sep 2025 Check out 11 Sep 2025 1 traveller(s) 1 …" at bounding box center [737, 732] width 1475 height 2784
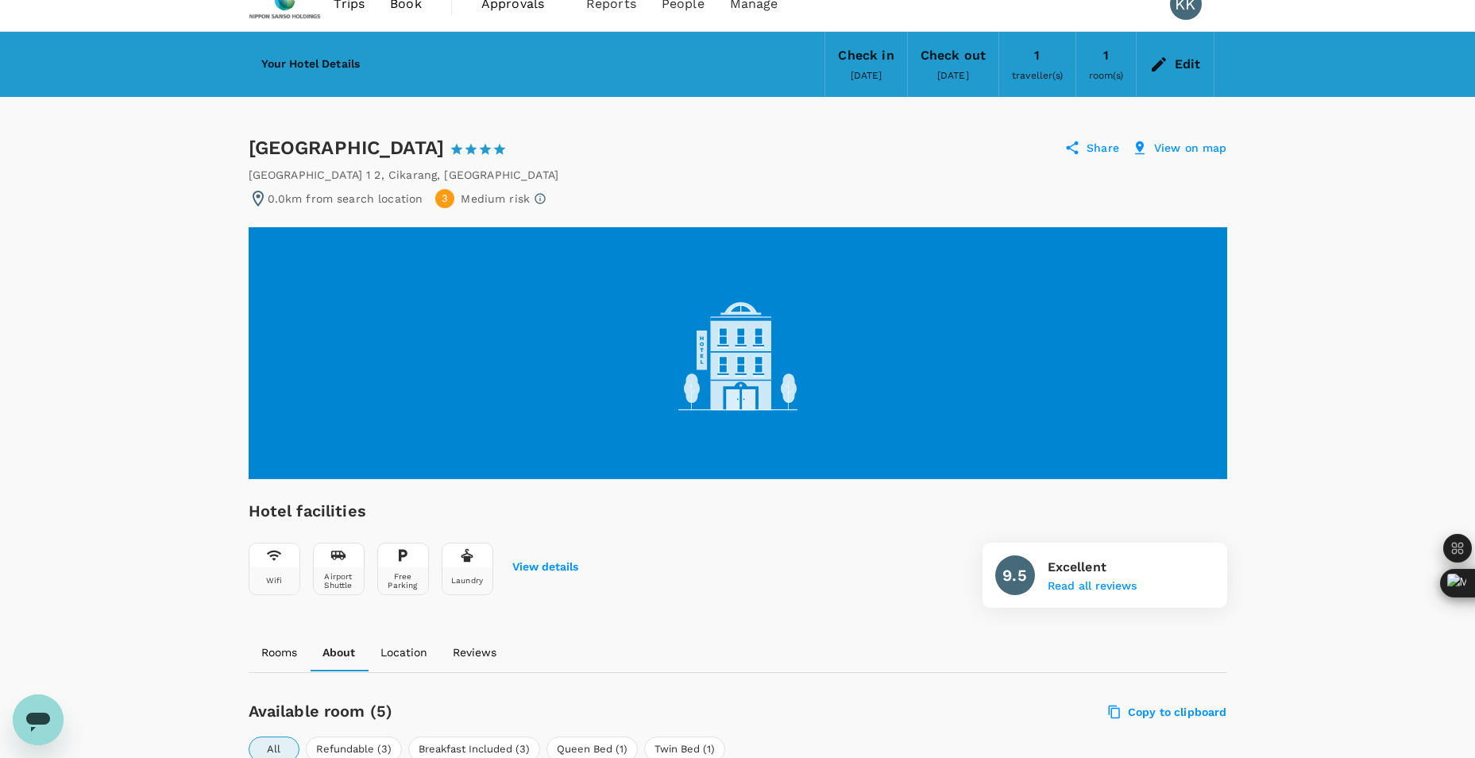
scroll to position [0, 0]
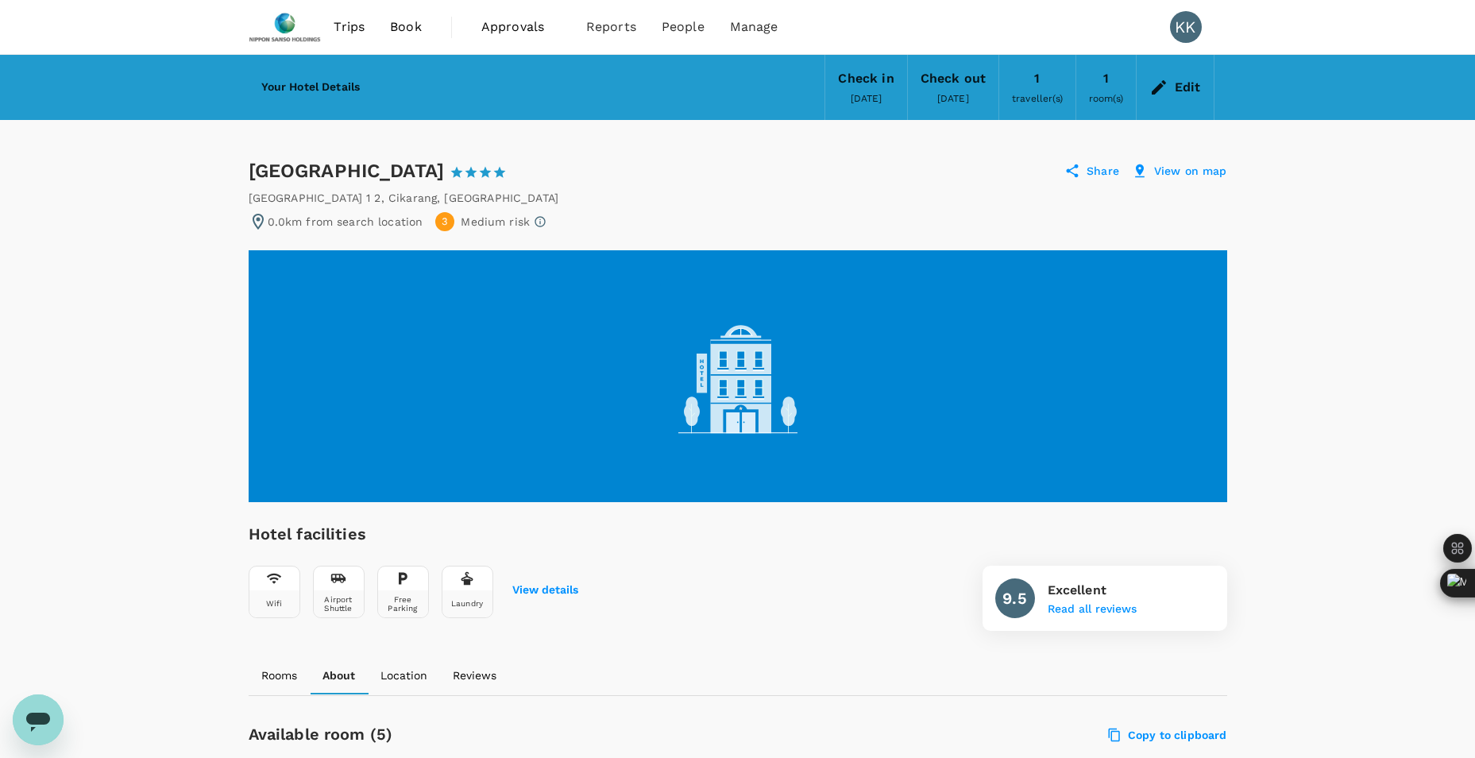
drag, startPoint x: 180, startPoint y: 357, endPoint x: 194, endPoint y: 351, distance: 15.6
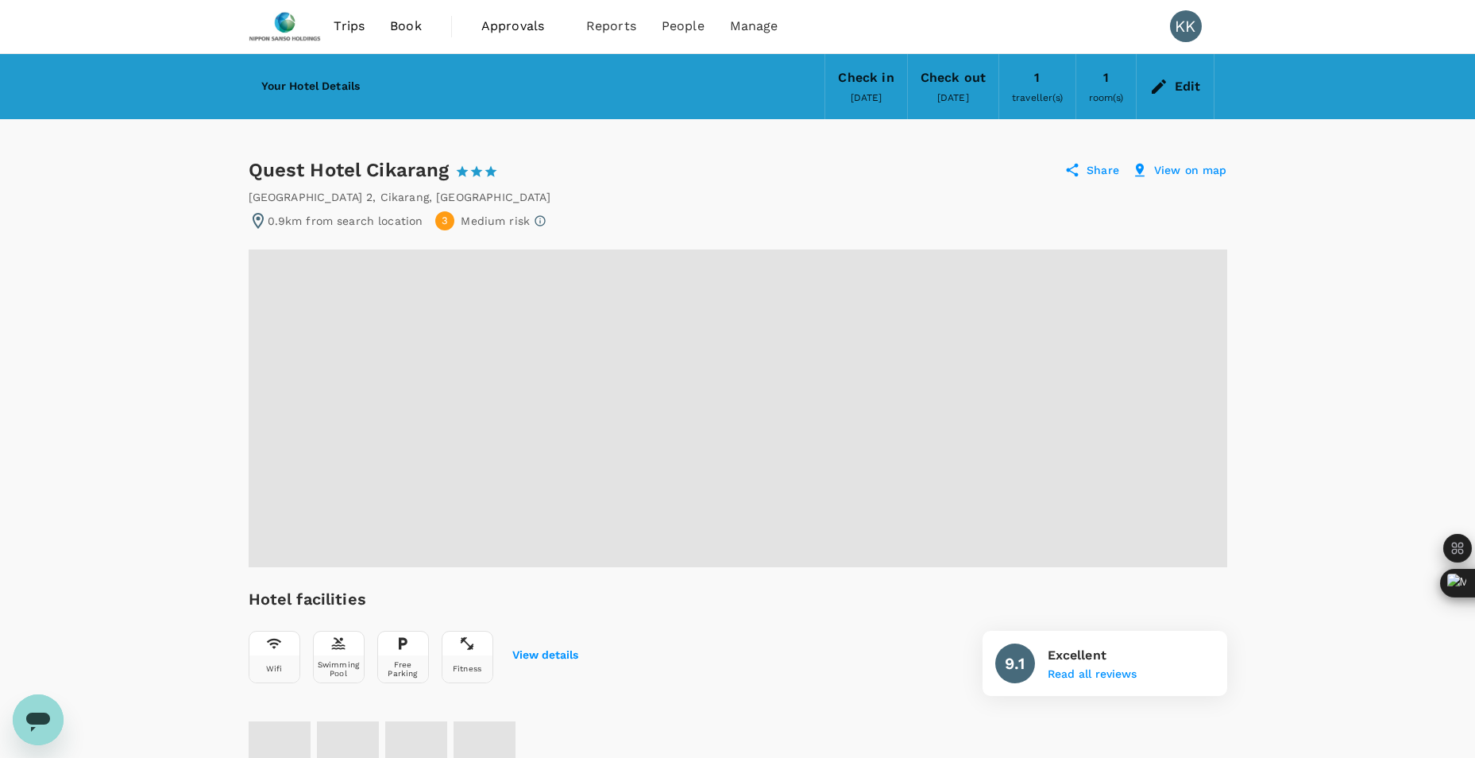
radio input "false"
radio input "true"
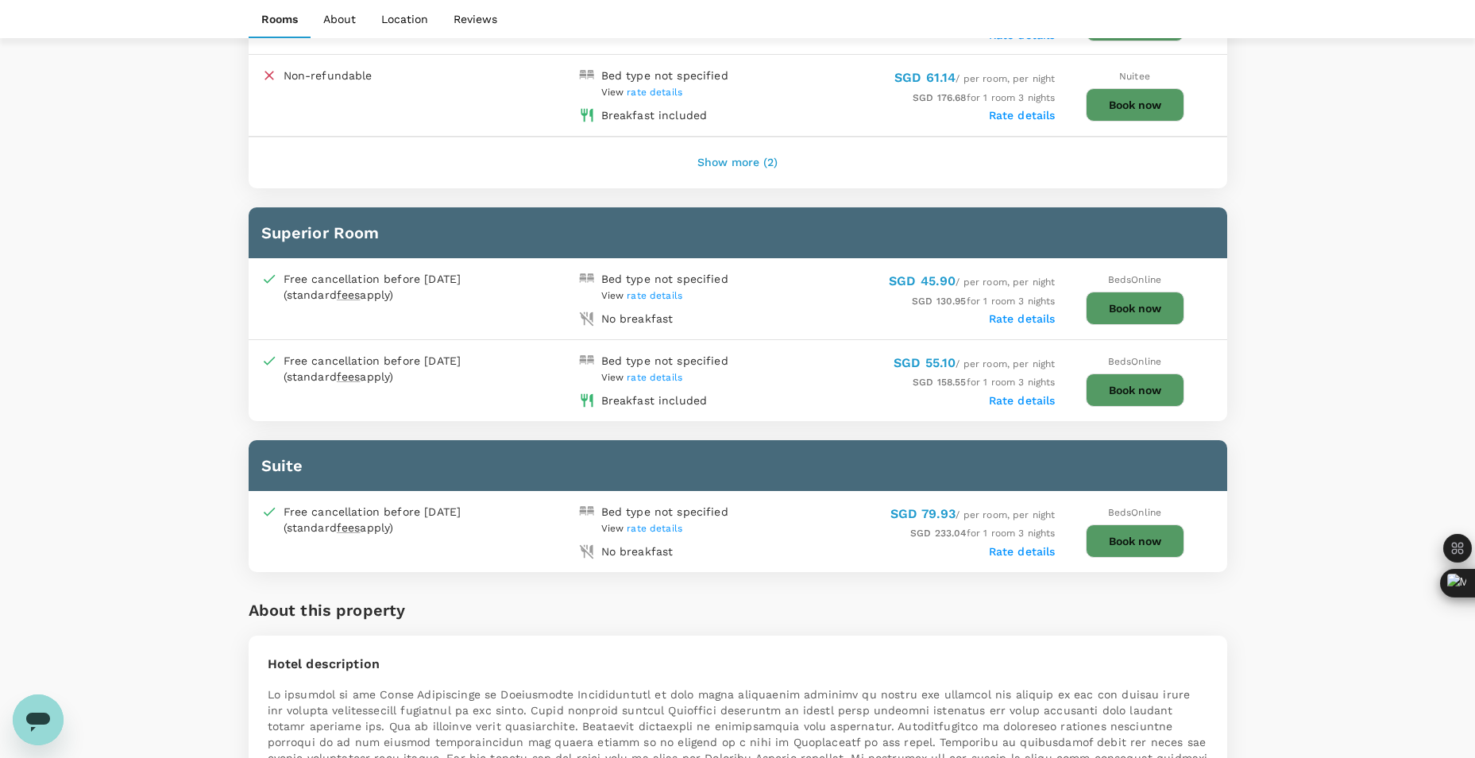
scroll to position [1112, 0]
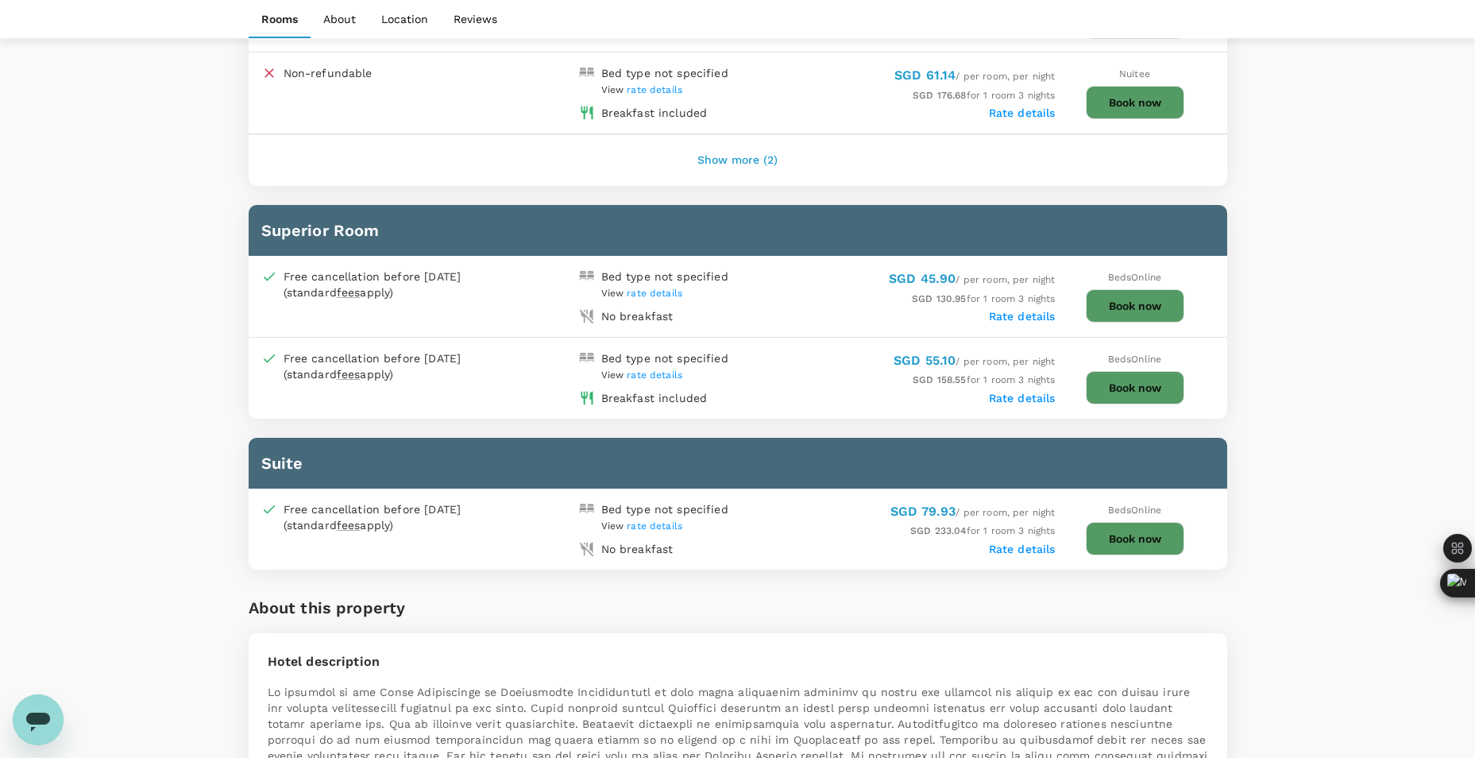
click at [671, 374] on span "rate details" at bounding box center [655, 374] width 56 height 11
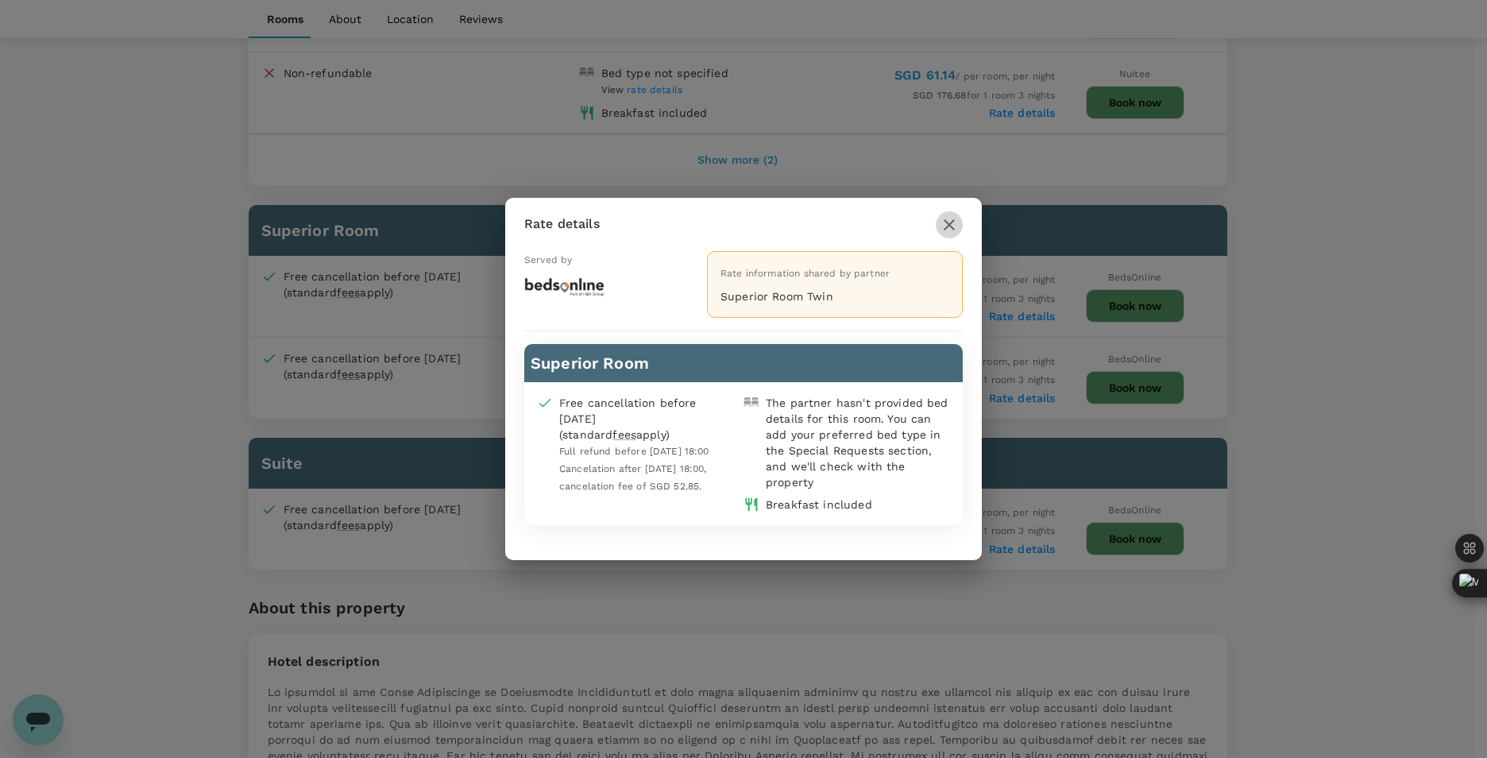
click at [956, 222] on icon "button" at bounding box center [949, 224] width 19 height 19
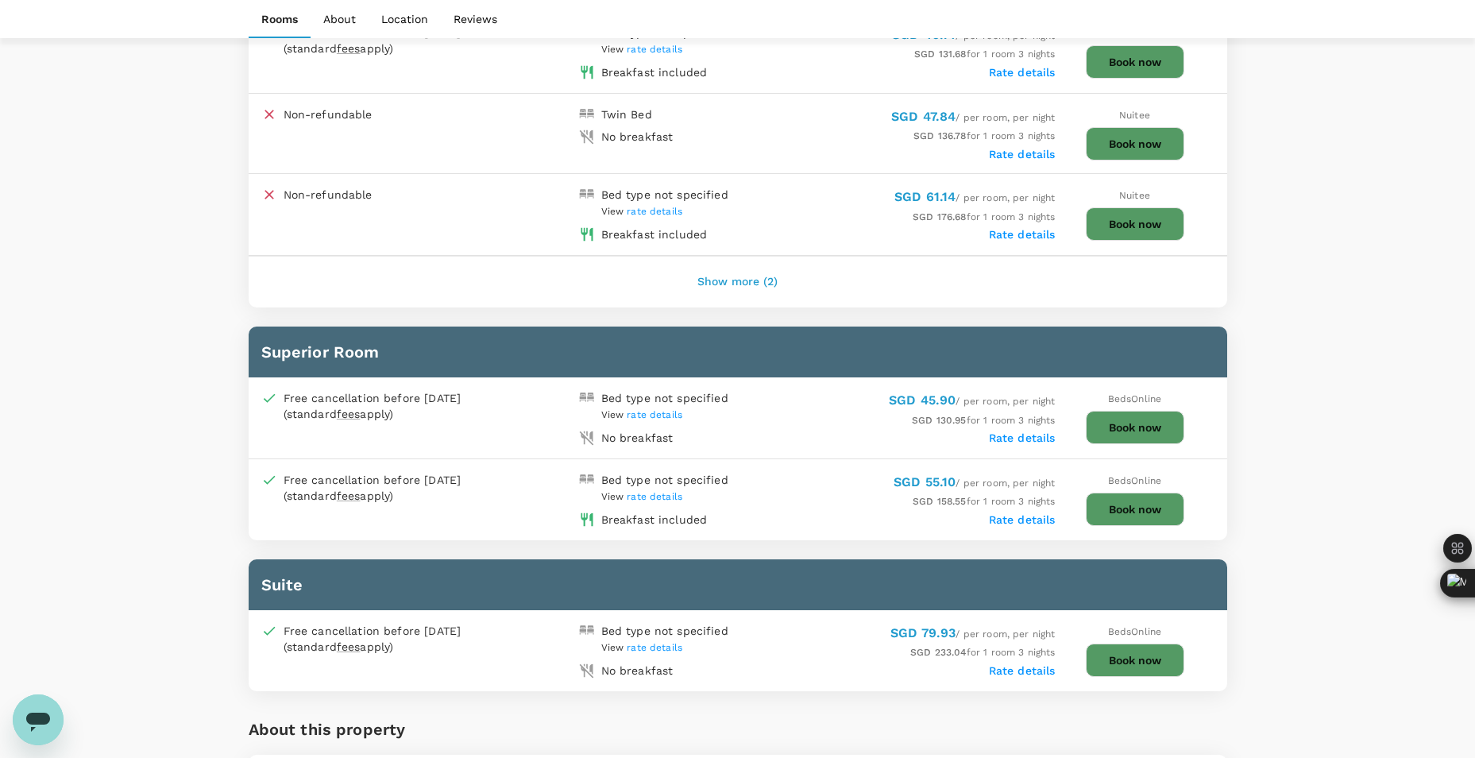
scroll to position [794, 0]
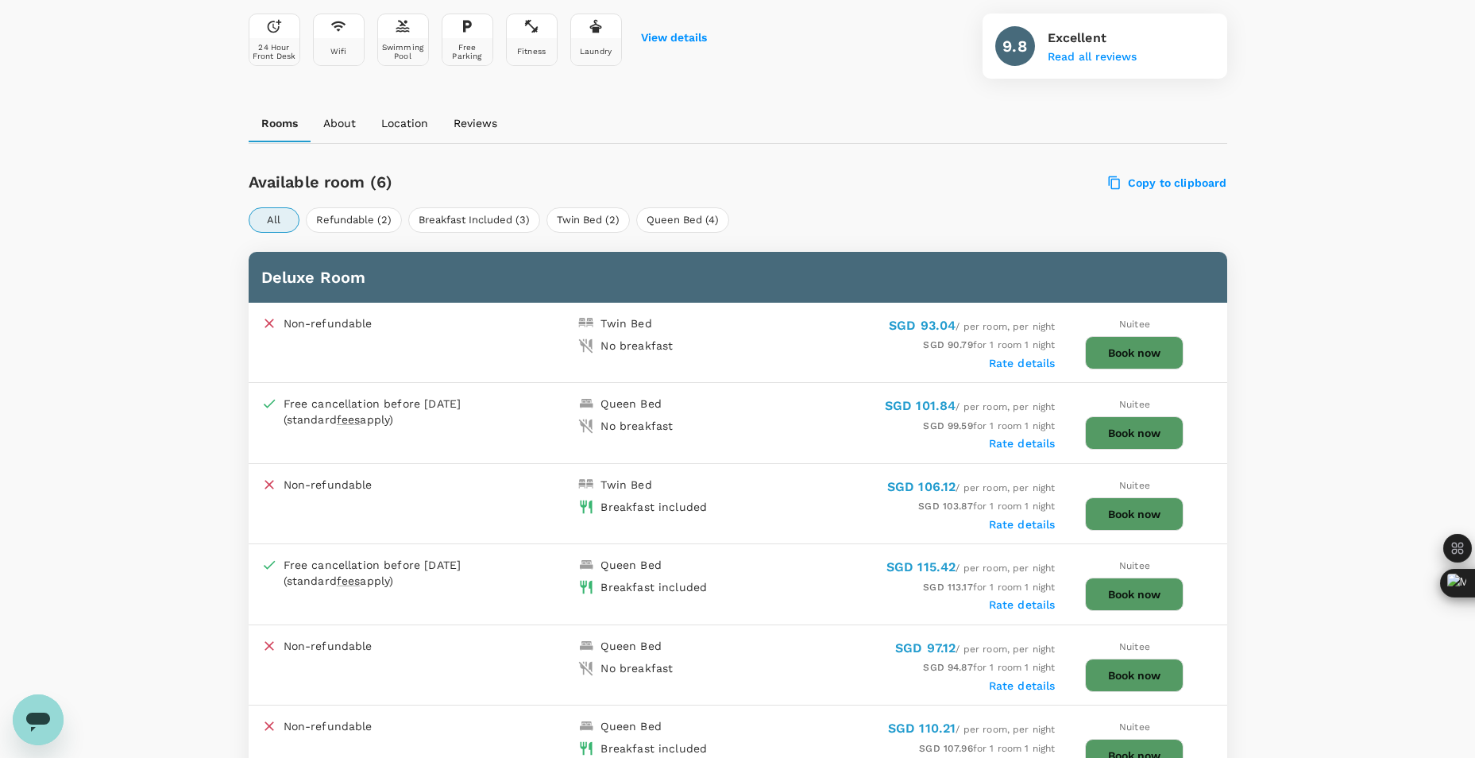
scroll to position [715, 0]
